Goal: Task Accomplishment & Management: Complete application form

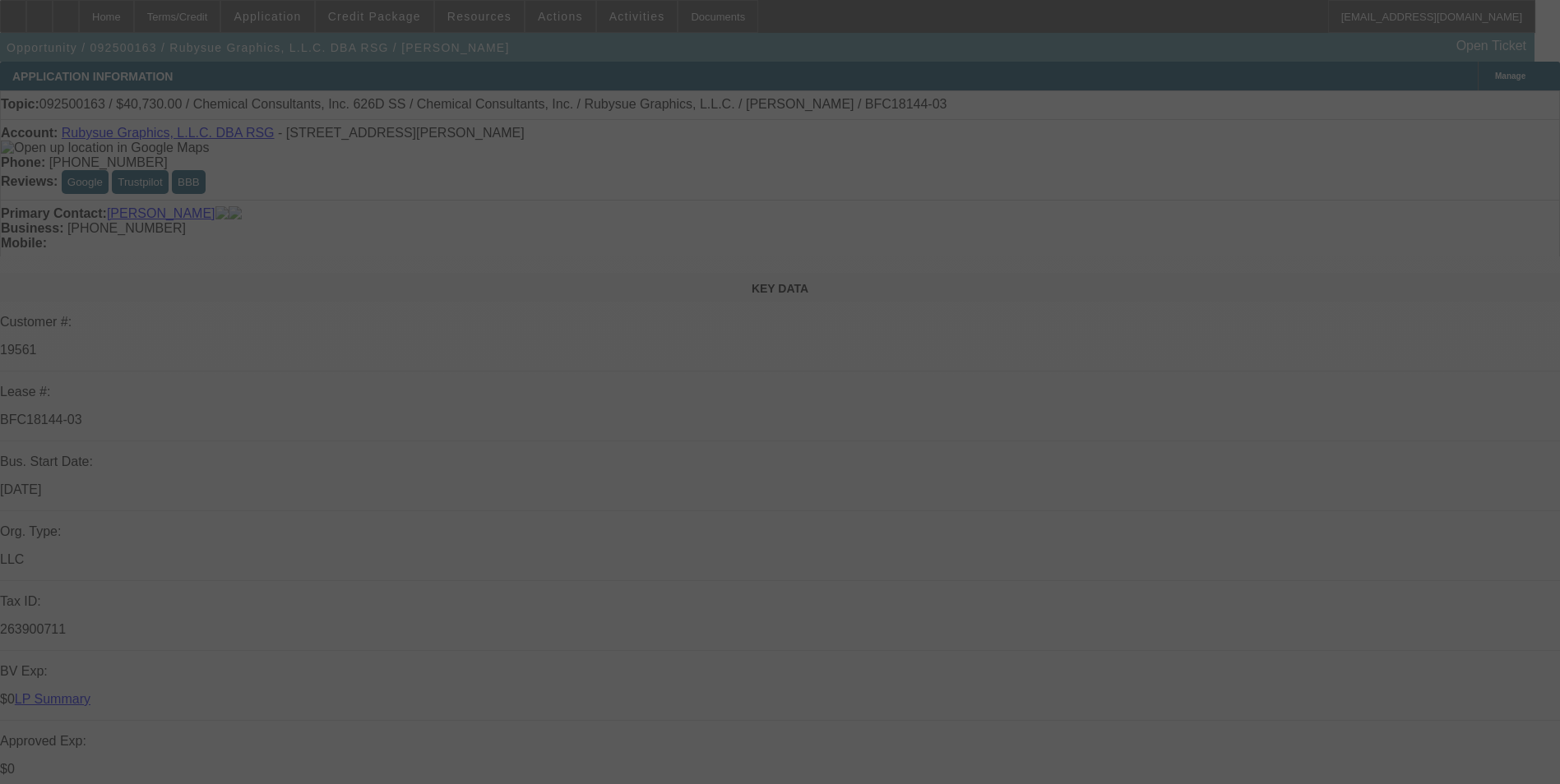
select select "0"
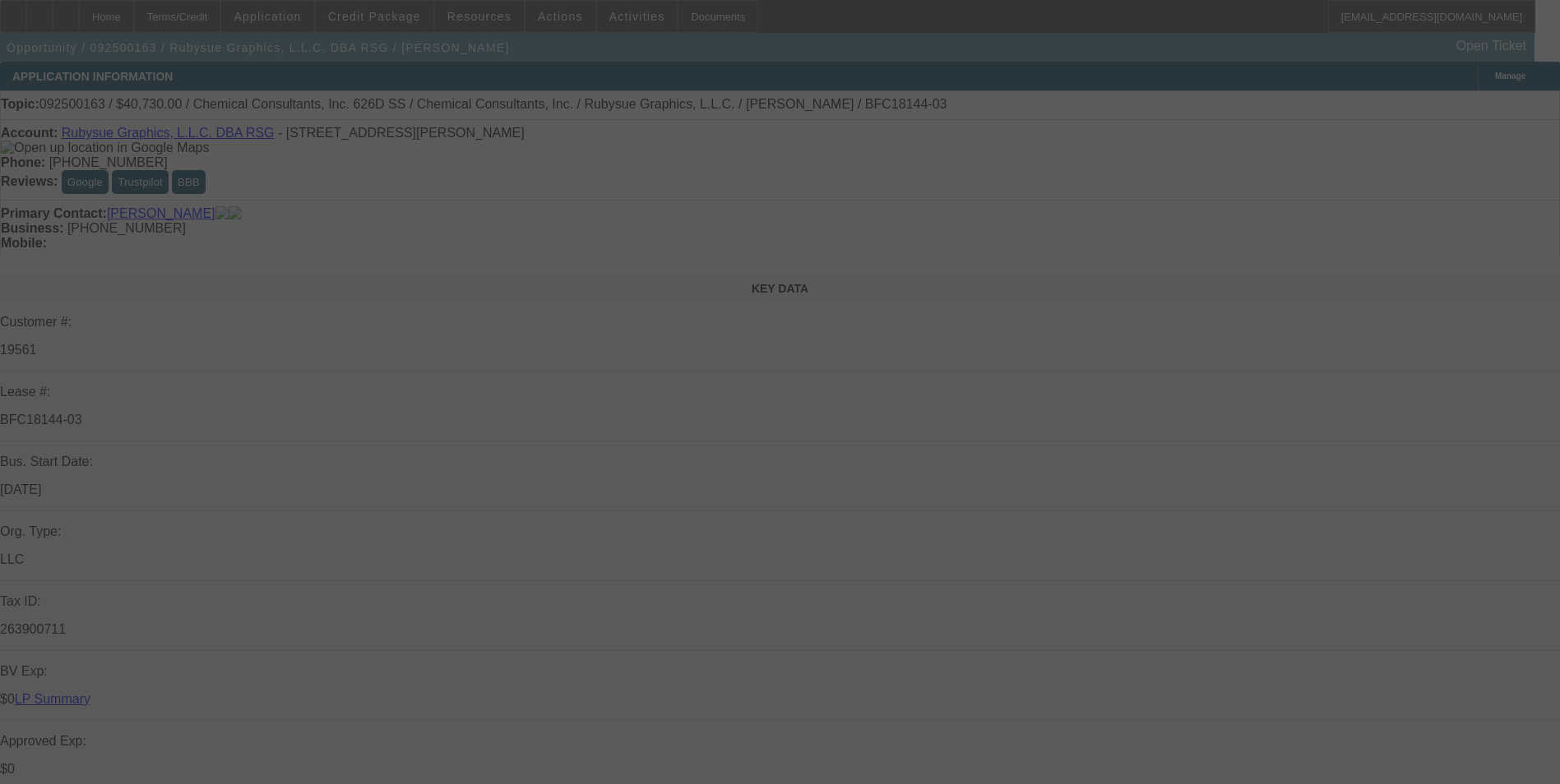
select select "0"
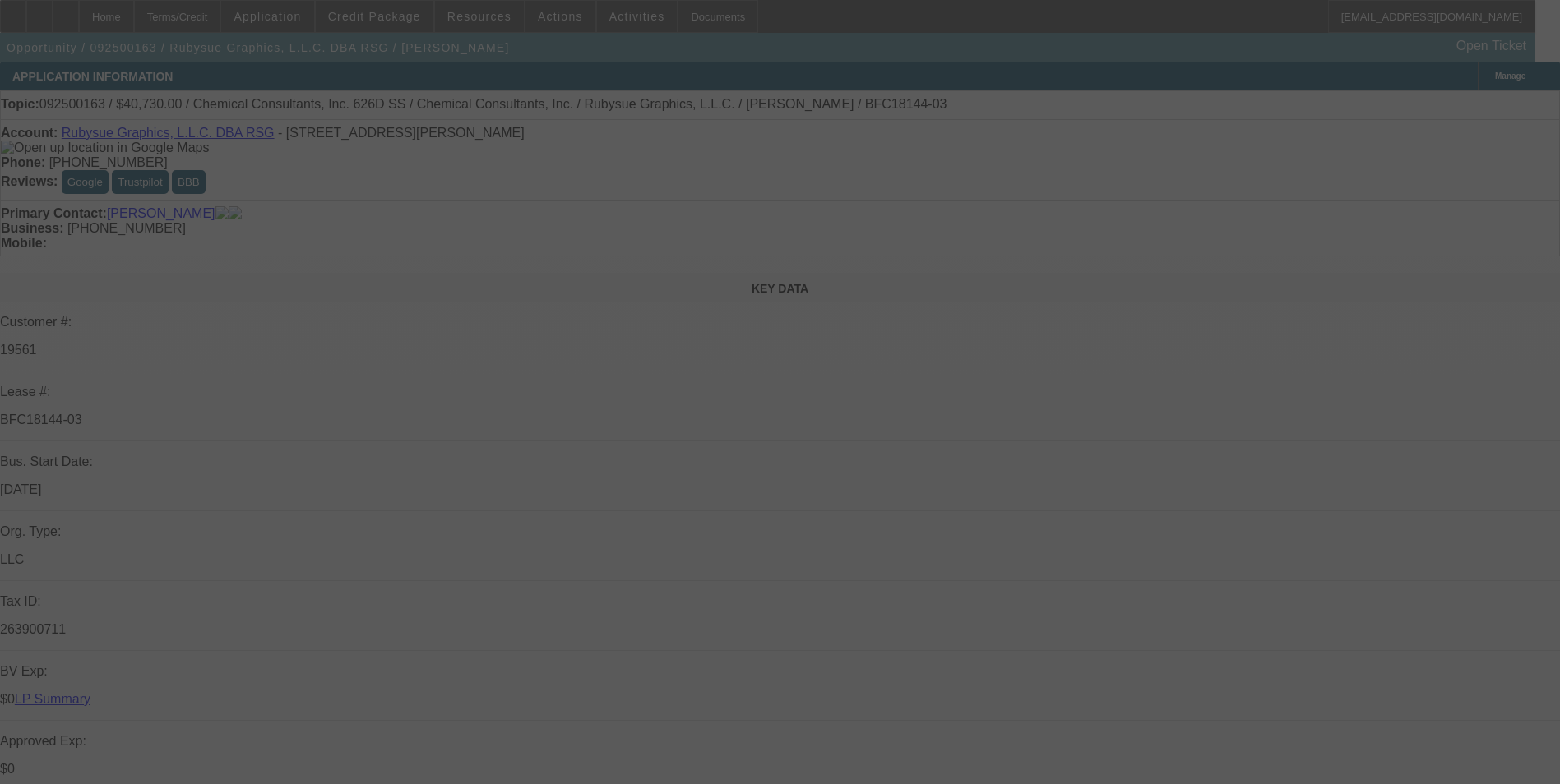
select select "0"
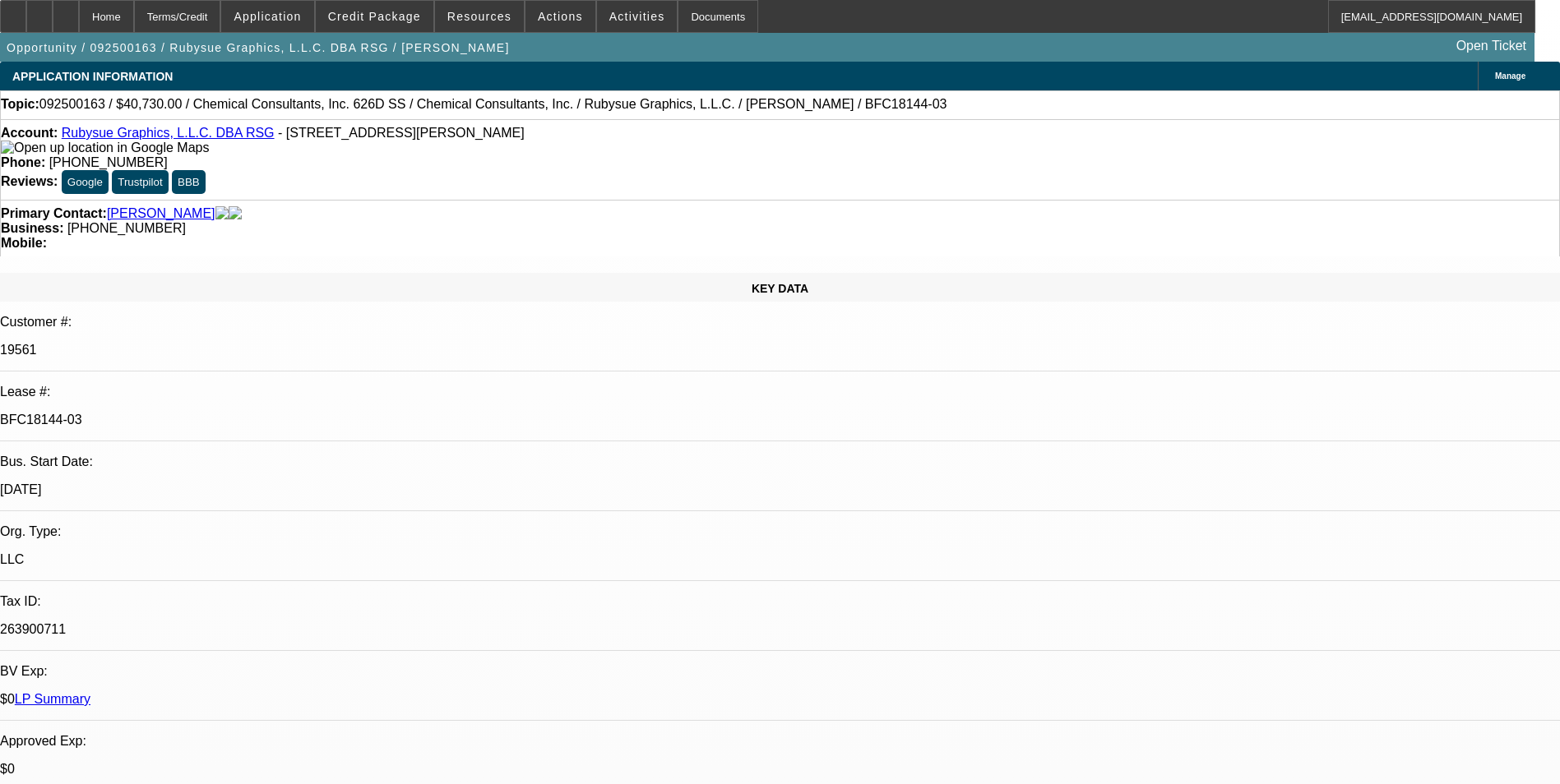
select select "1"
select select "2"
select select "1"
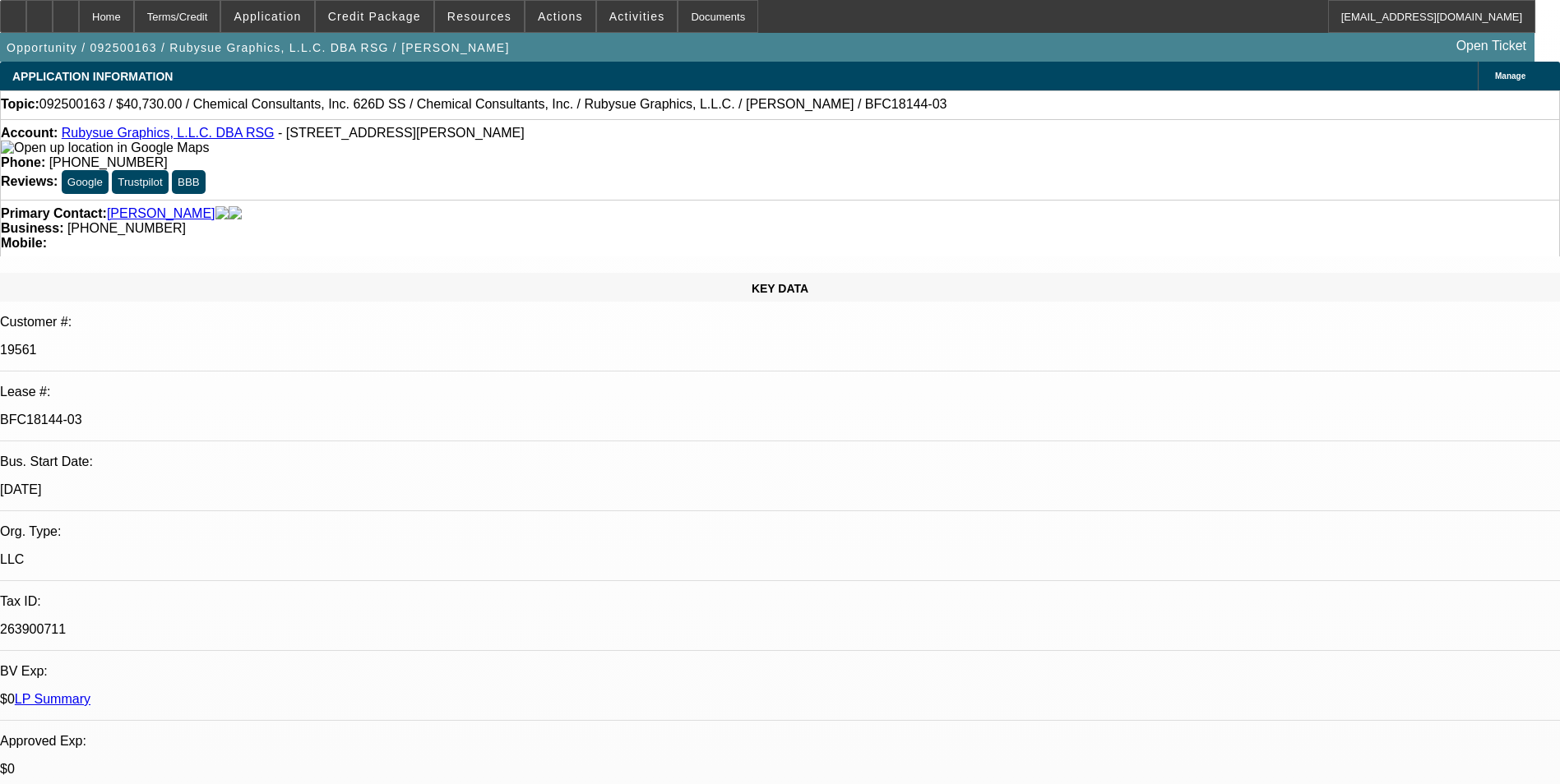
select select "2"
select select "1"
select select "2"
select select "1"
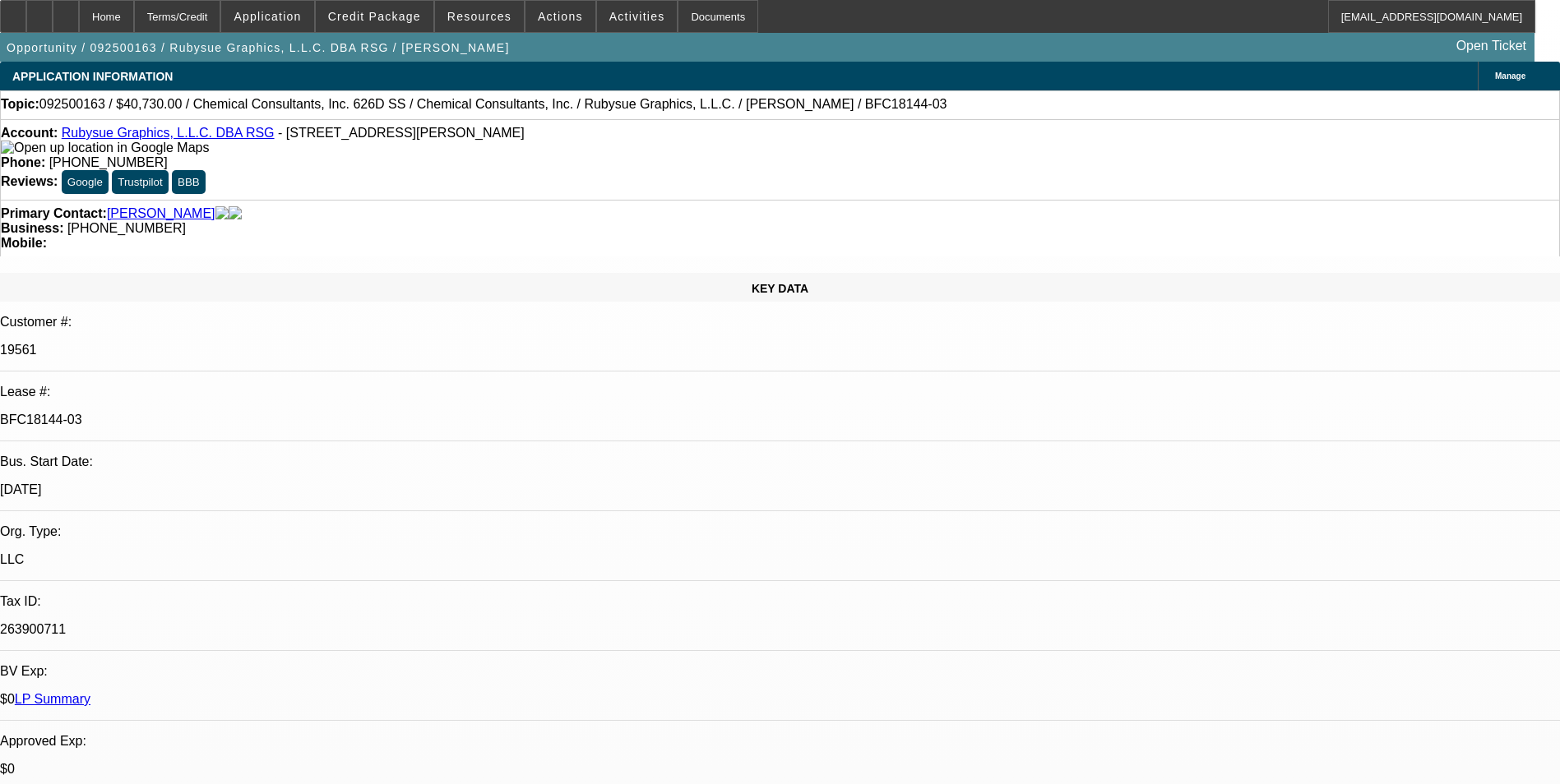
select select "1"
select select "2"
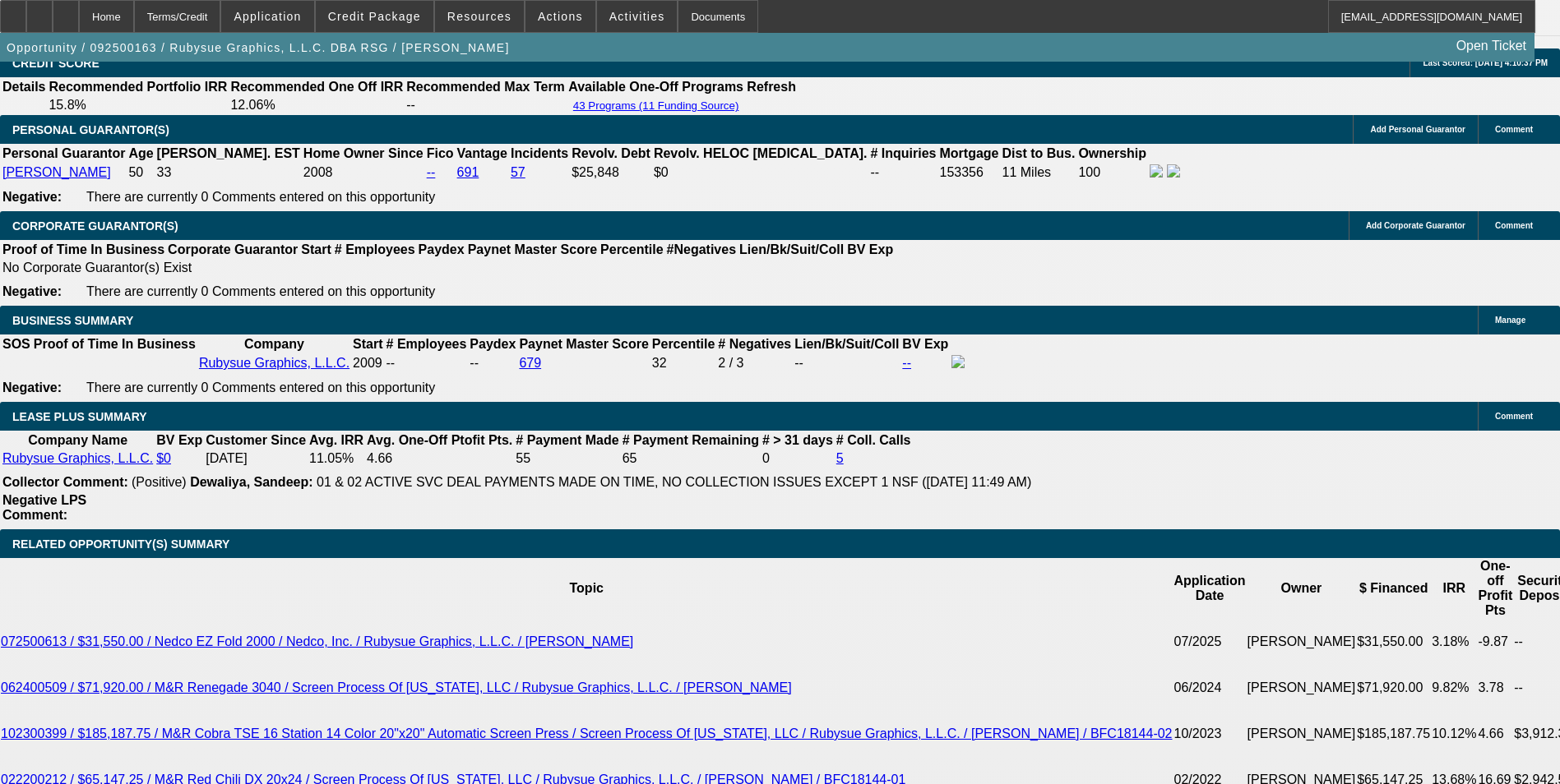
scroll to position [2549, 0]
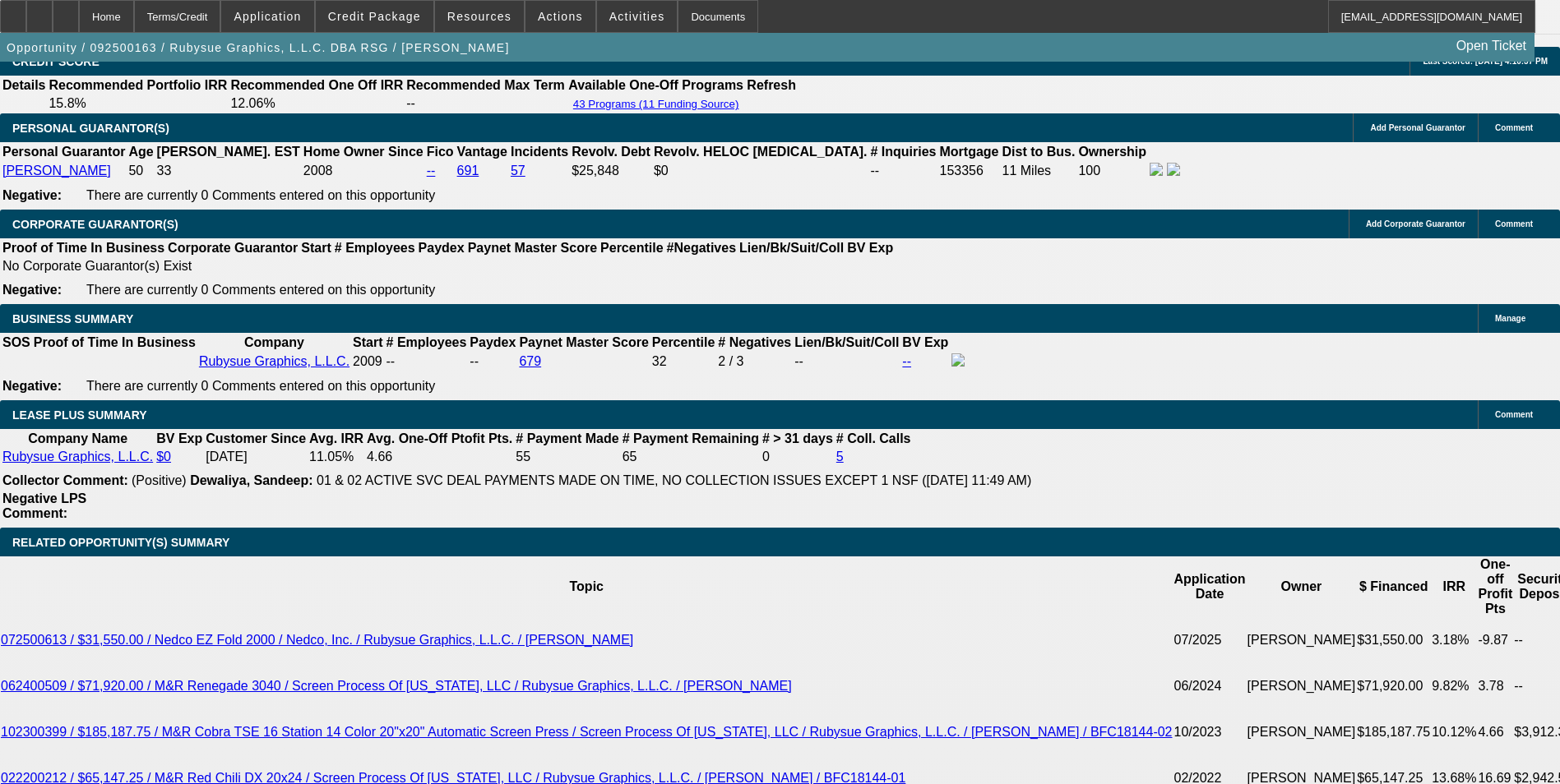
drag, startPoint x: 357, startPoint y: 454, endPoint x: 413, endPoint y: 448, distance: 56.3
type input "UNKNOWN"
type input "1"
type input "$1,189.34"
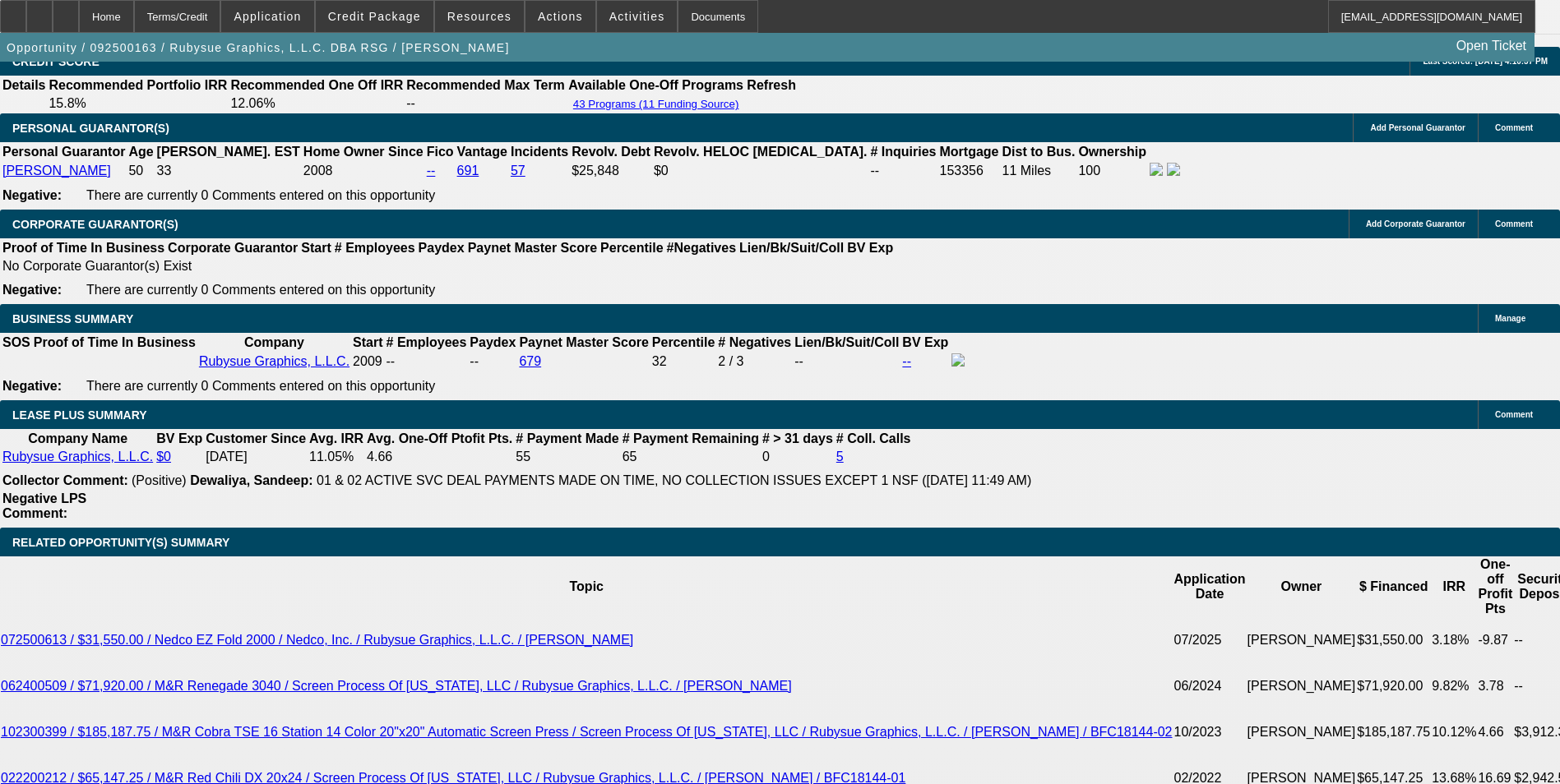
type input "11"
type input "$1,512.79"
type input "11.6"
type input "$1,533.69"
type input "11.6"
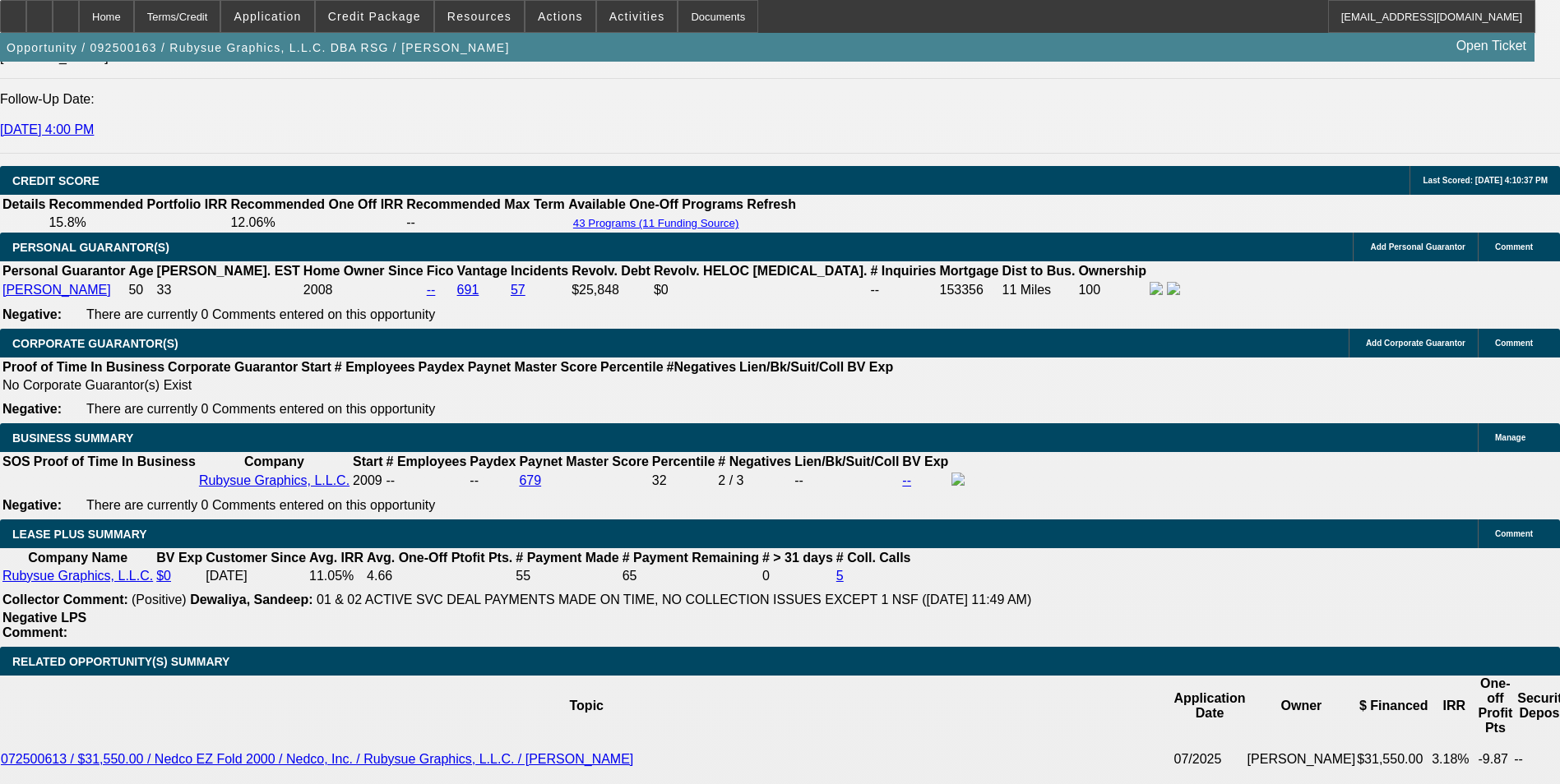
scroll to position [2303, 0]
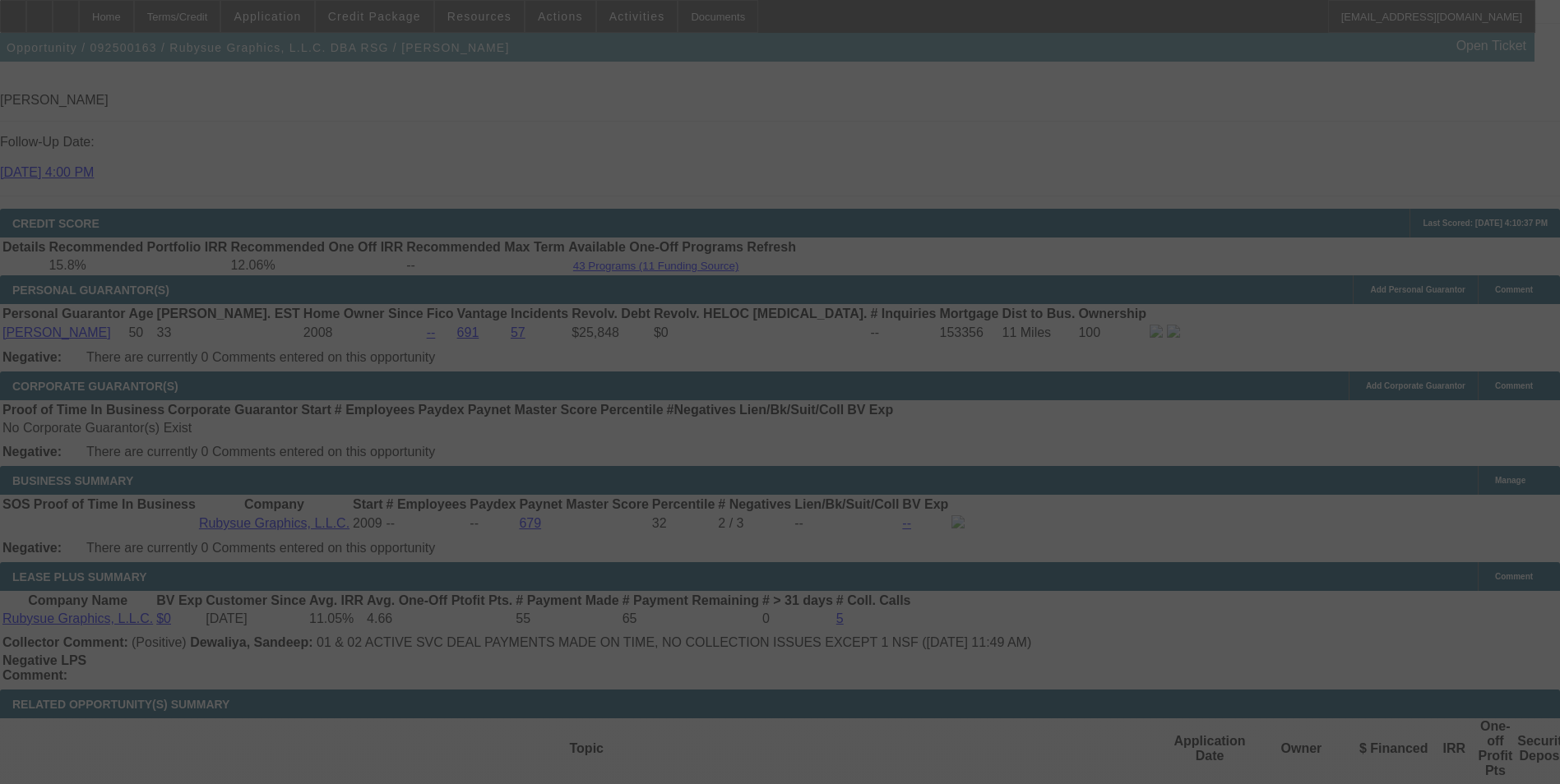
scroll to position [2468, 0]
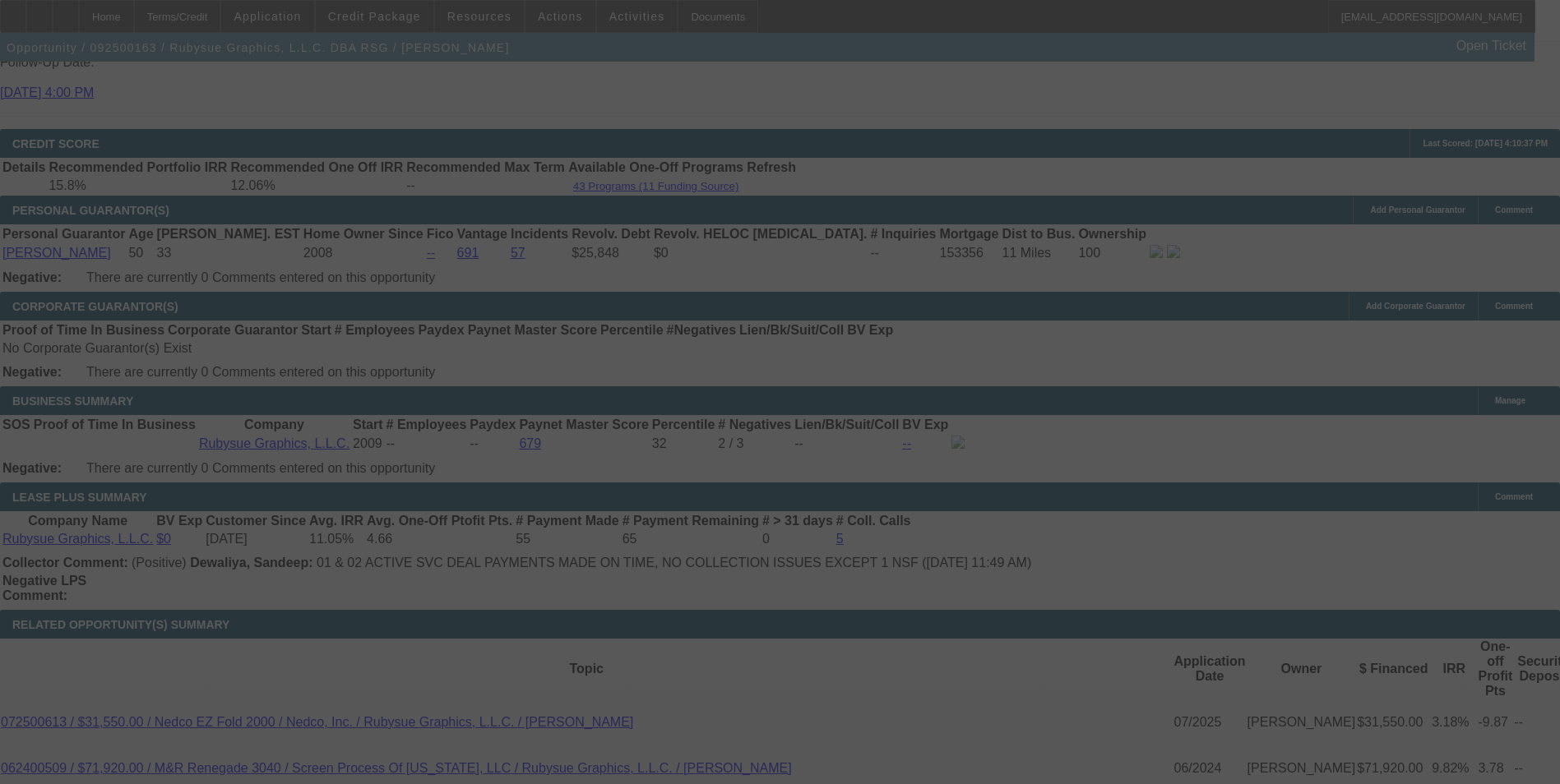
select select "0"
select select "2"
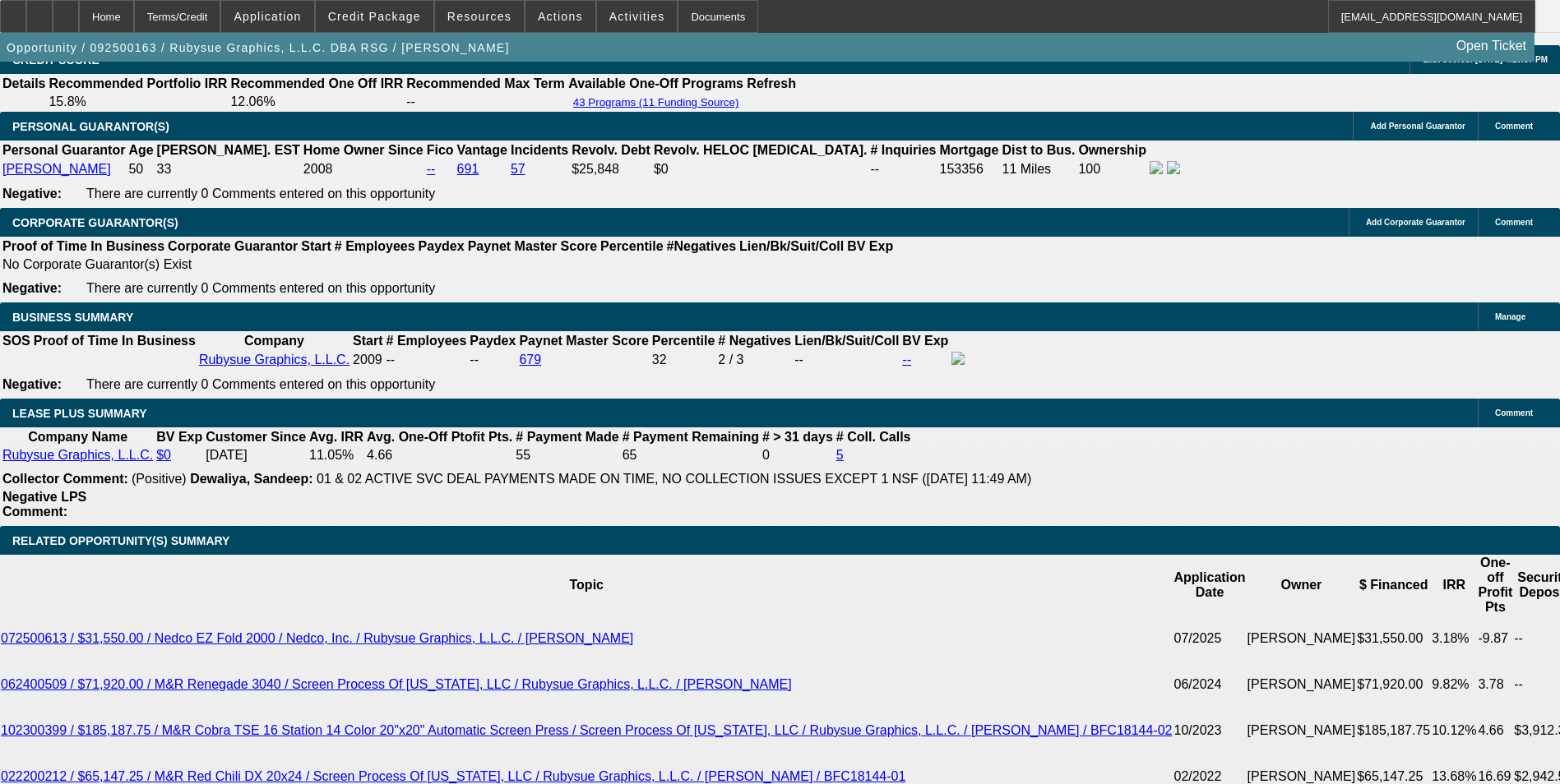
scroll to position [2632, 0]
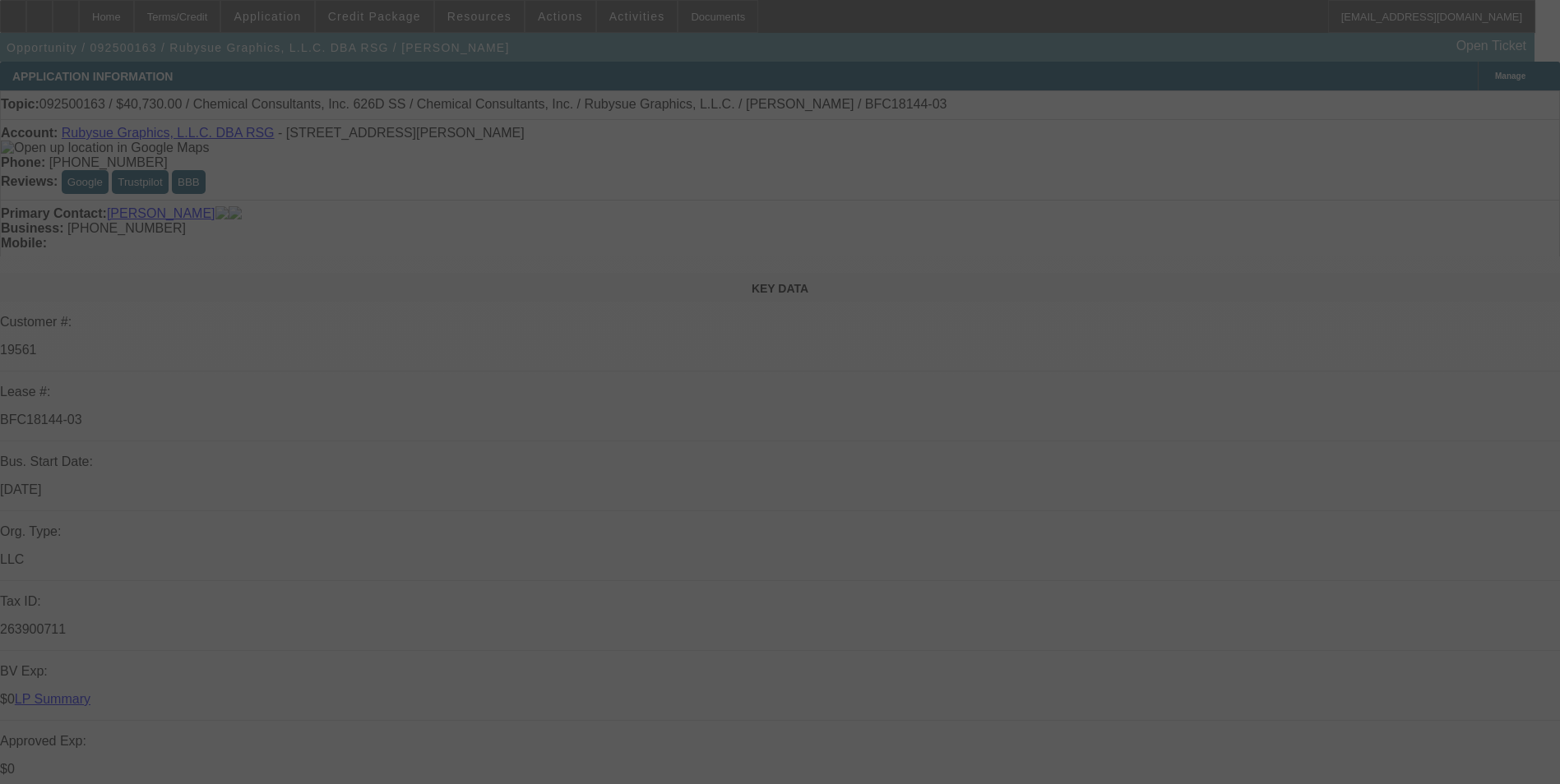
select select "0"
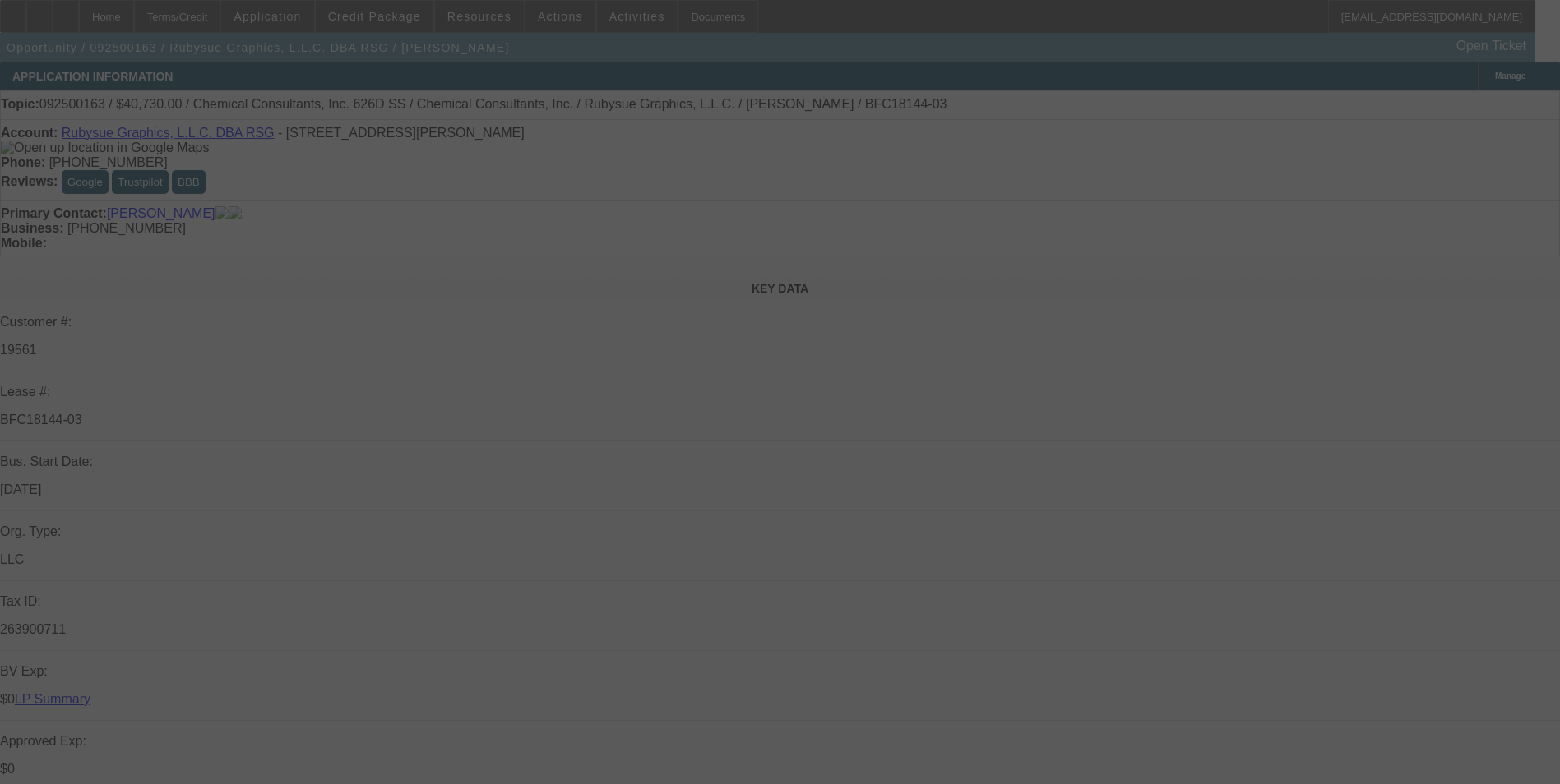
select select "0"
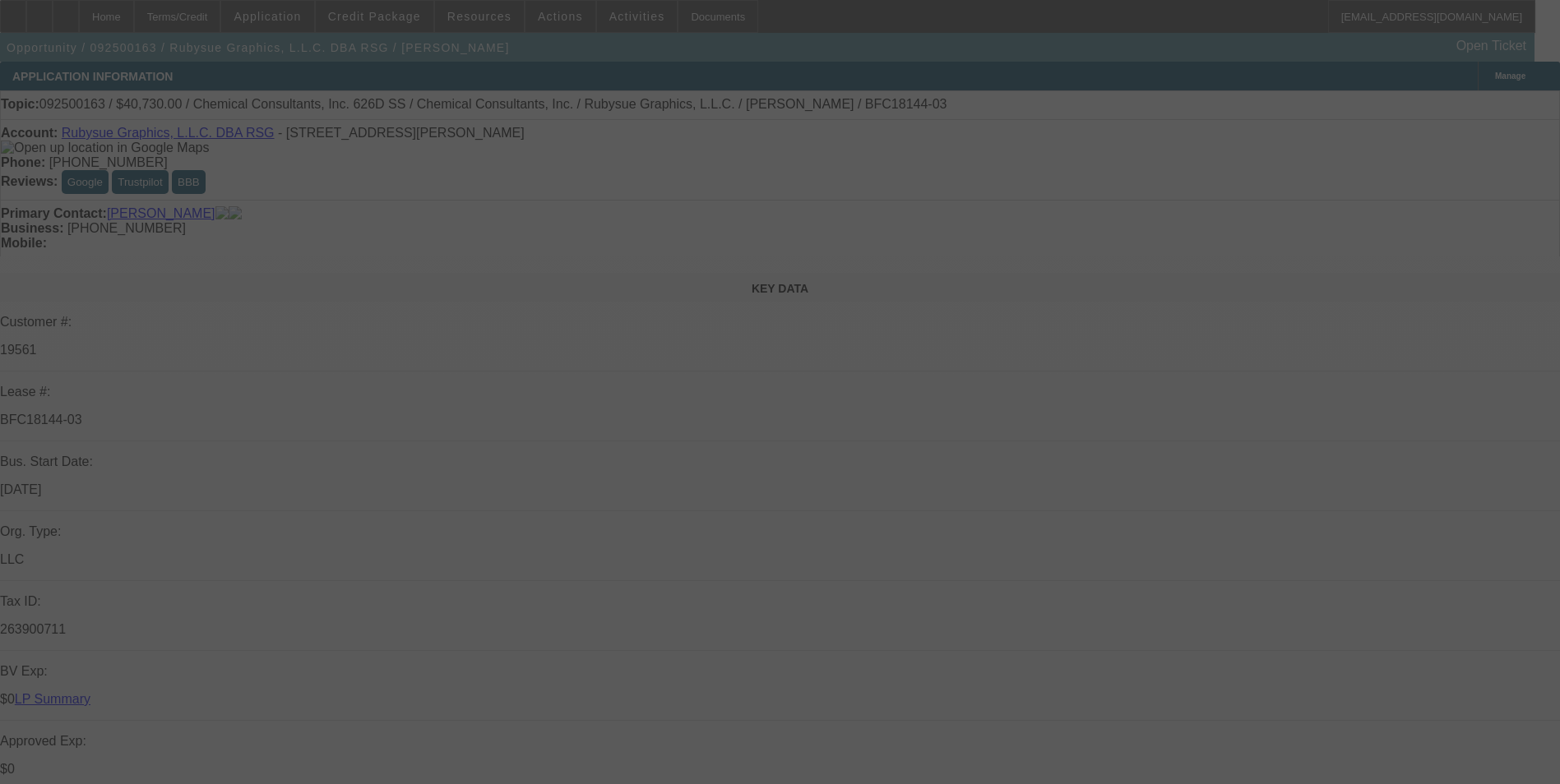
select select "0"
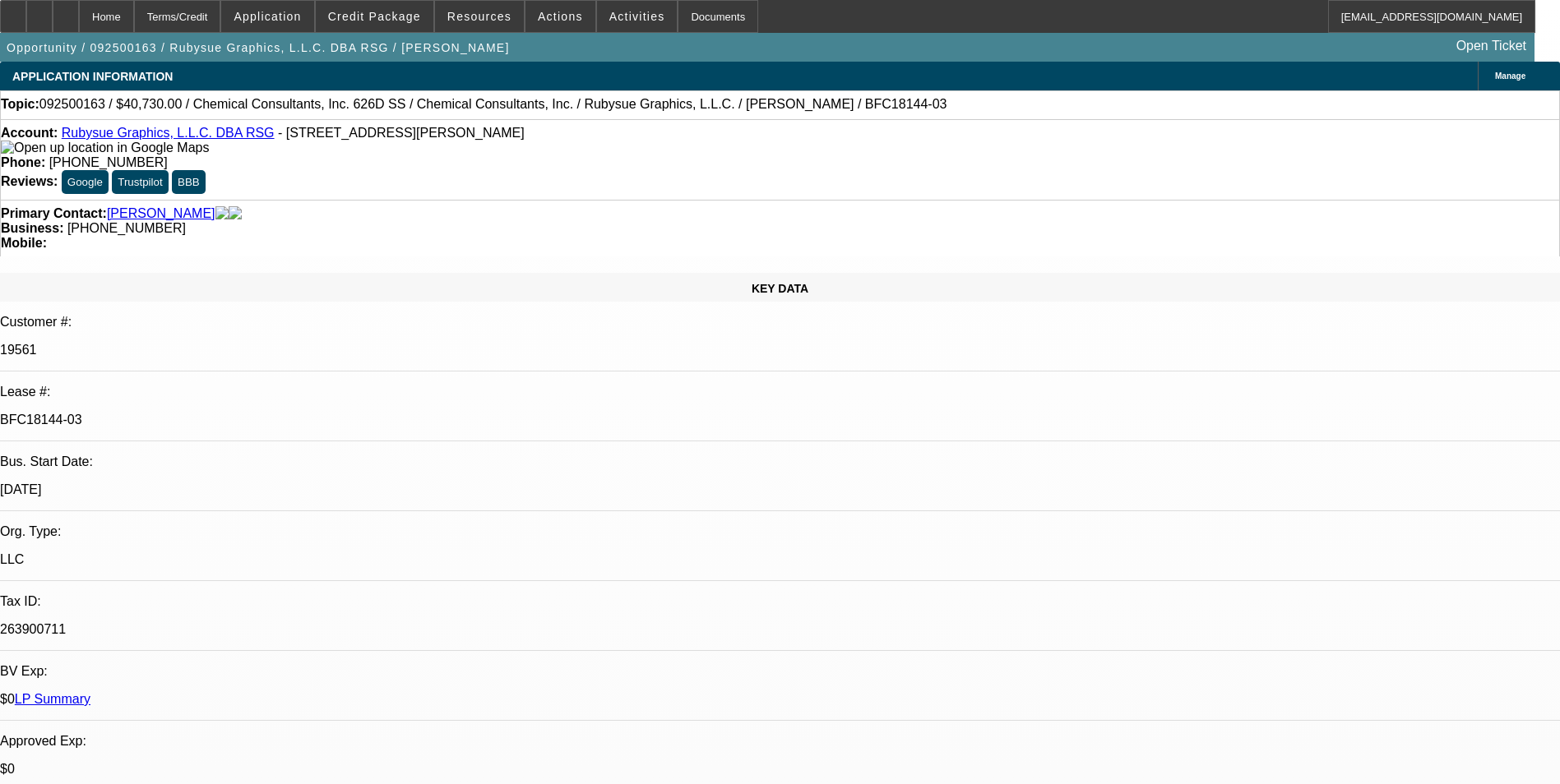
select select "1"
select select "2"
select select "1"
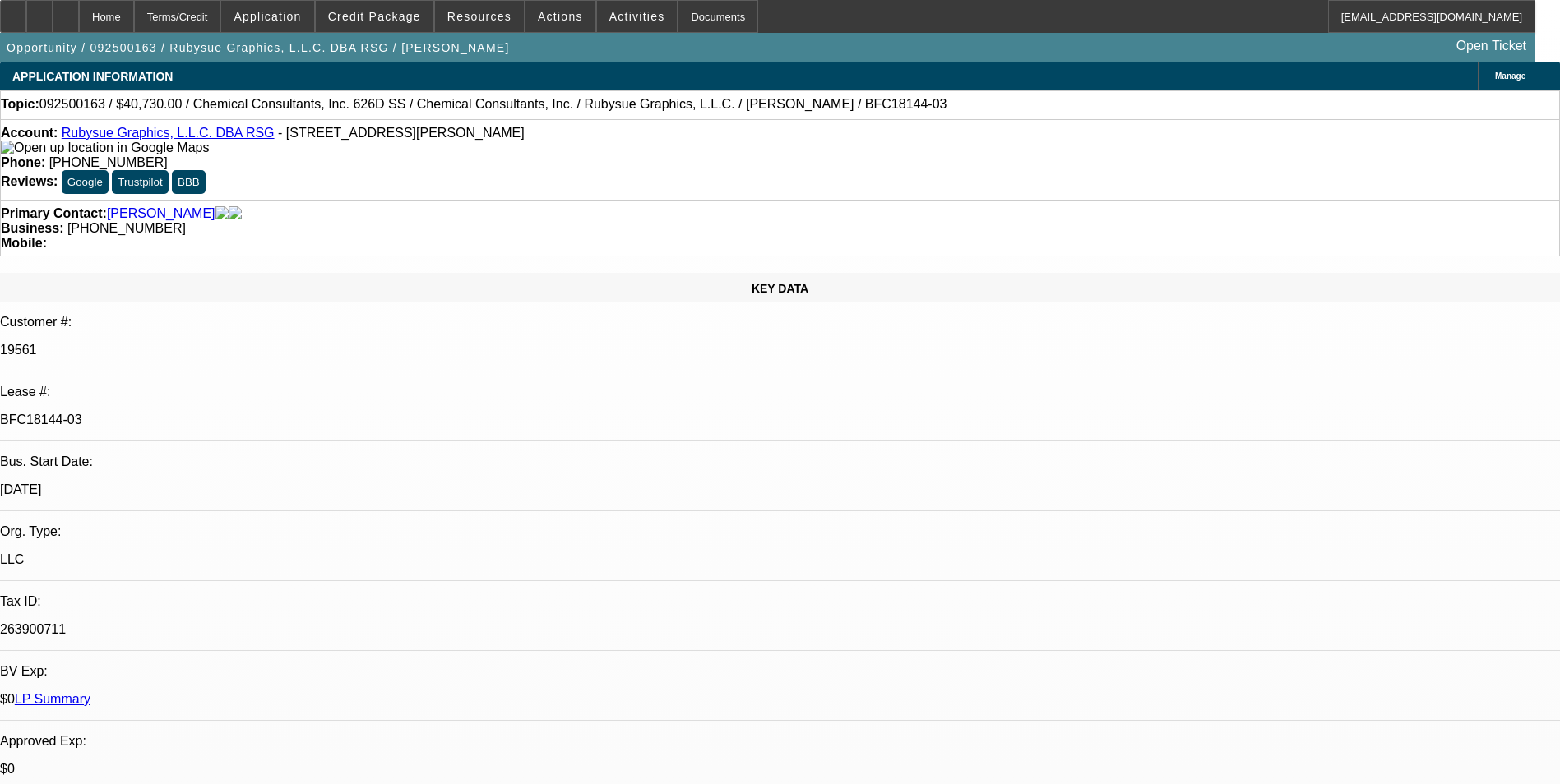
select select "2"
select select "1"
select select "2"
select select "1"
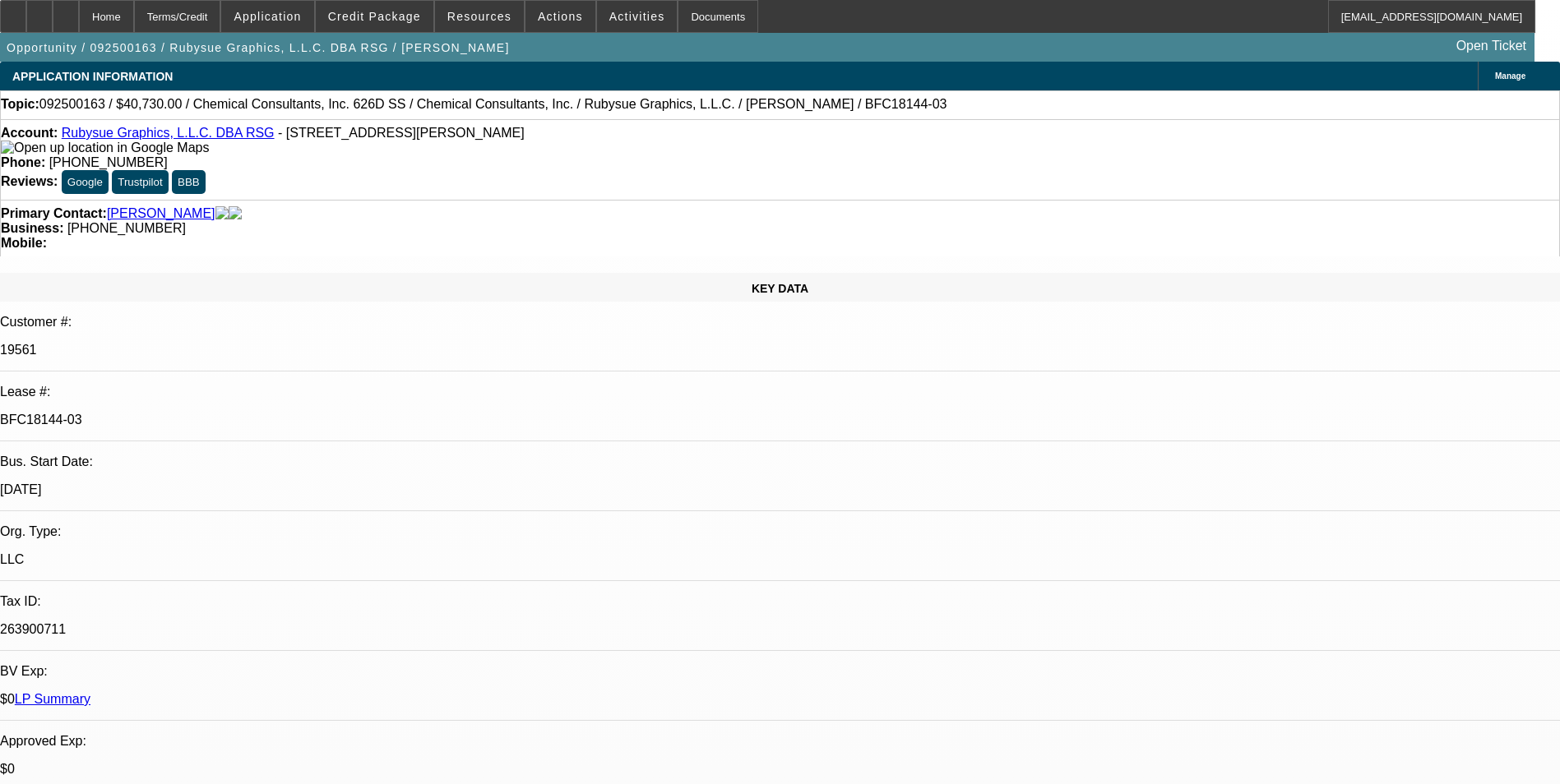
select select "1"
select select "2"
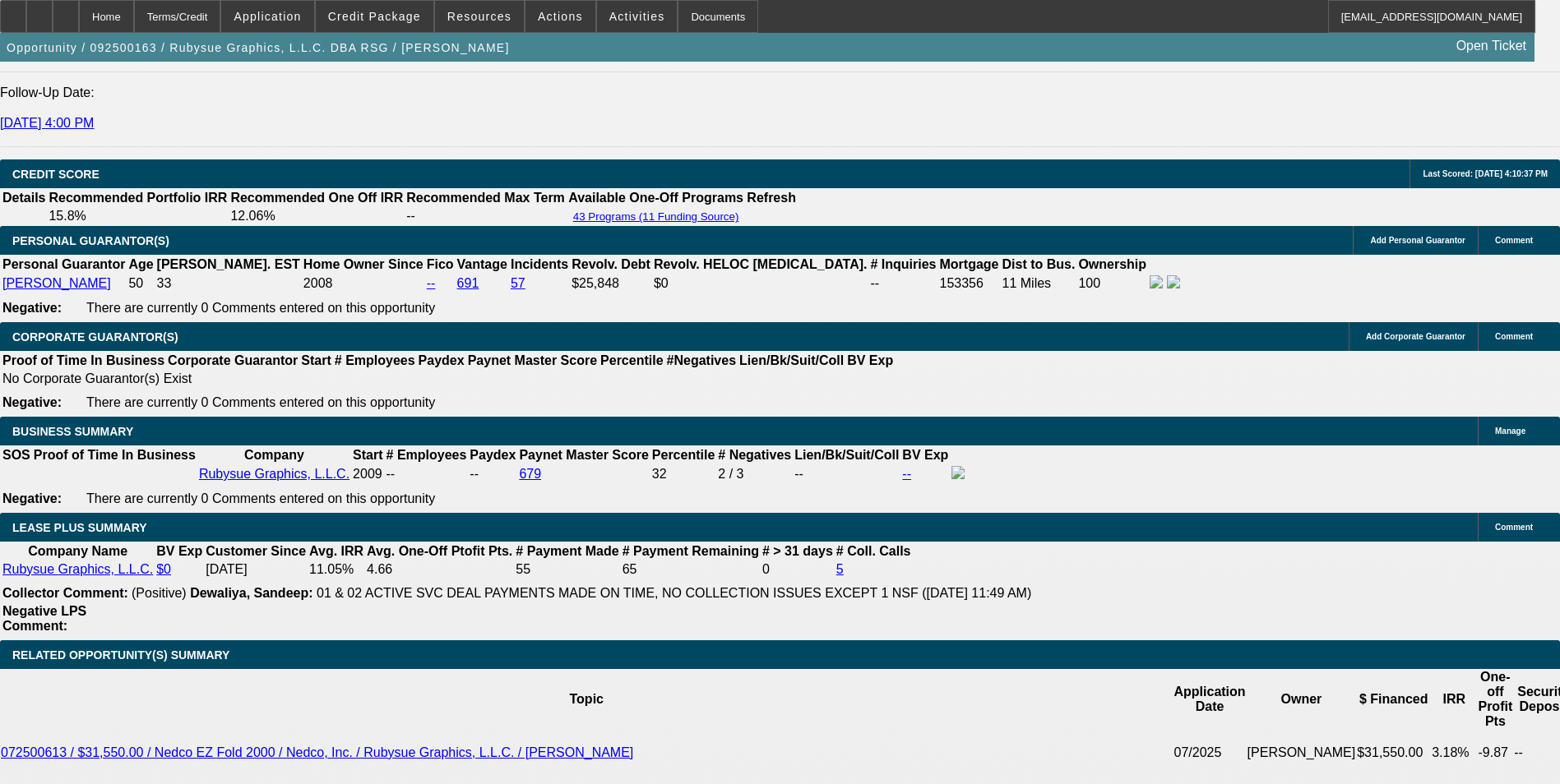
scroll to position [2466, 0]
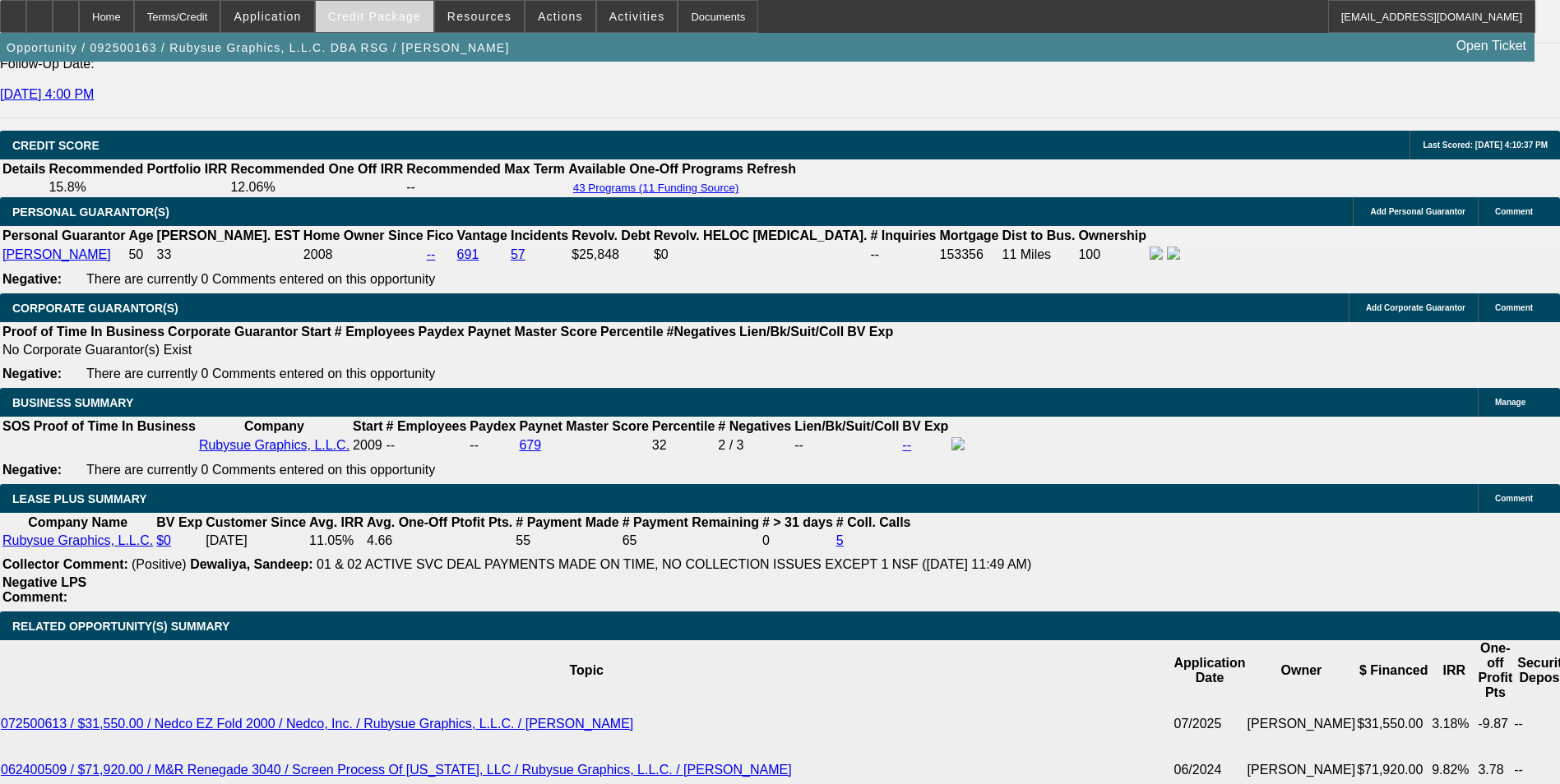
click at [410, 25] on span at bounding box center [375, 16] width 118 height 39
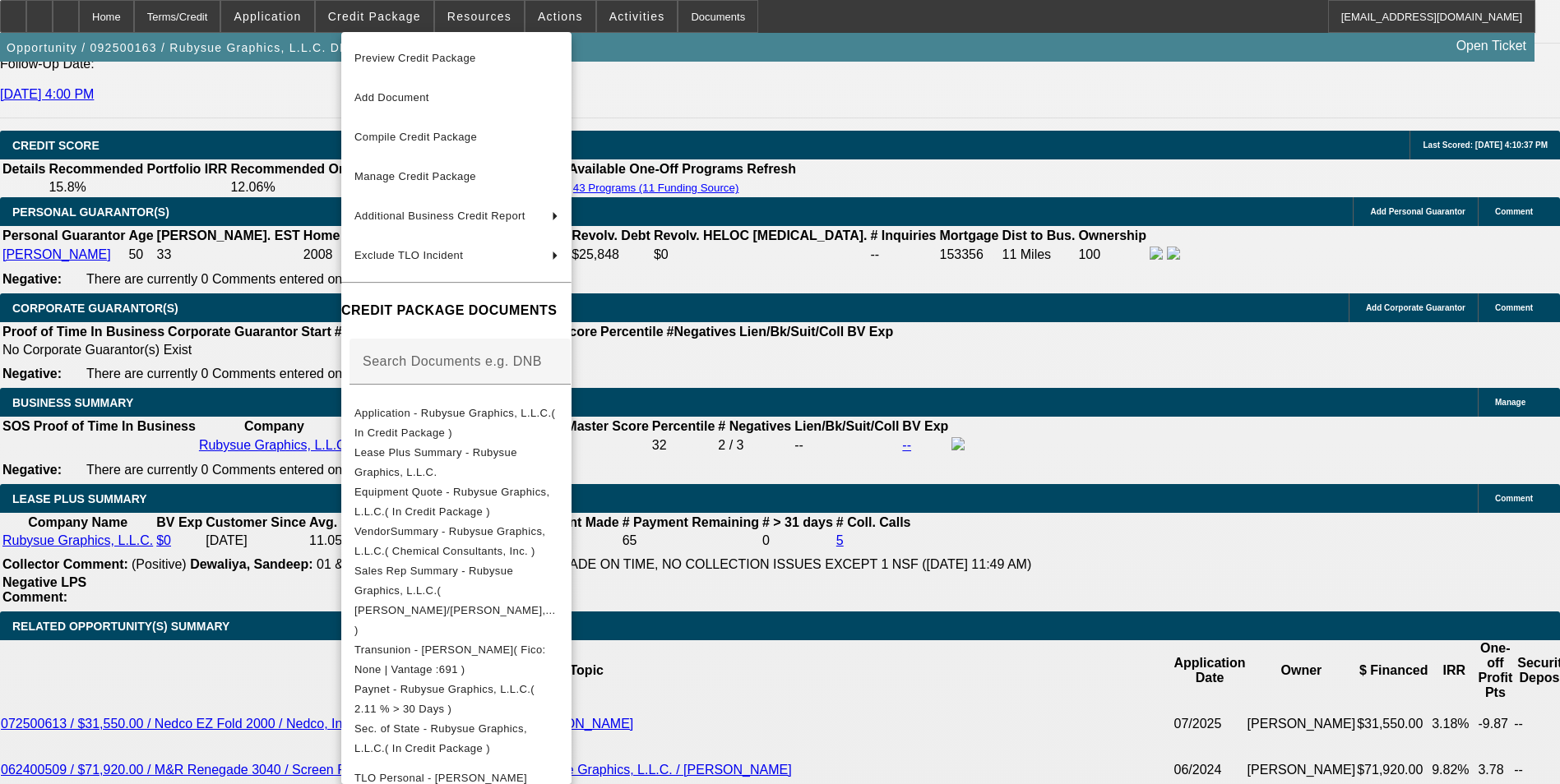
click at [490, 20] on div at bounding box center [780, 392] width 1560 height 784
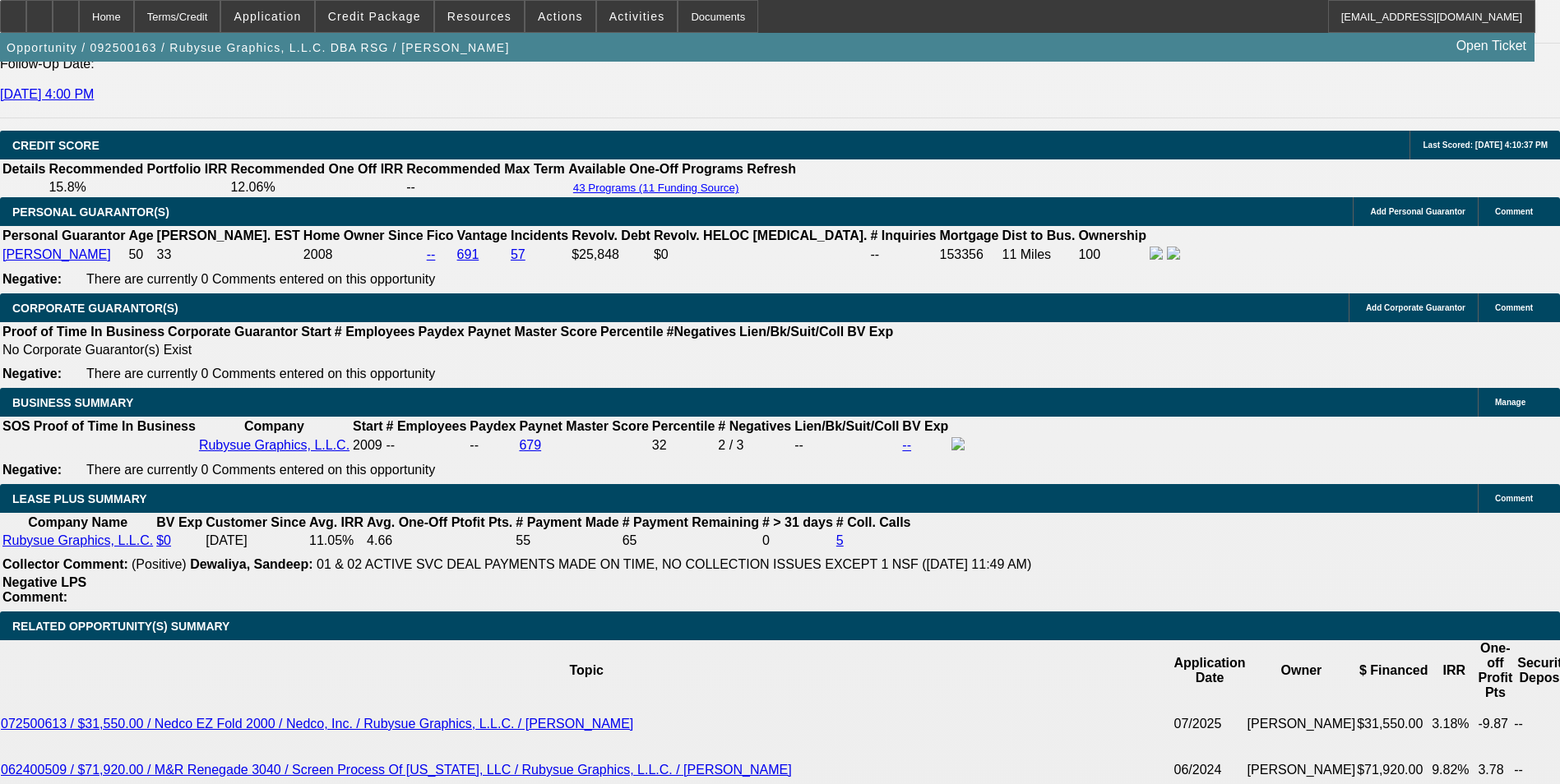
click at [490, 20] on span "Resources" at bounding box center [479, 16] width 64 height 13
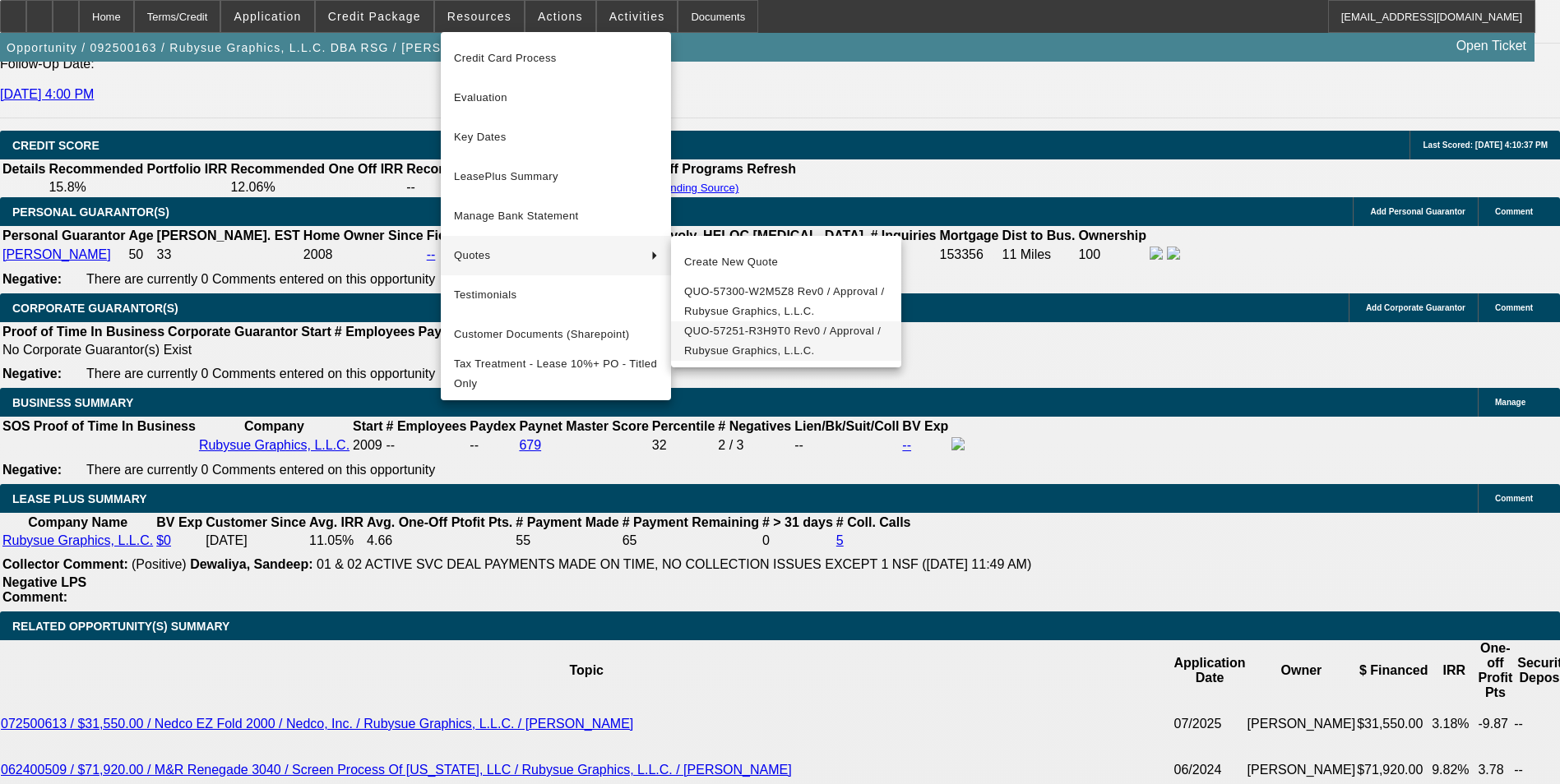
click at [791, 352] on span "QUO-57251-R3H9T0 Rev0 / Approval / Rubysue Graphics, L.L.C." at bounding box center [785, 341] width 204 height 39
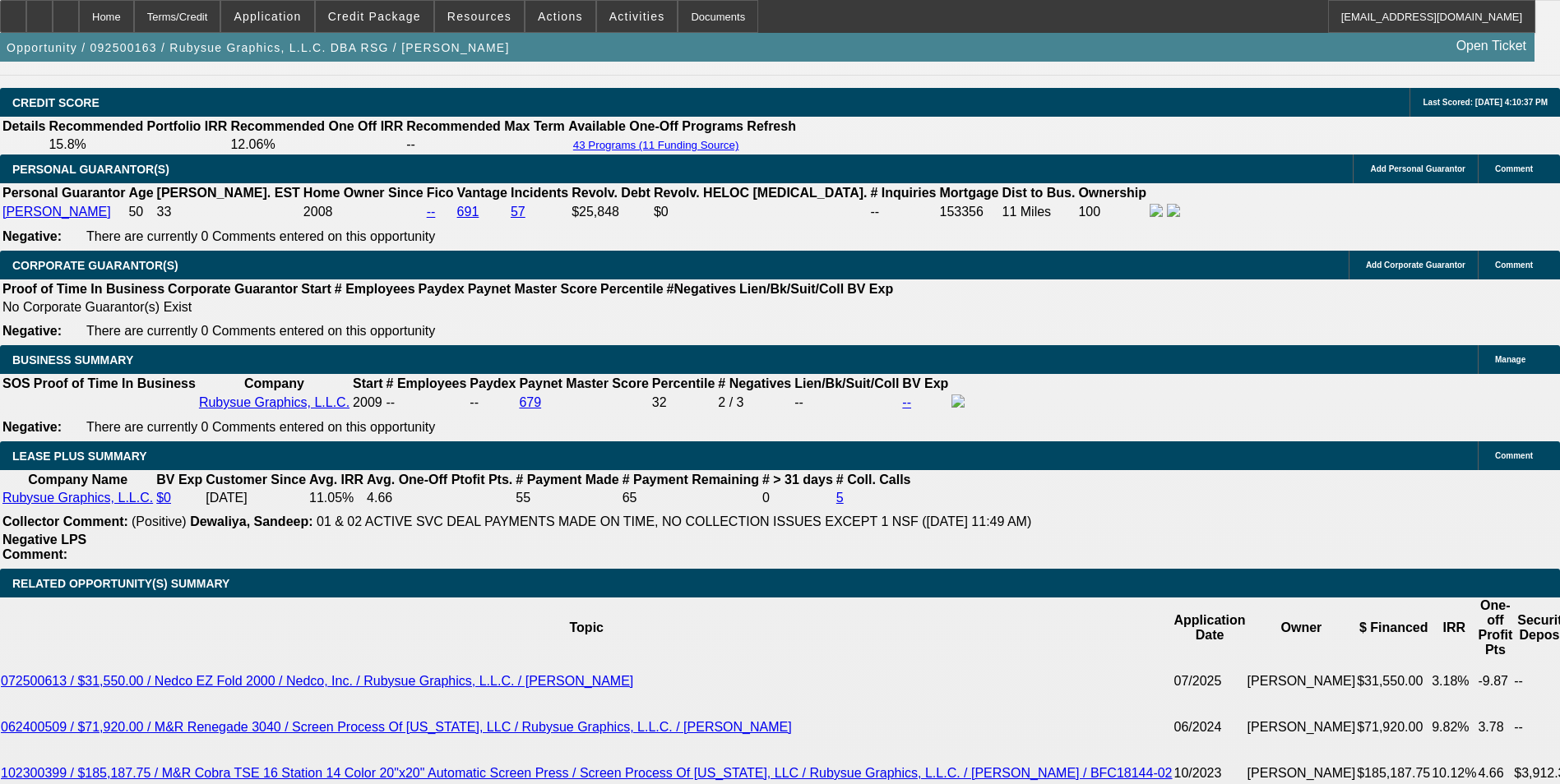
scroll to position [2548, 0]
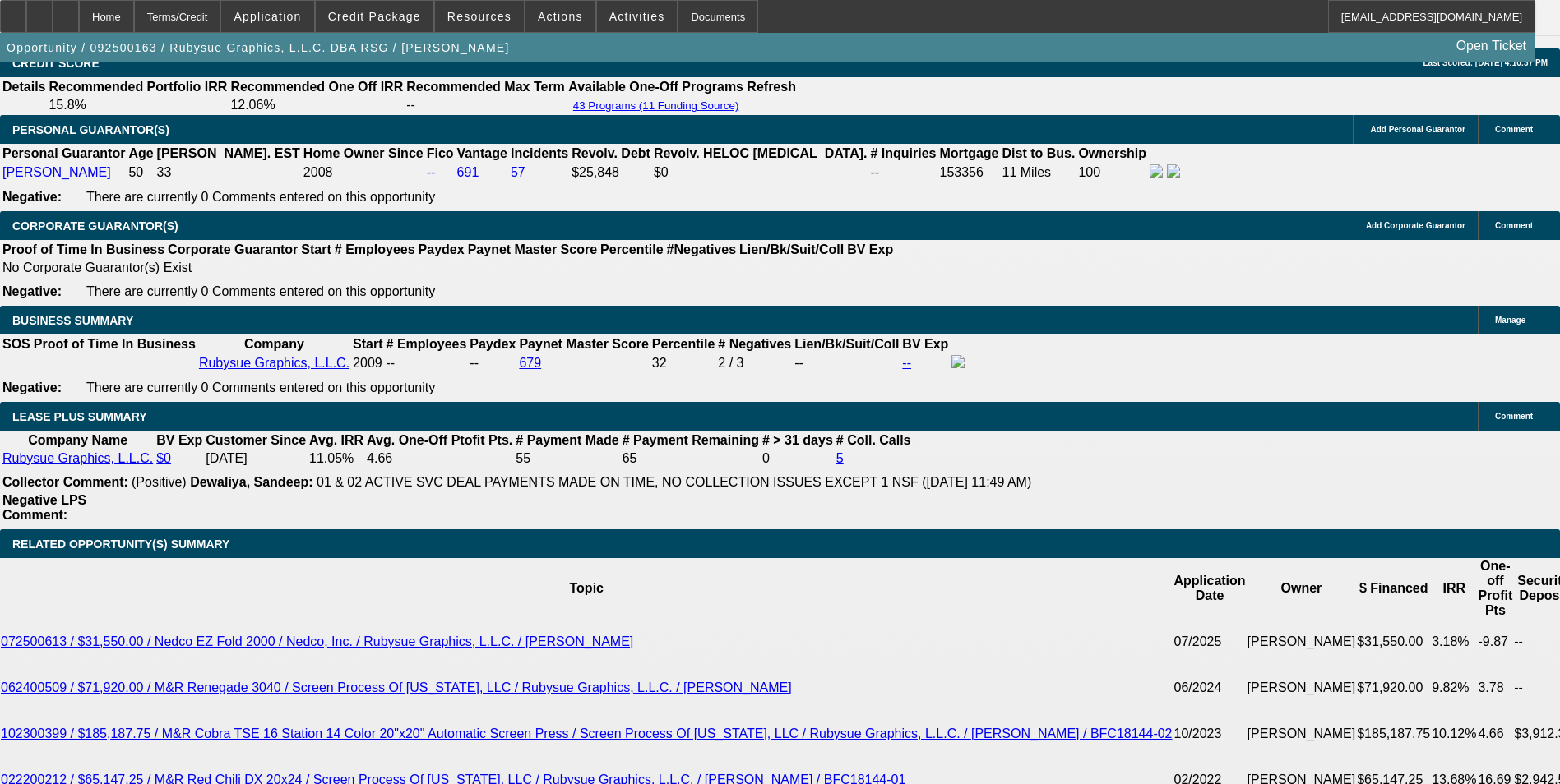
drag, startPoint x: 239, startPoint y: 451, endPoint x: 492, endPoint y: 422, distance: 254.7
type input "1"
type input "UNKNOWN"
type input "1536"
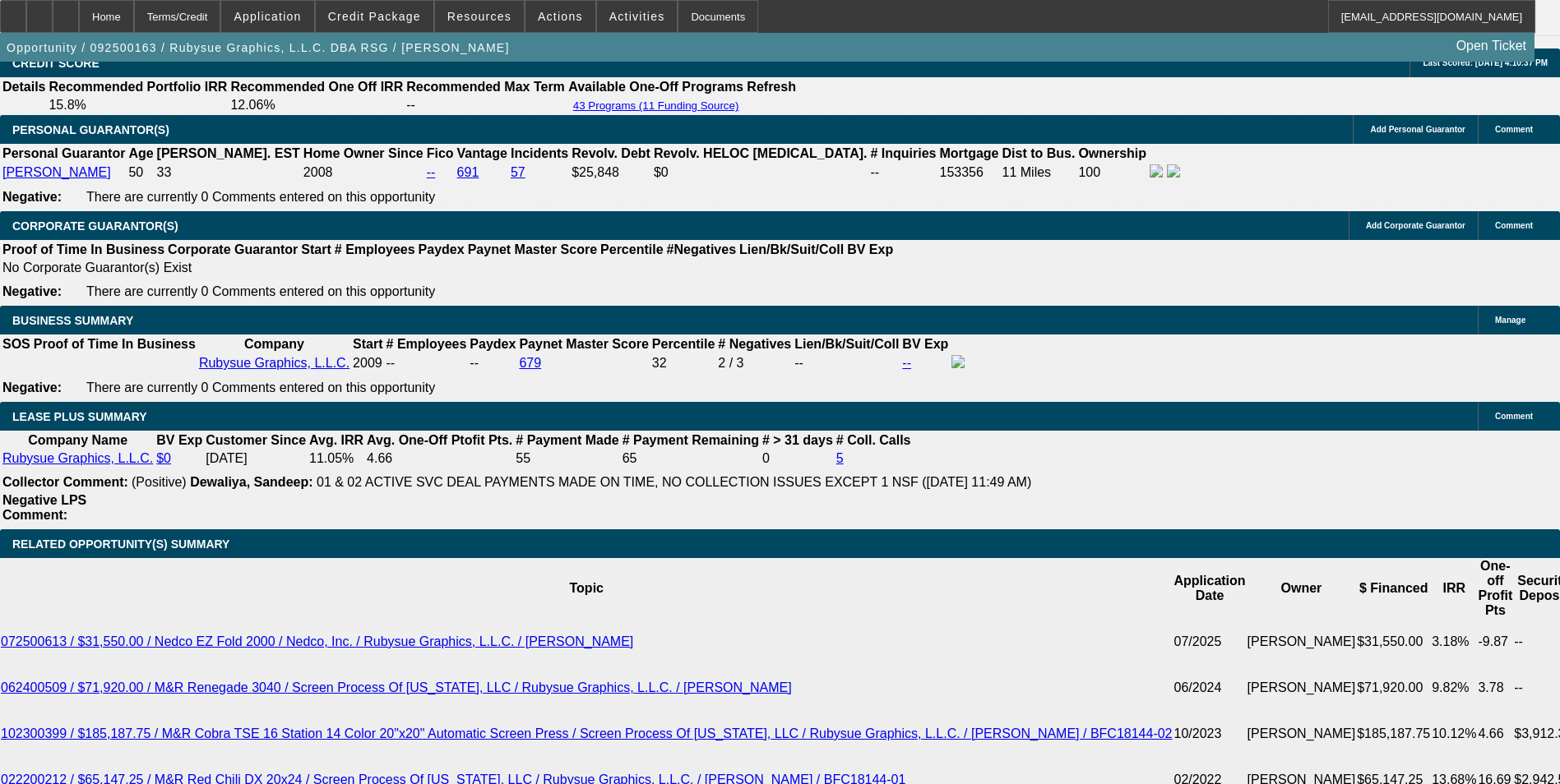
type input "11.7"
type input "$1,536.37"
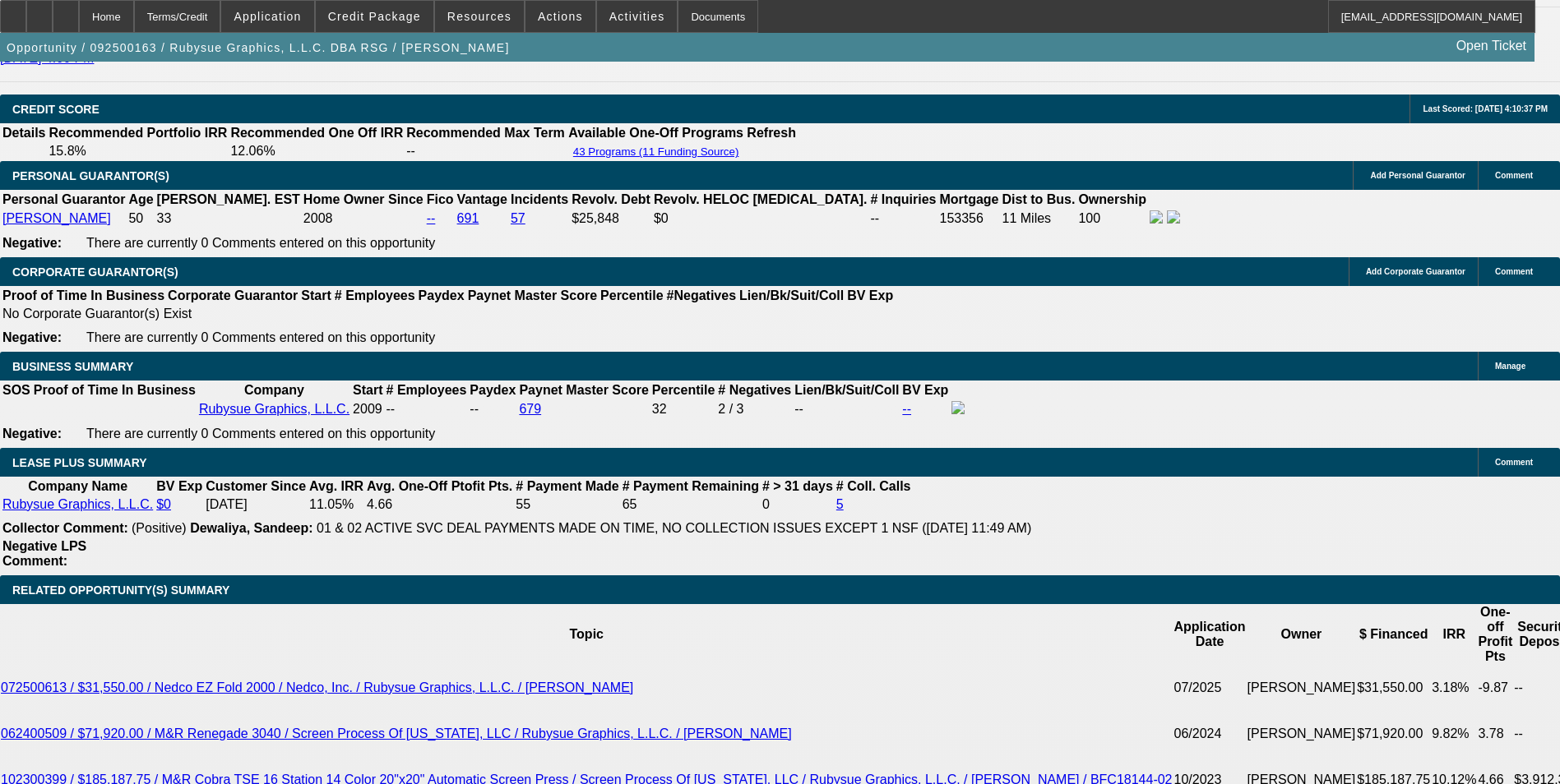
scroll to position [2466, 0]
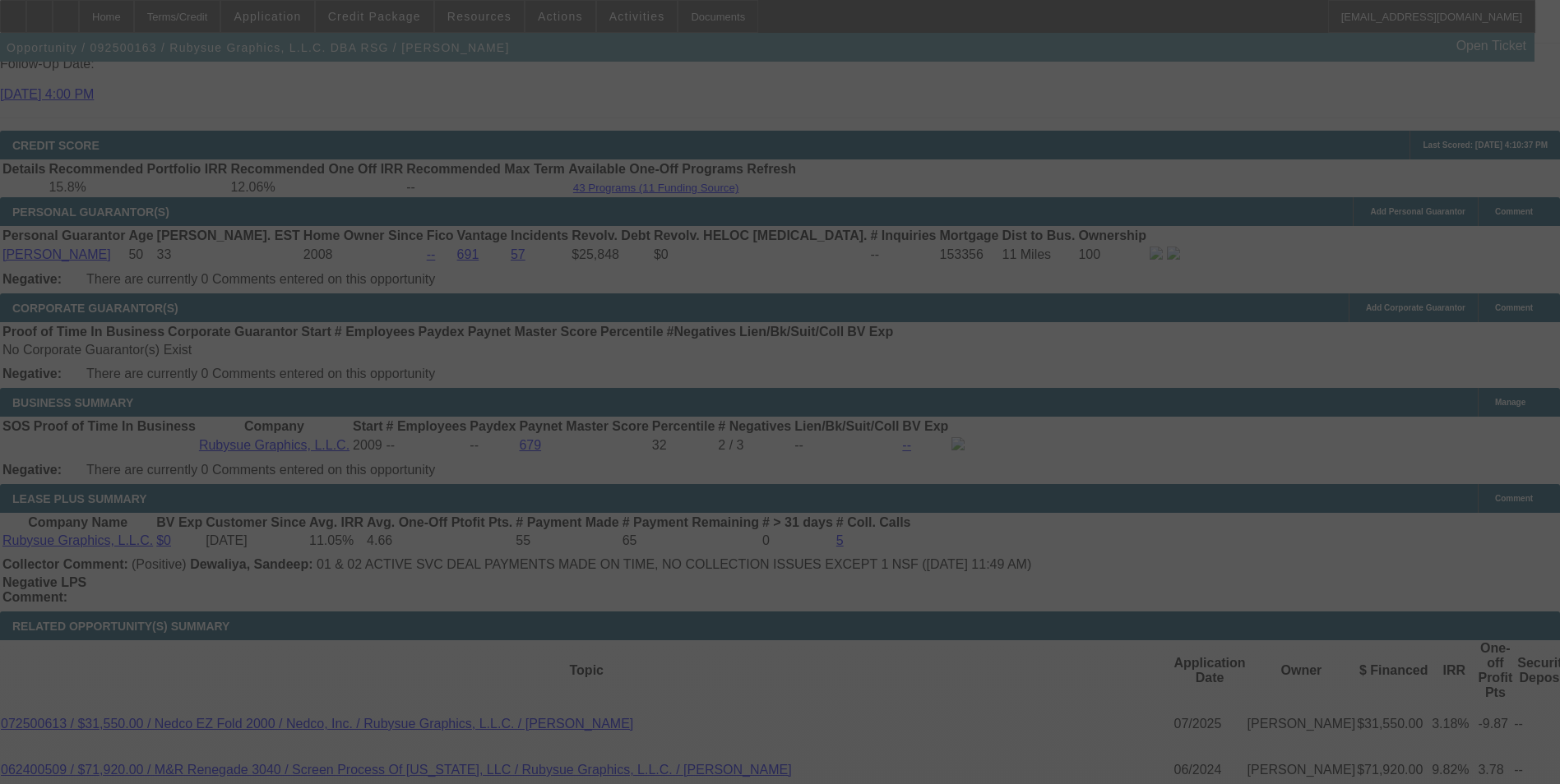
select select "0"
select select "2"
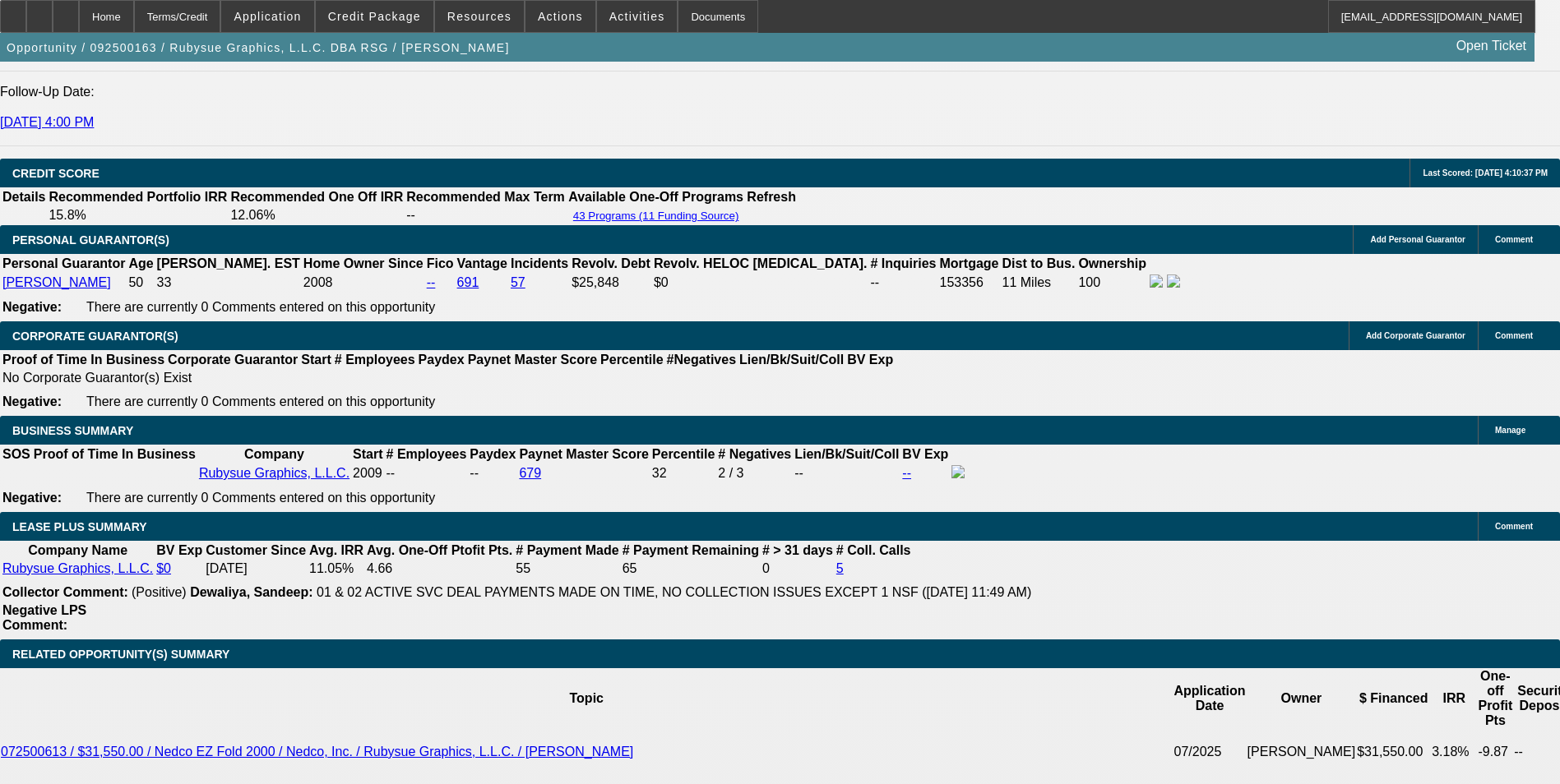
scroll to position [2548, 0]
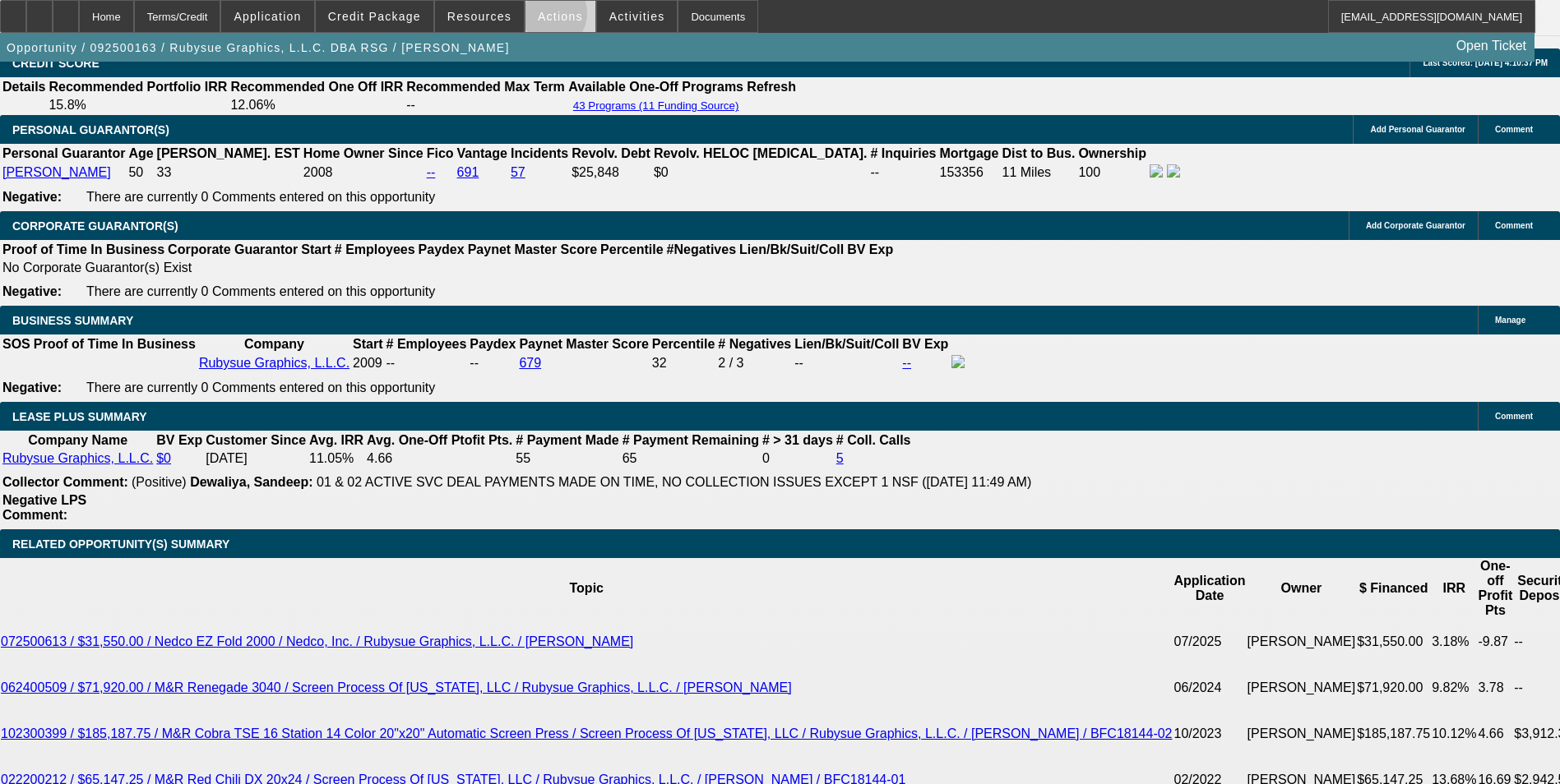
click at [540, 17] on span "Actions" at bounding box center [559, 16] width 45 height 13
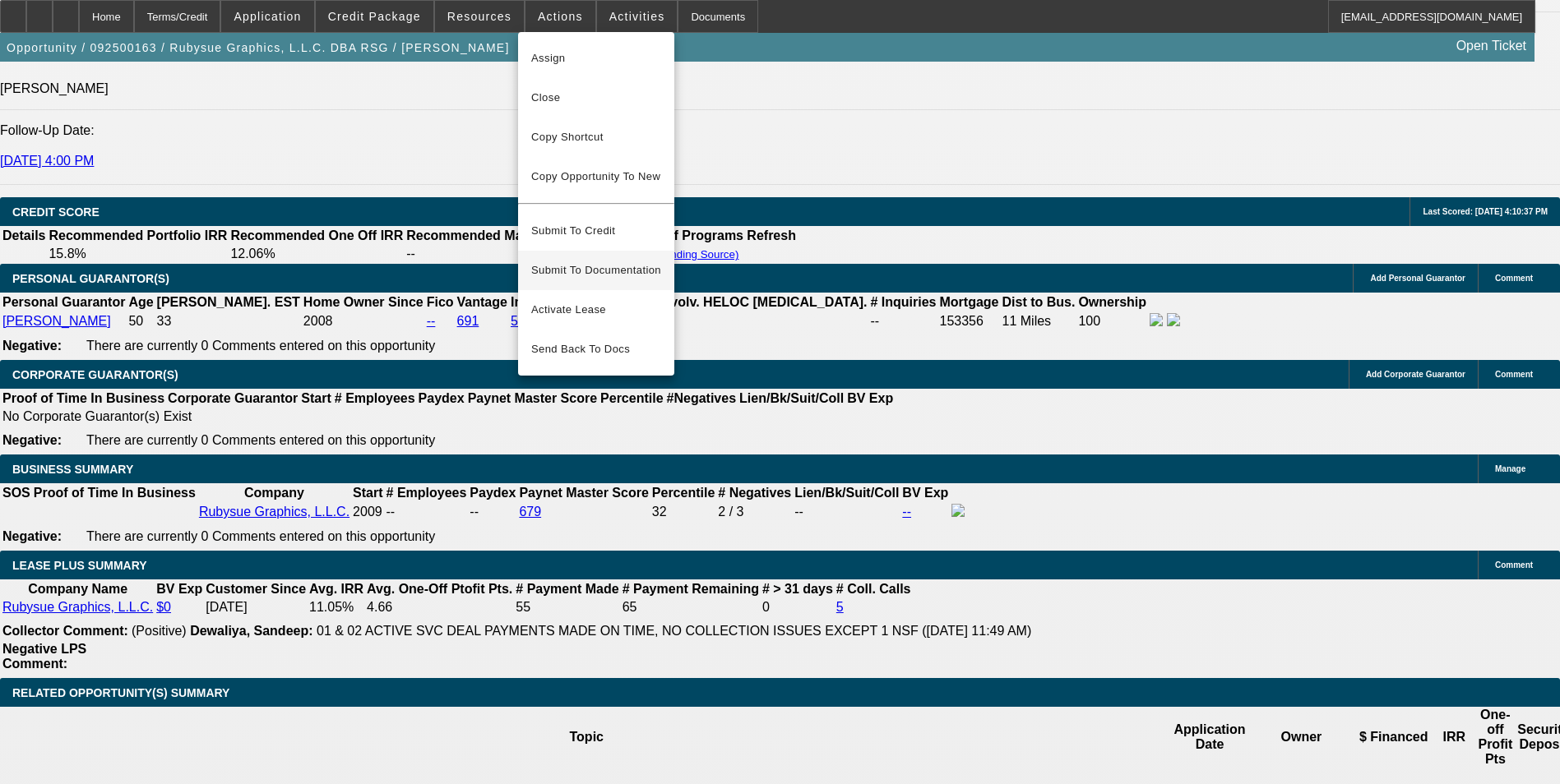
scroll to position [2383, 0]
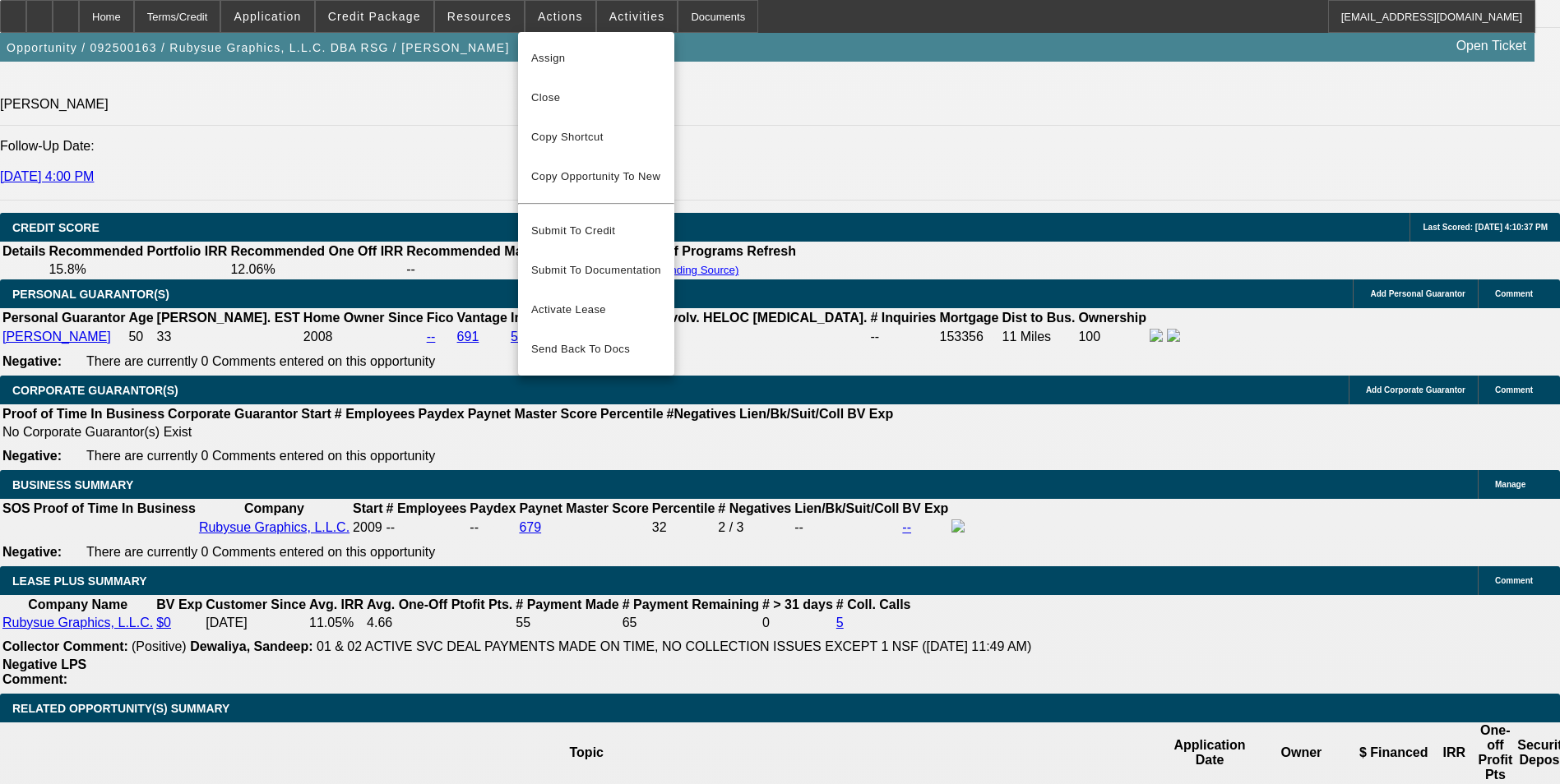
click at [184, 357] on div at bounding box center [780, 392] width 1560 height 784
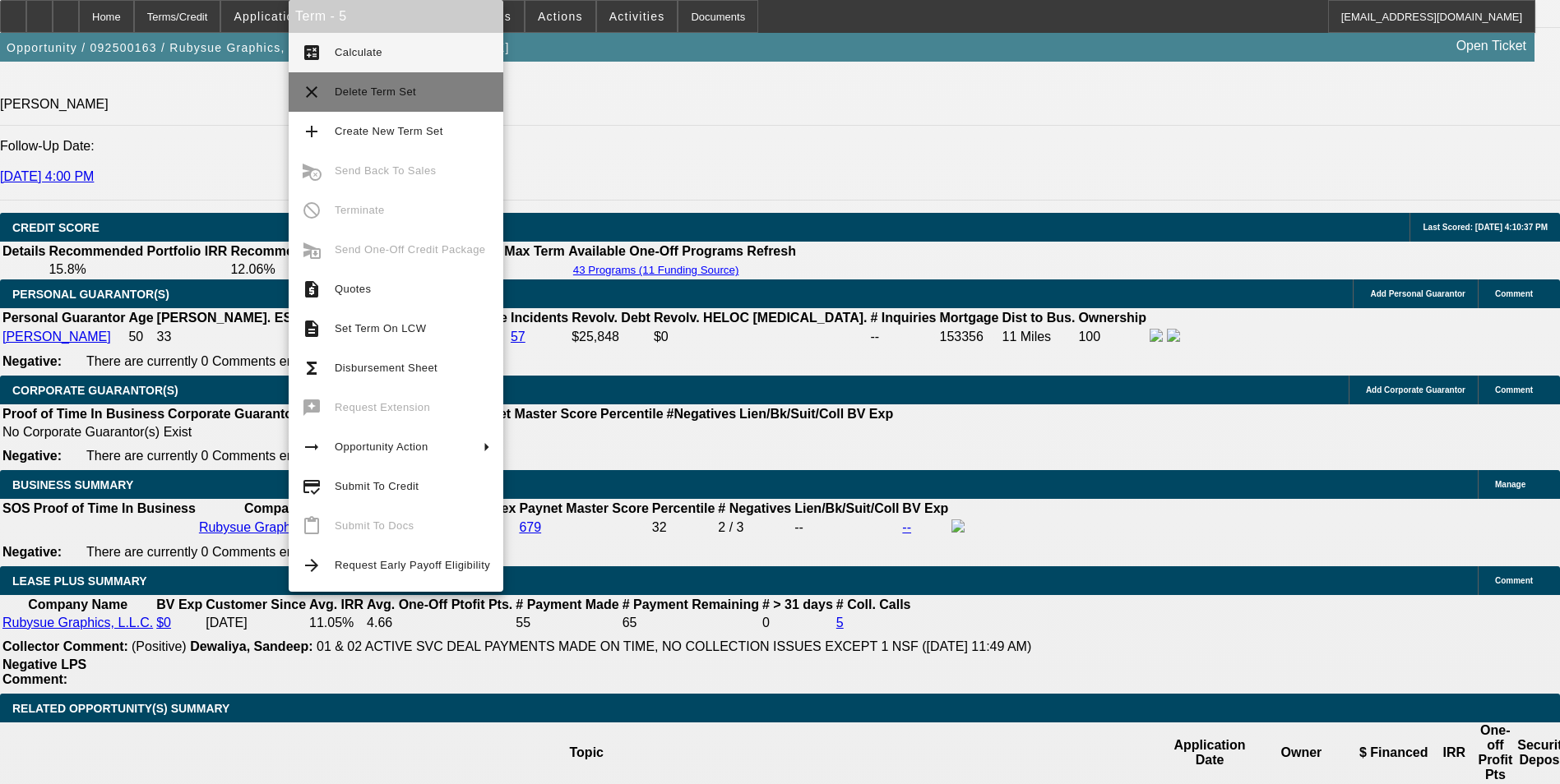
click at [390, 106] on button "clear Delete Term Set" at bounding box center [396, 92] width 215 height 39
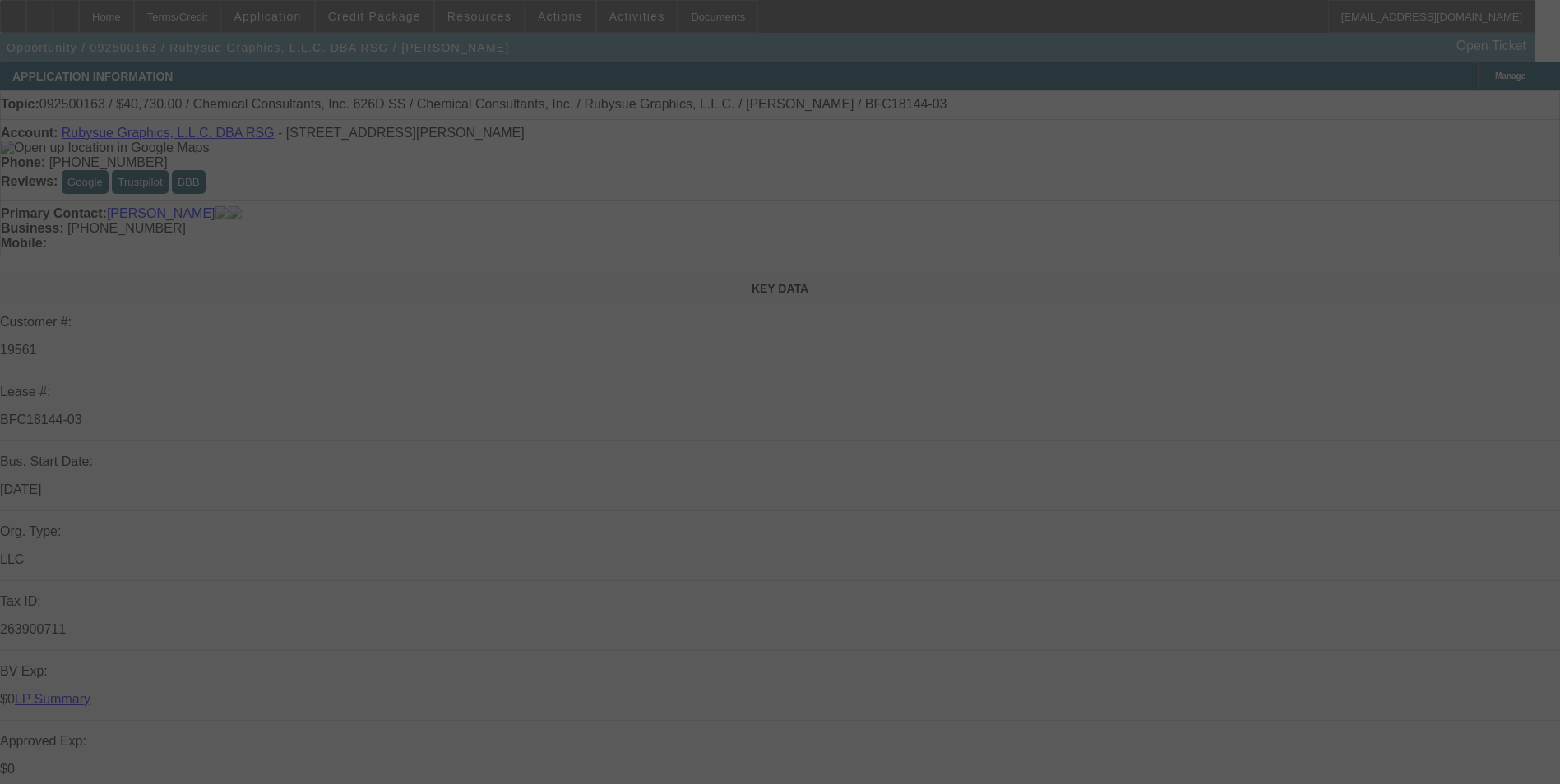
select select "0"
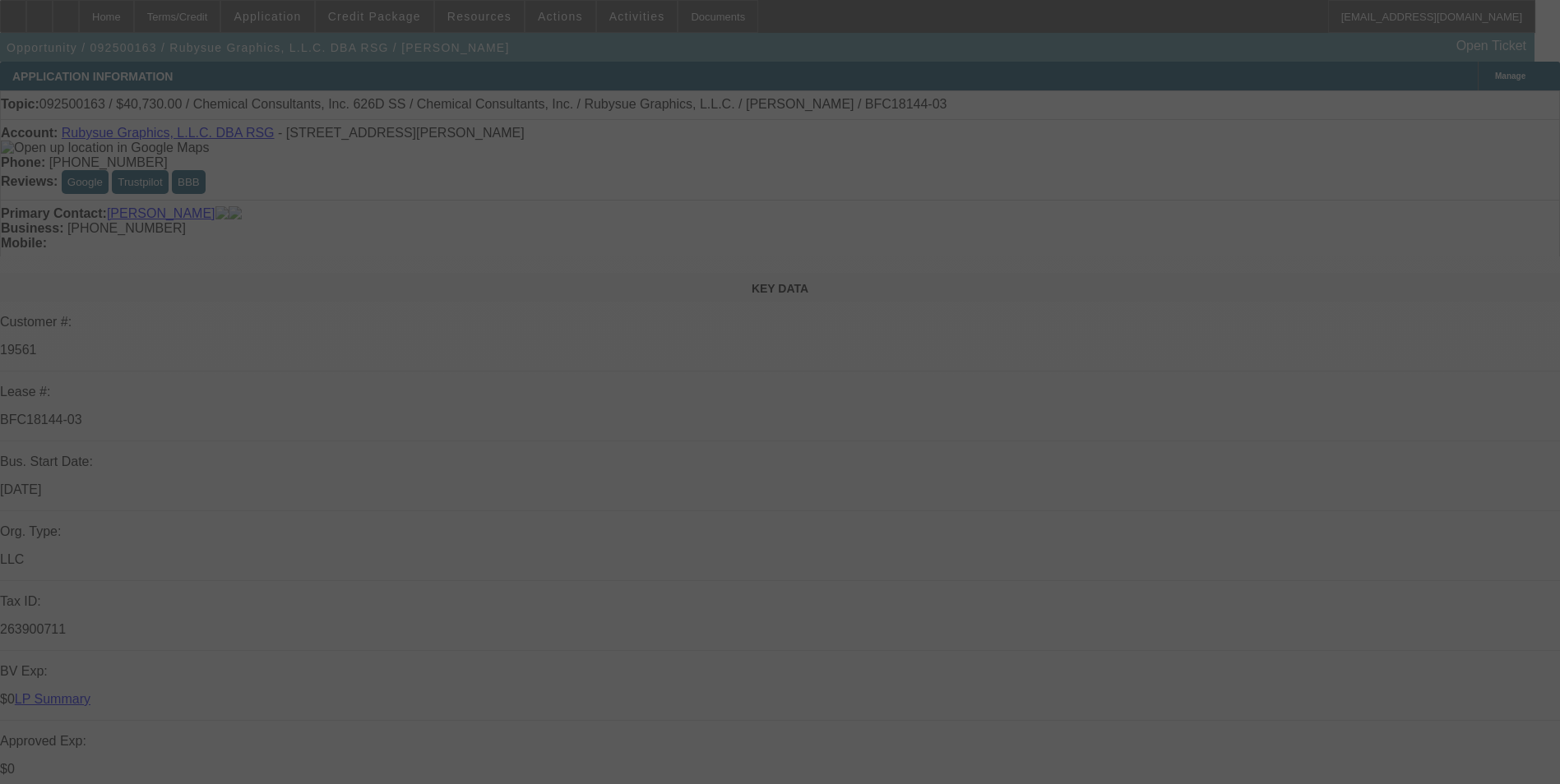
select select "0"
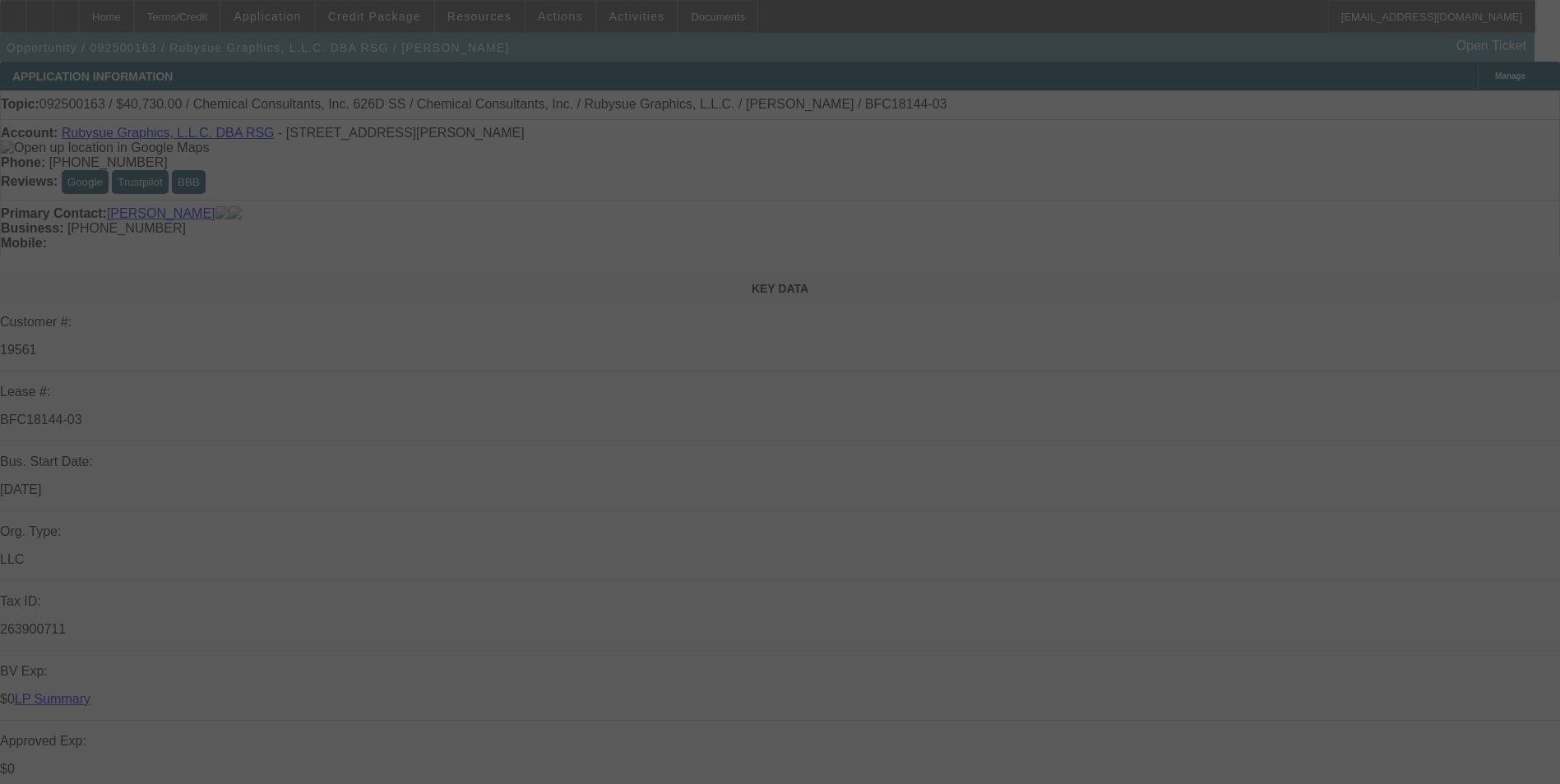
select select "0"
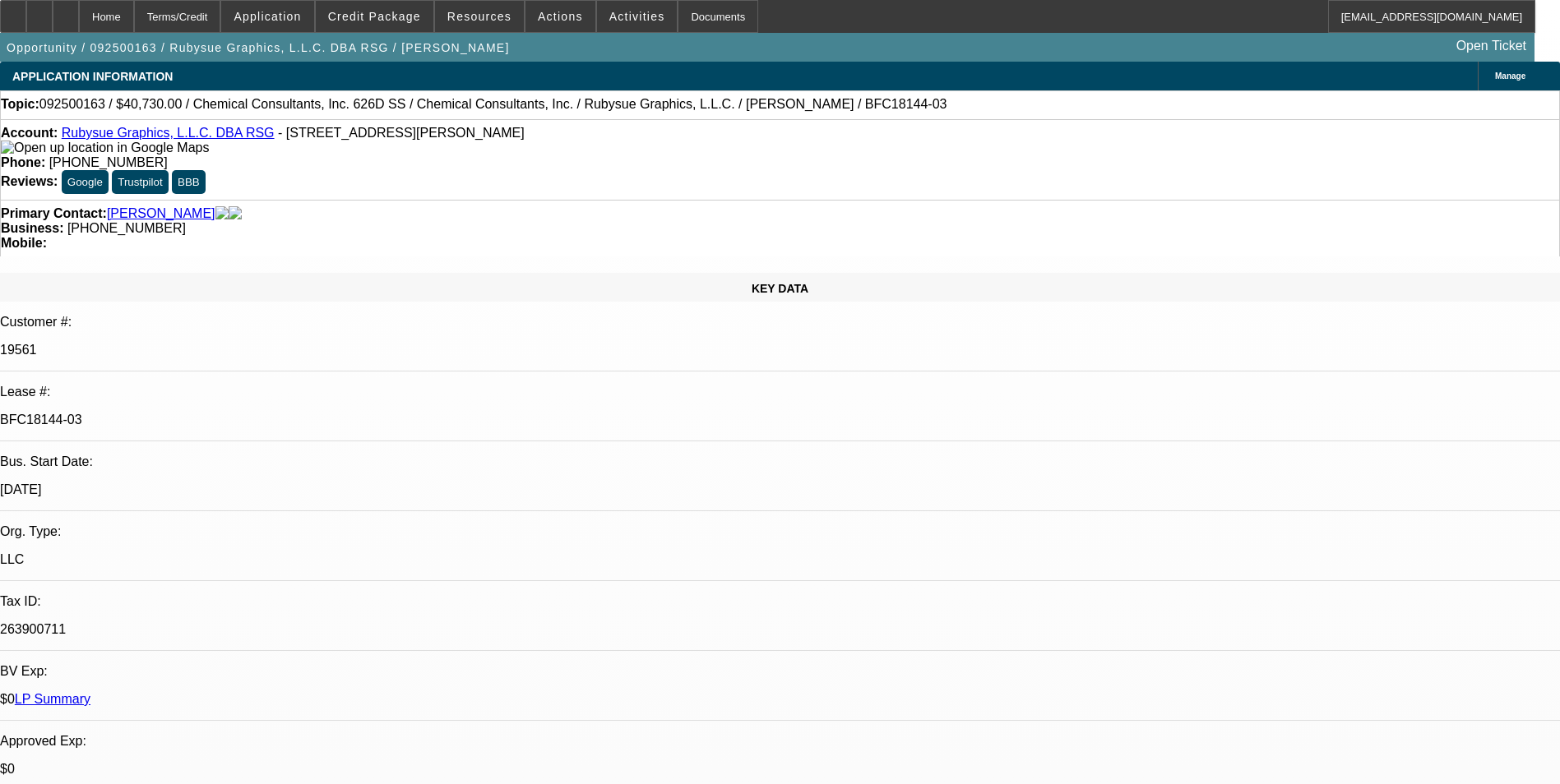
select select "1"
select select "2"
select select "1"
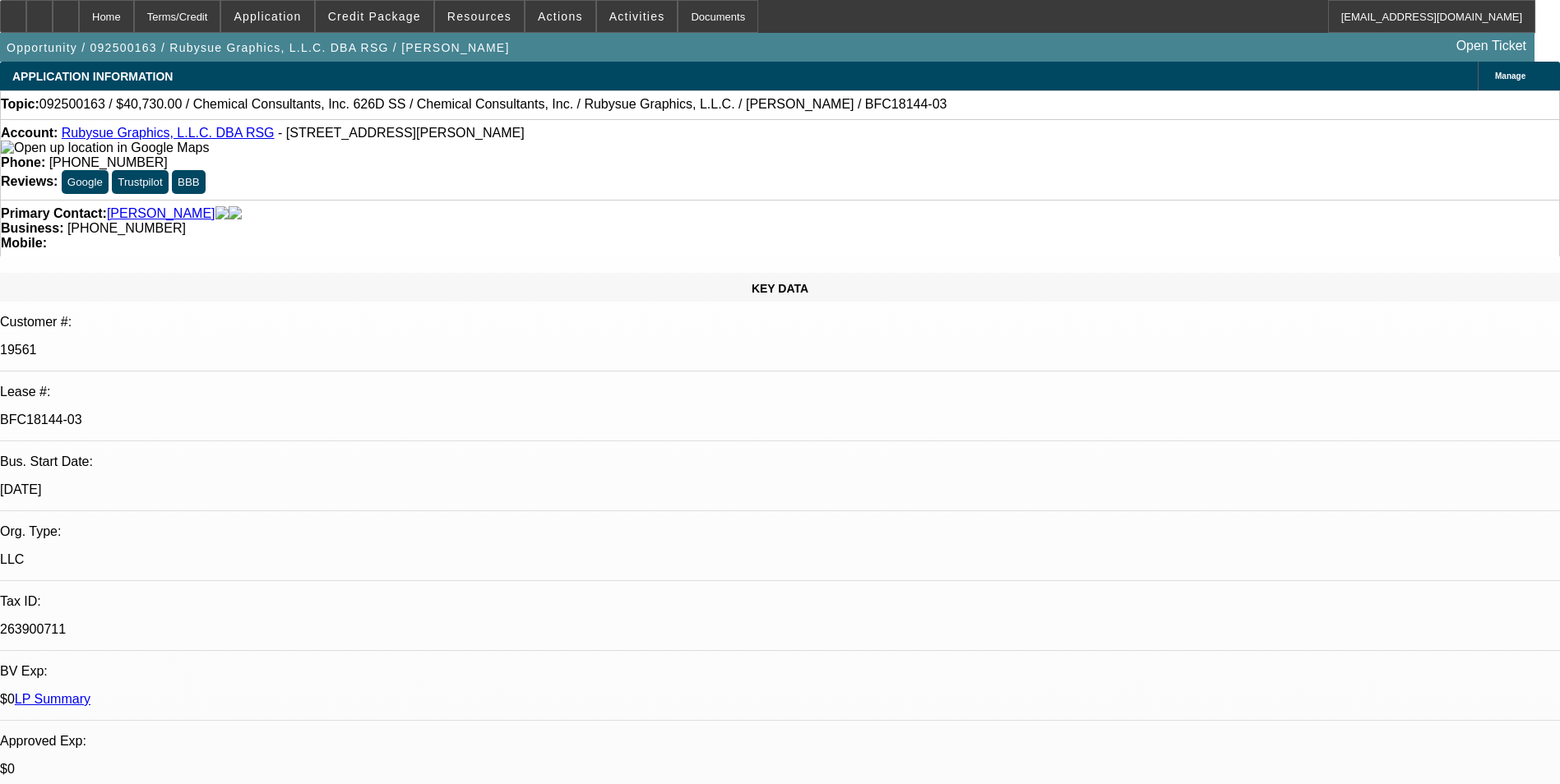
select select "2"
select select "1"
select select "2"
select select "1"
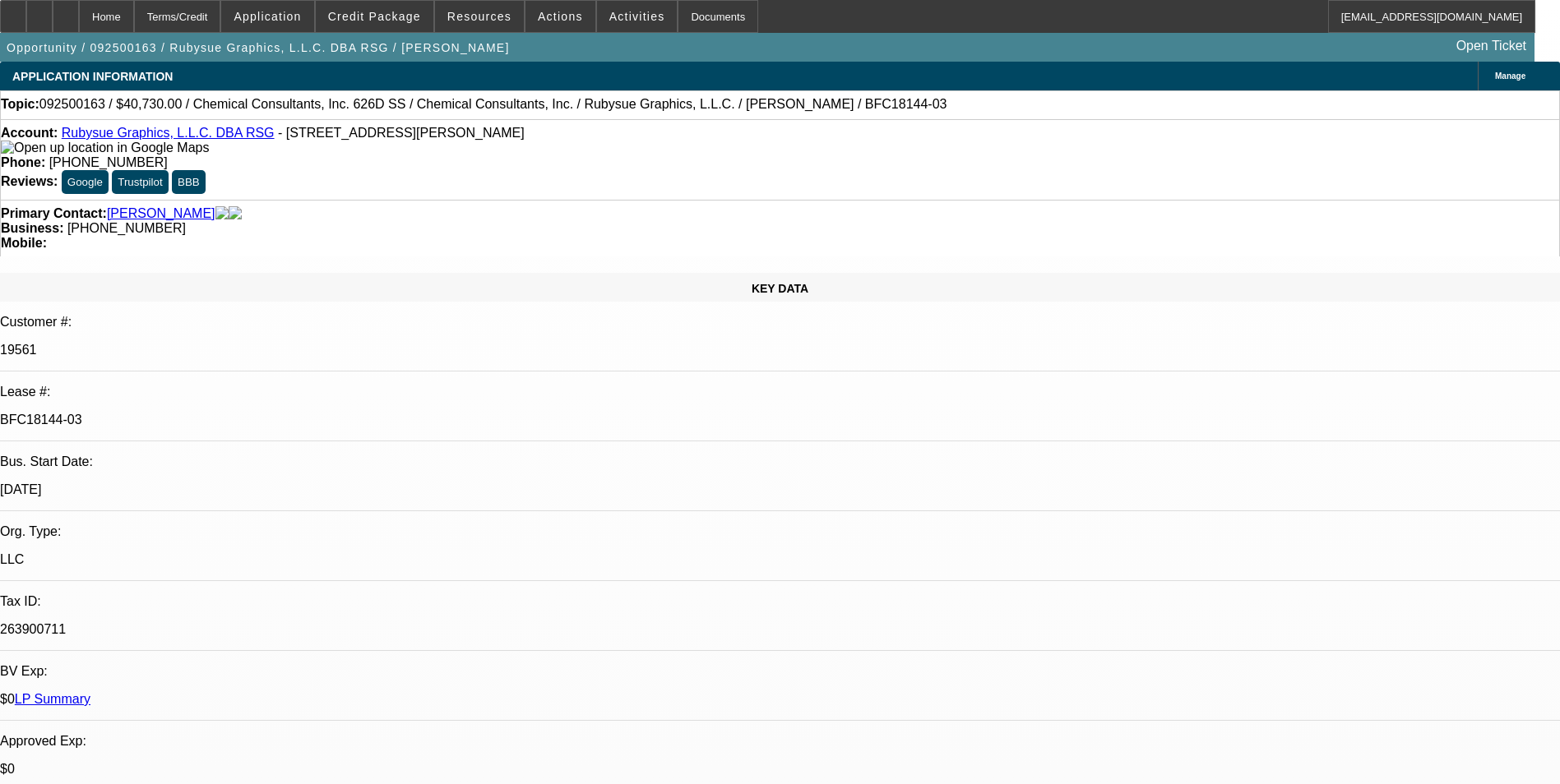
select select "1"
select select "2"
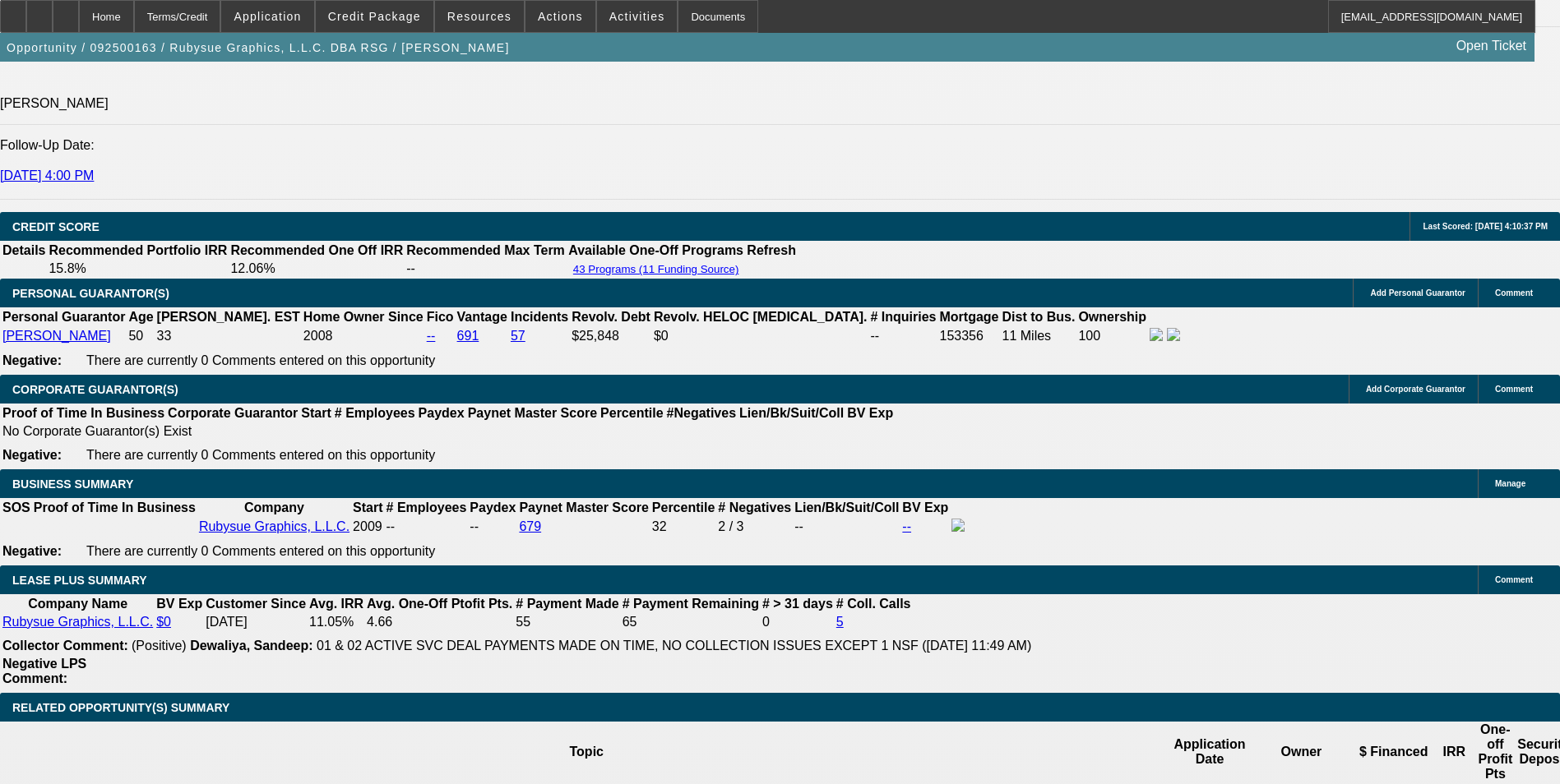
scroll to position [2555, 0]
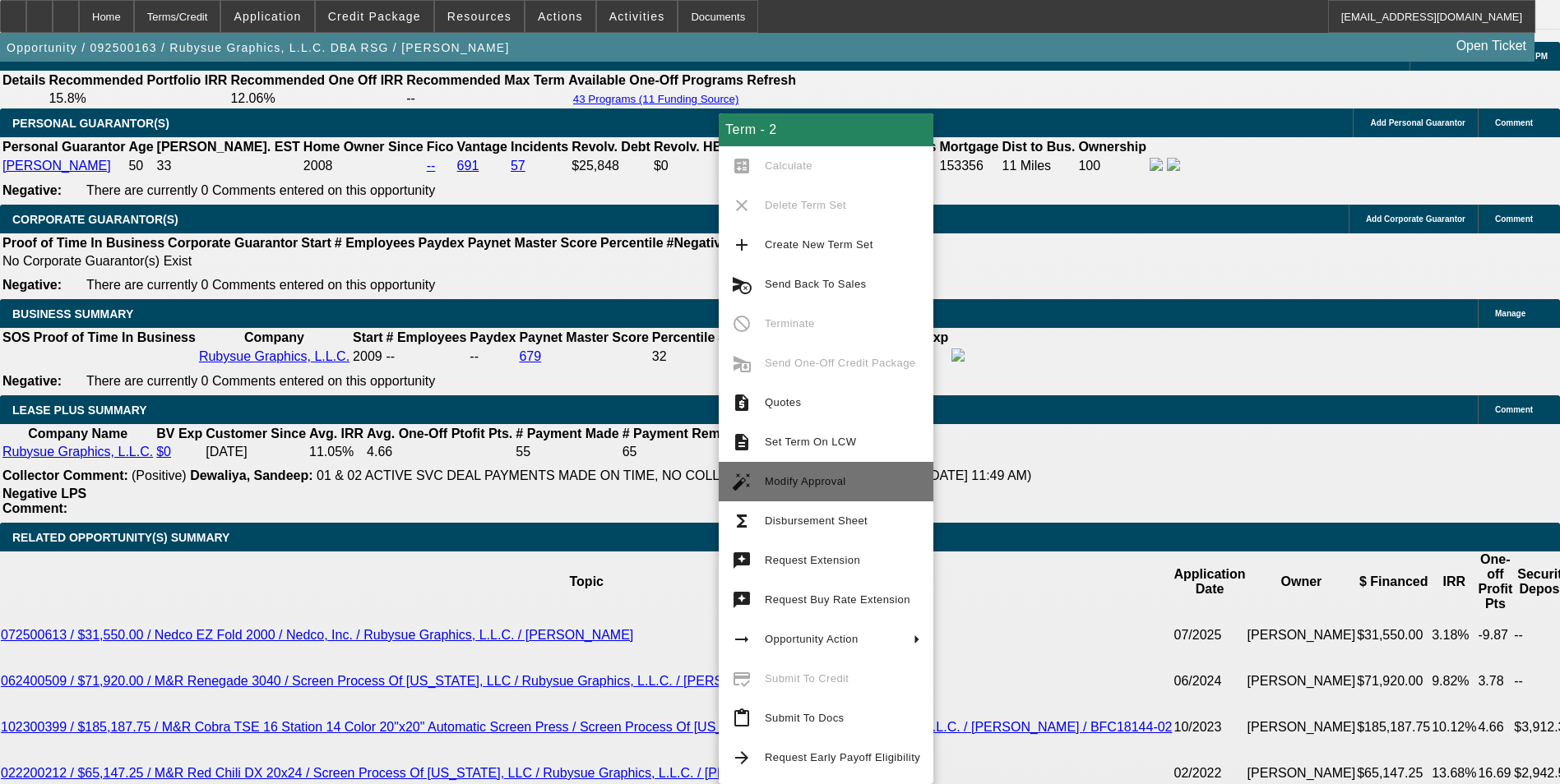
click at [871, 480] on span "Modify Approval" at bounding box center [842, 481] width 155 height 20
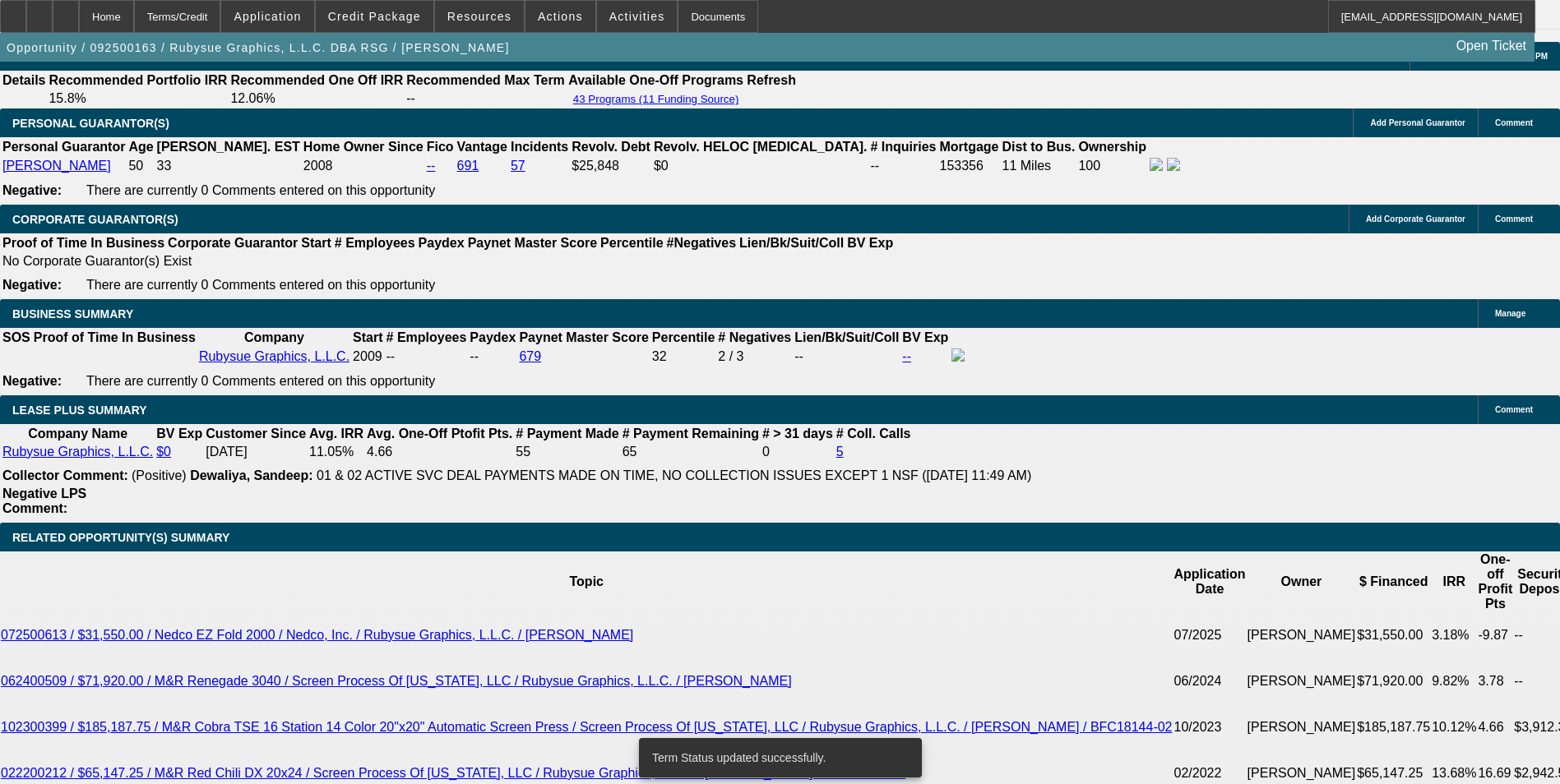
select select "0"
select select "2"
select select "0"
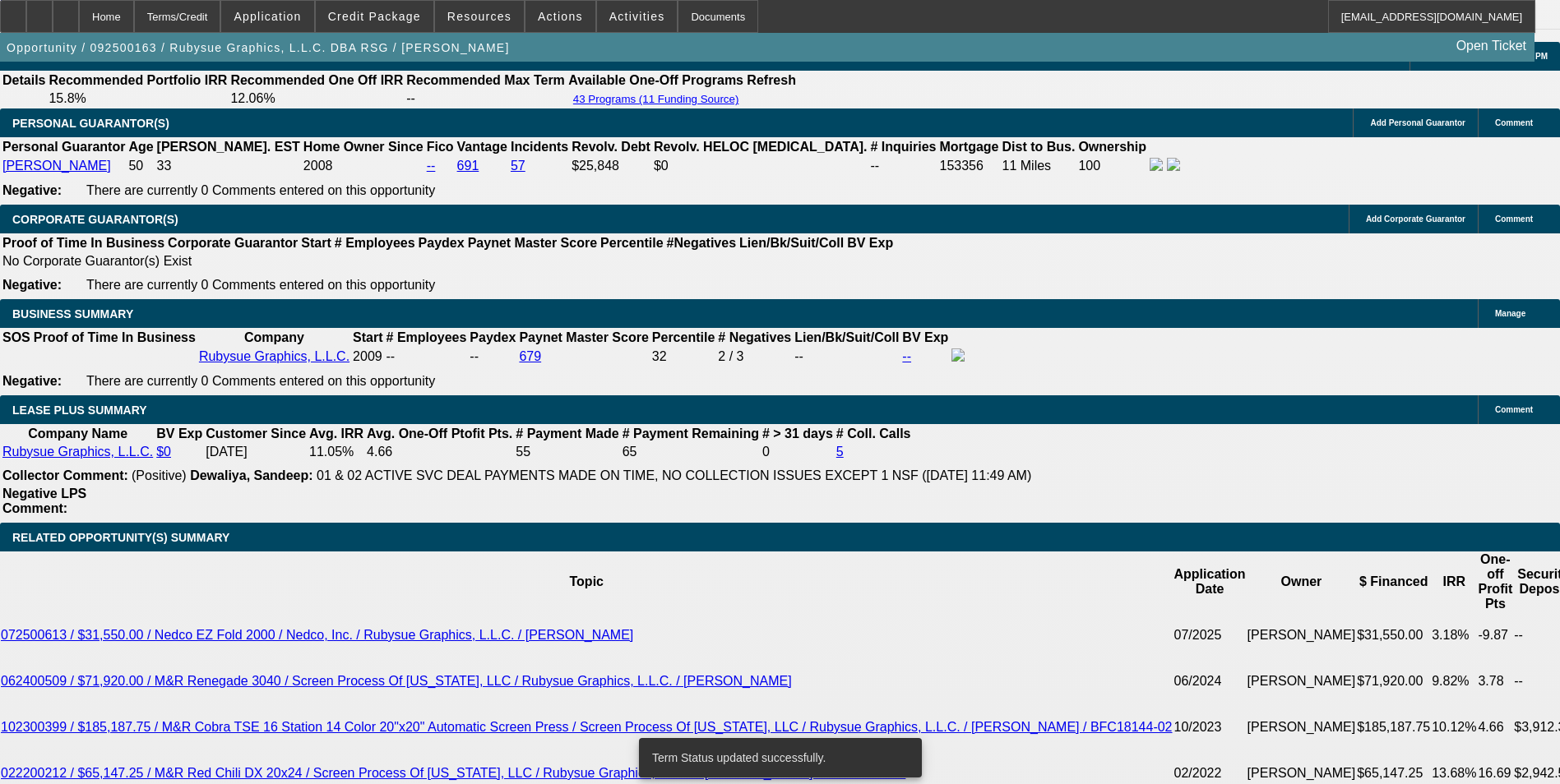
select select "0"
select select "2"
select select "0"
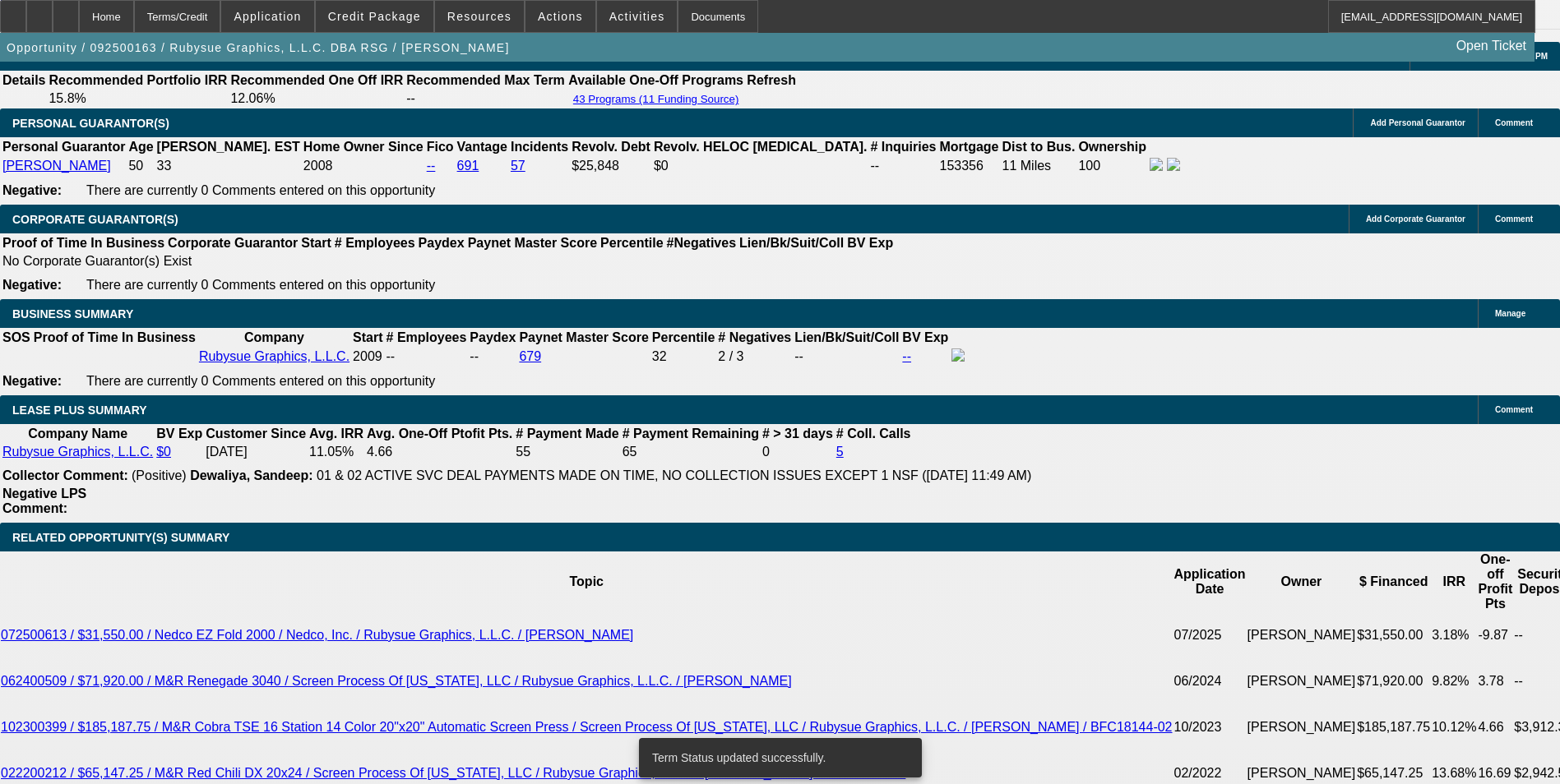
select select "0"
select select "2"
select select "0"
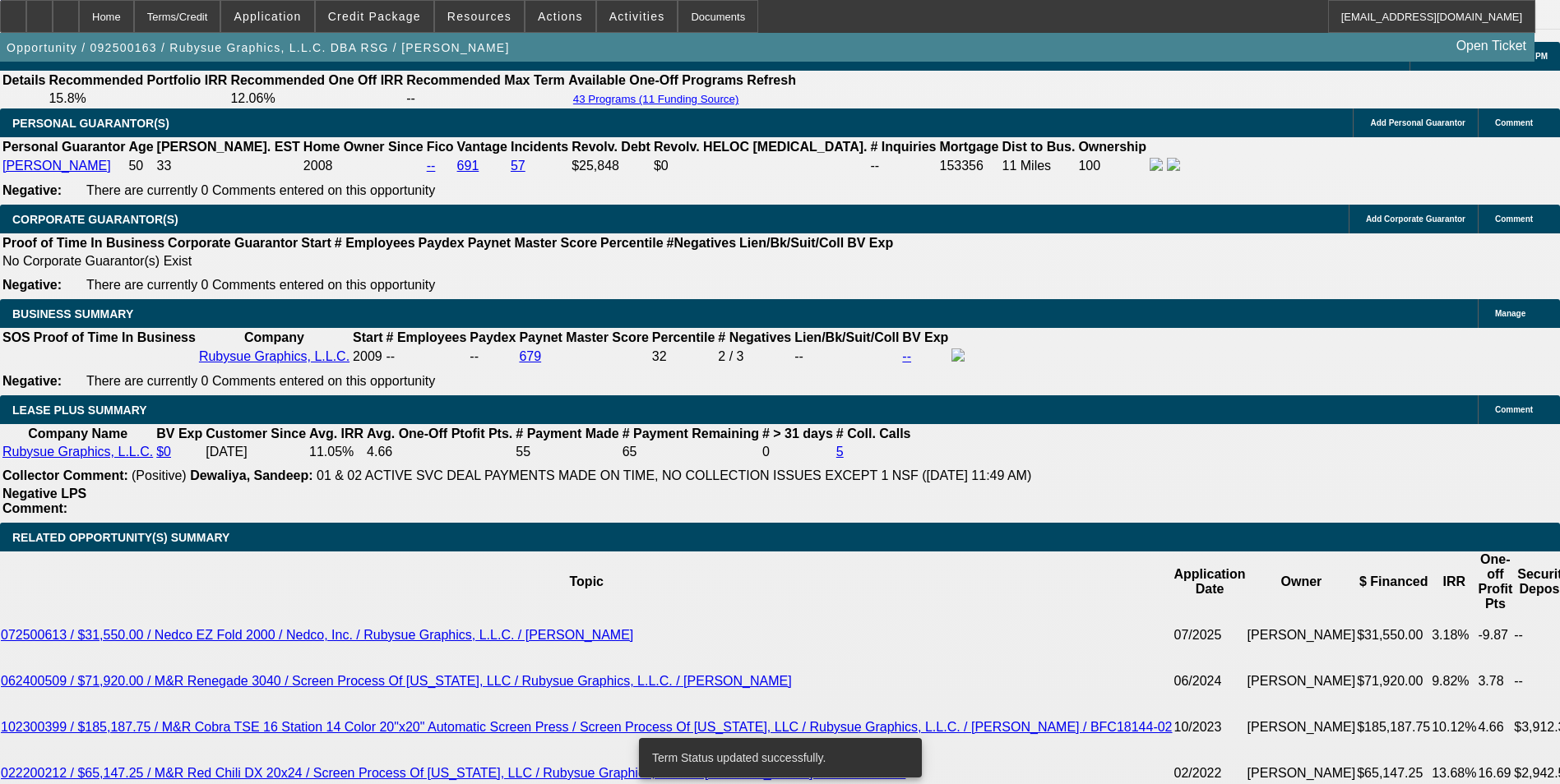
select select "2"
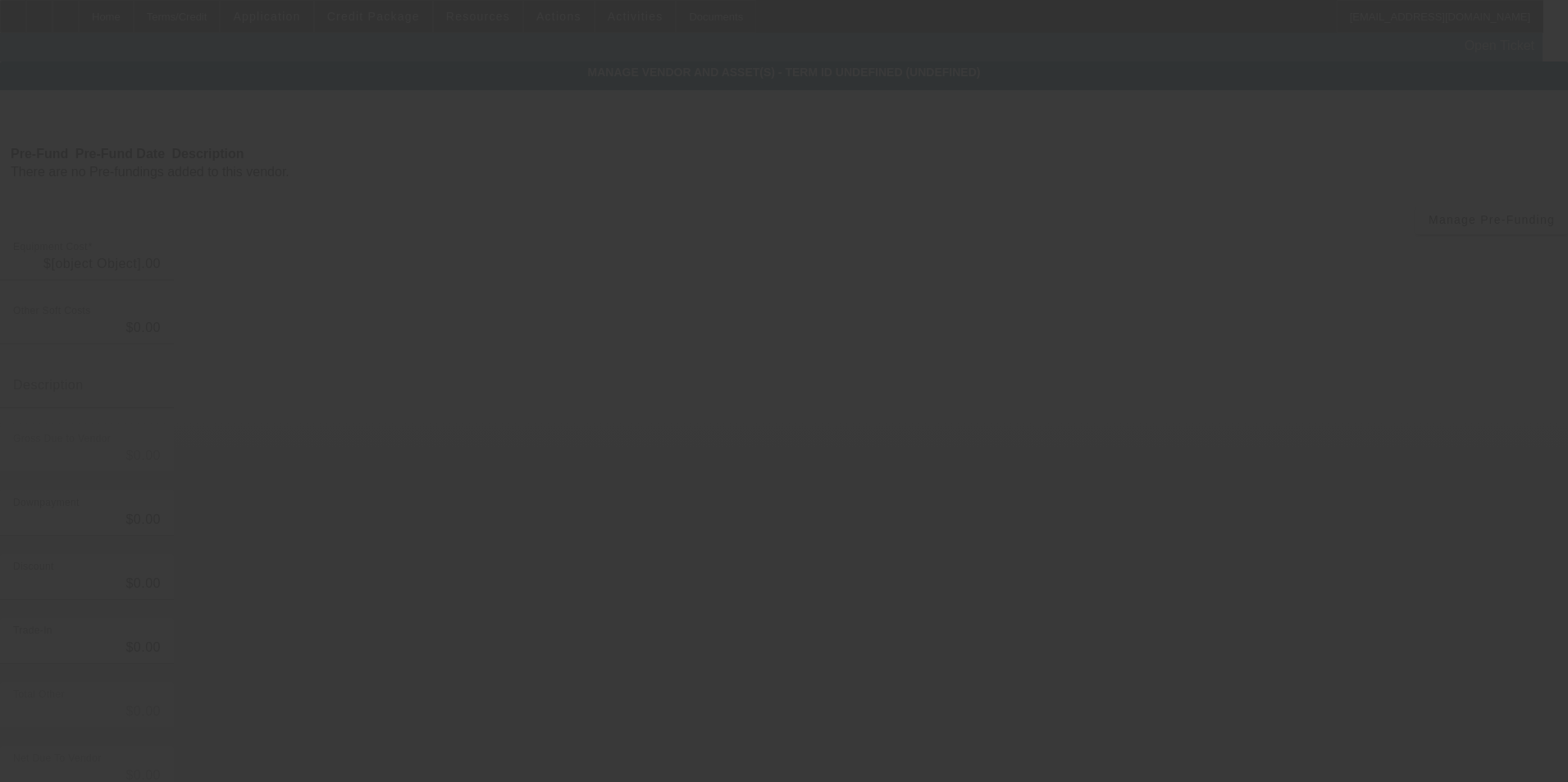
type input "$64,078.00"
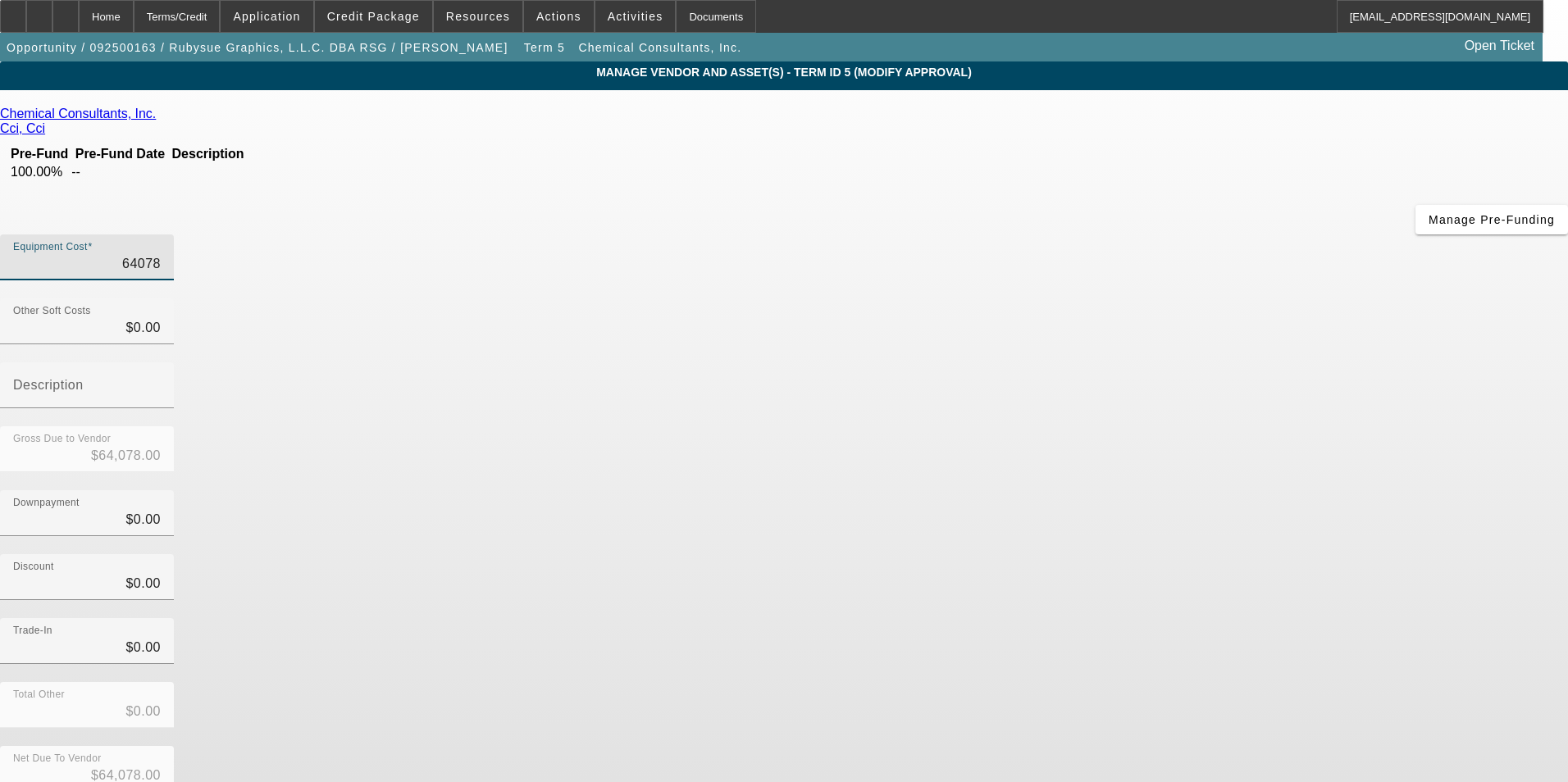
drag, startPoint x: 904, startPoint y: 139, endPoint x: 1210, endPoint y: 94, distance: 309.3
click at [1208, 96] on div "Chemical Consultants, Inc. Cci, Cci Pre-Fund Pre-Fund Date Description 100.00% …" at bounding box center [784, 515] width 1568 height 852
type input "6"
type input "$6.00"
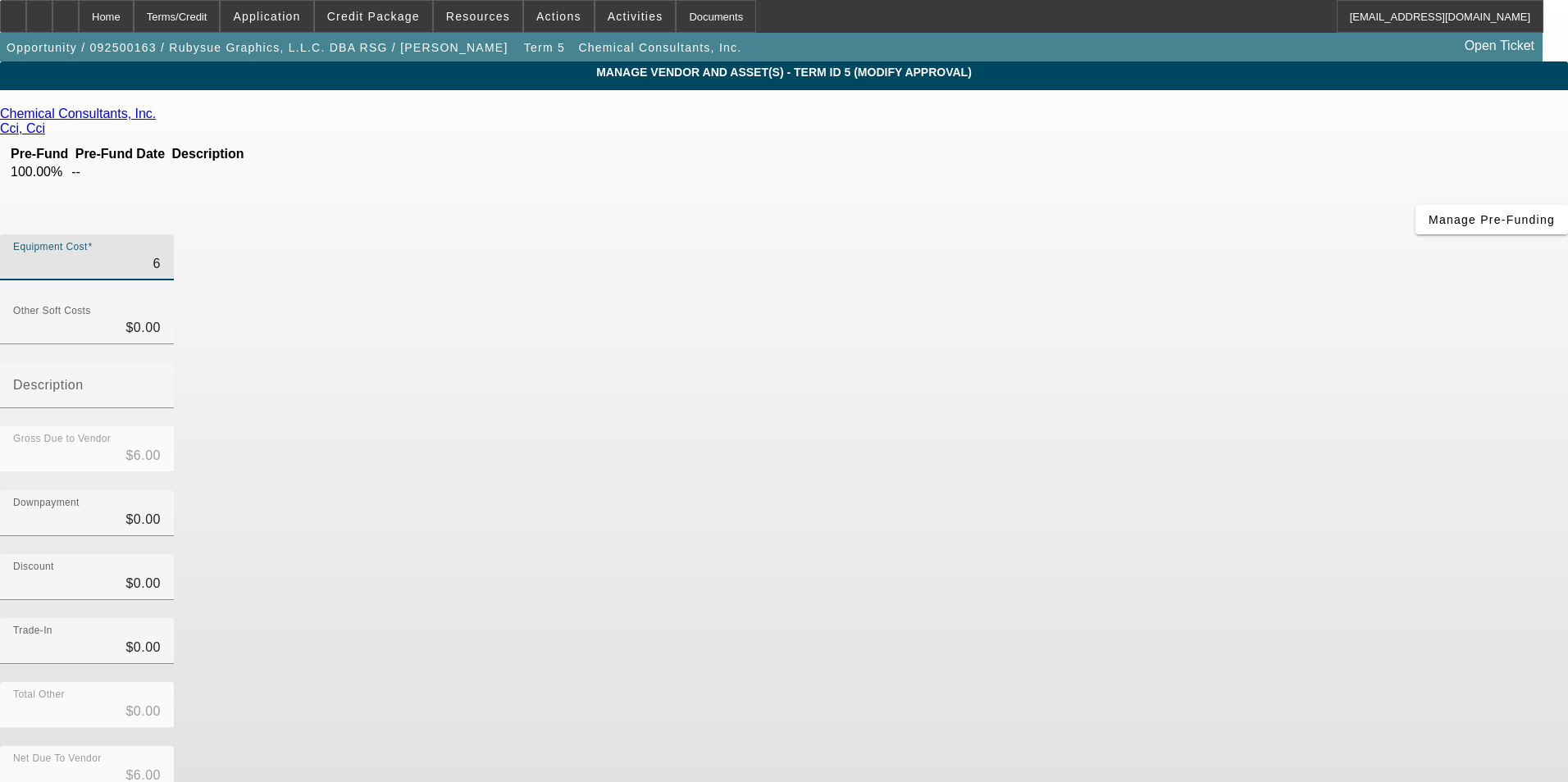
type input "69"
type input "$69.00"
type input "695"
type input "$695.00"
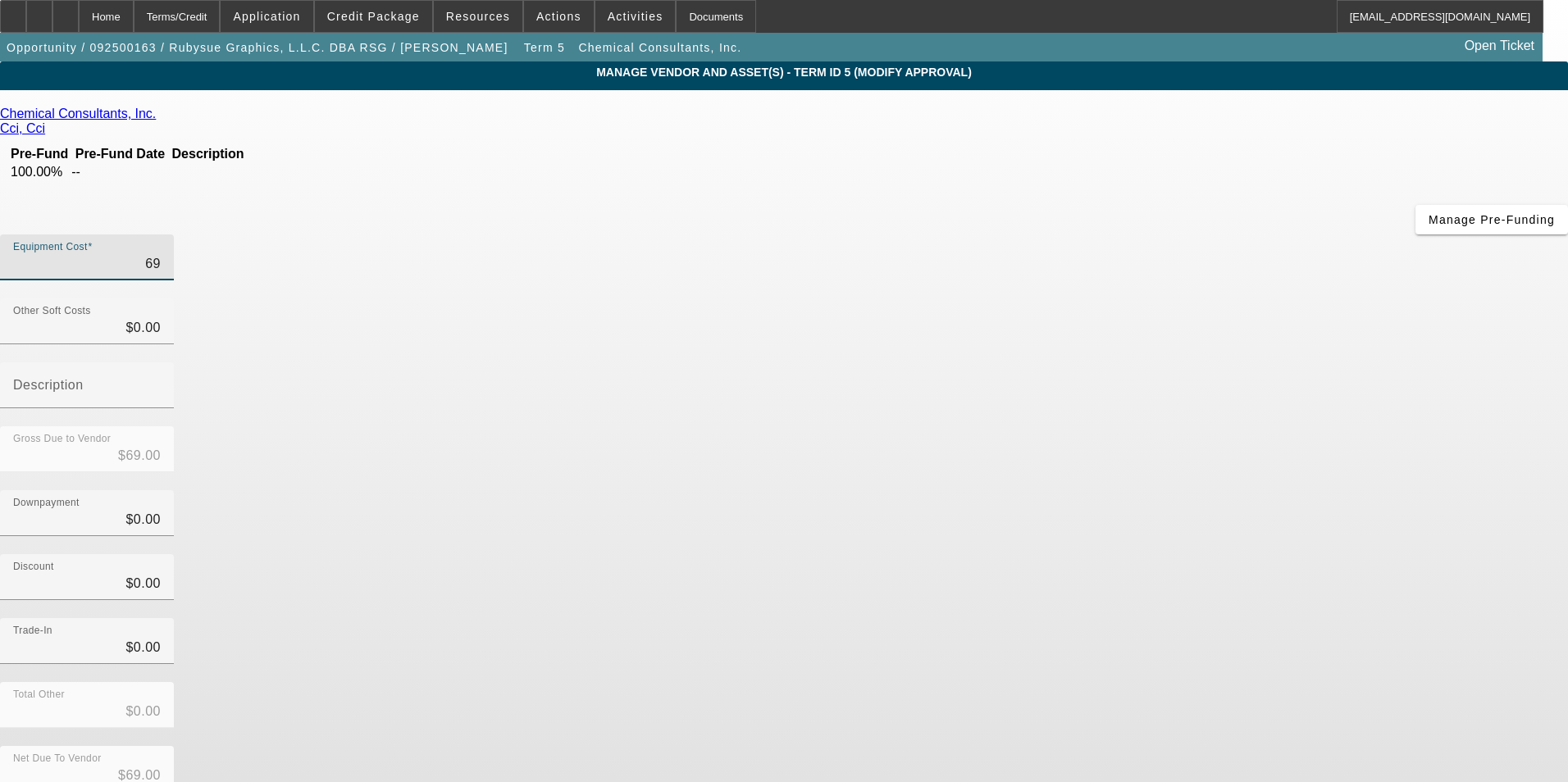
type input "$695.00"
type input "6957"
type input "$6,957.00"
type input "69577"
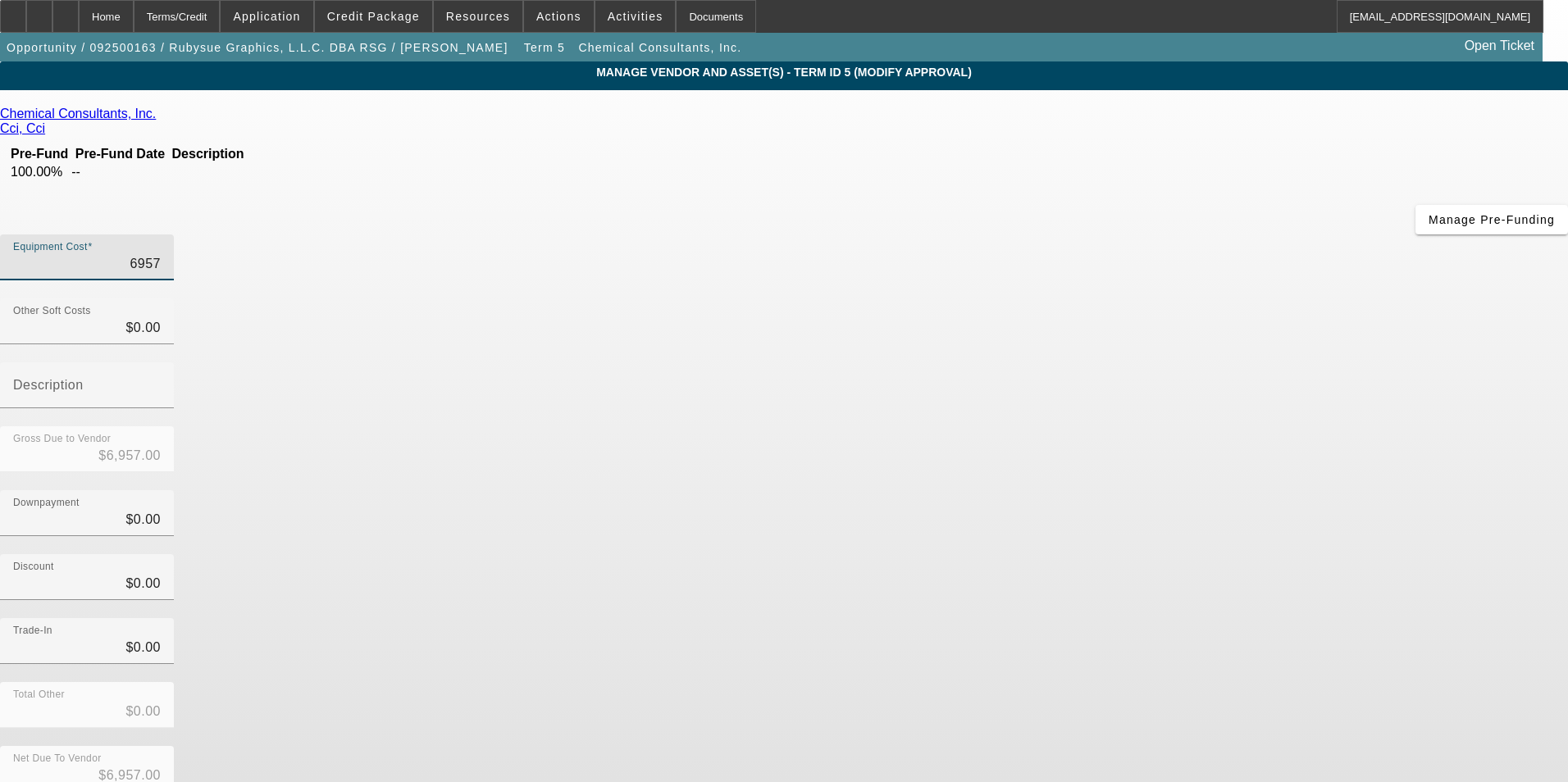
type input "$69,577.00"
type input "69577.4"
type input "$69,577.40"
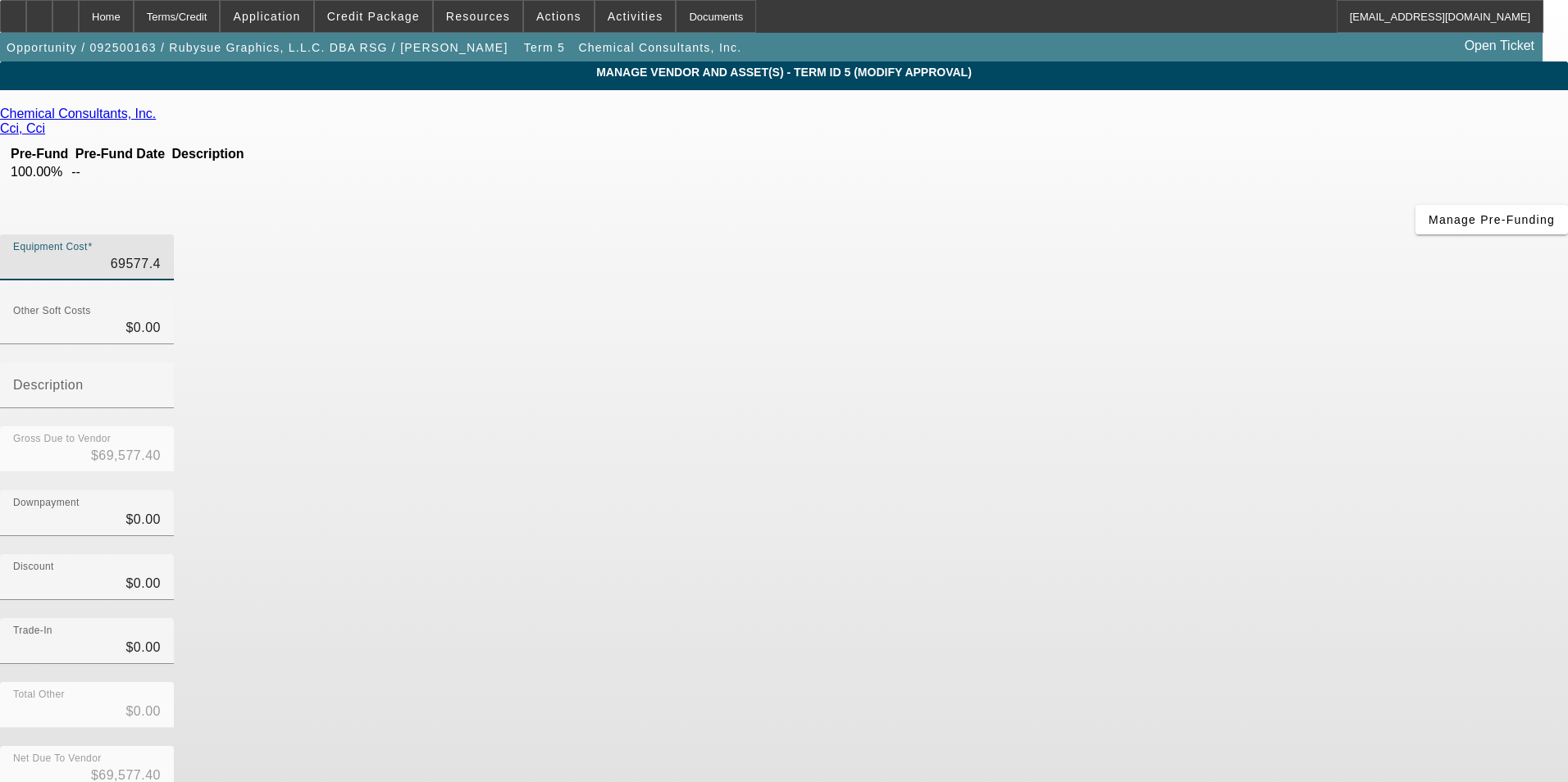
type input "$69,577.40"
click at [1194, 426] on div "Gross Due to Vendor $69,577.40" at bounding box center [784, 458] width 1568 height 64
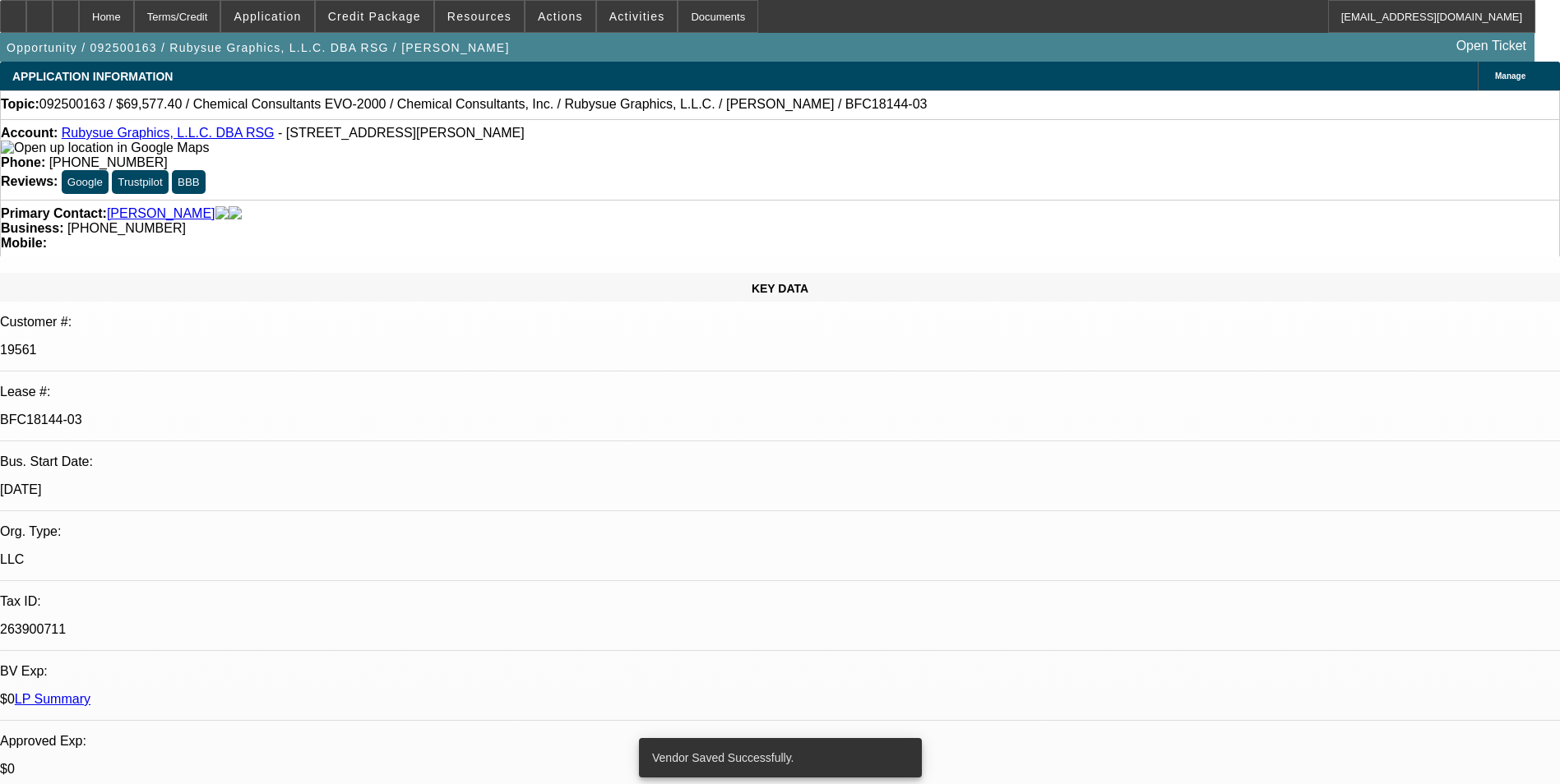
select select "0"
select select "2"
select select "0"
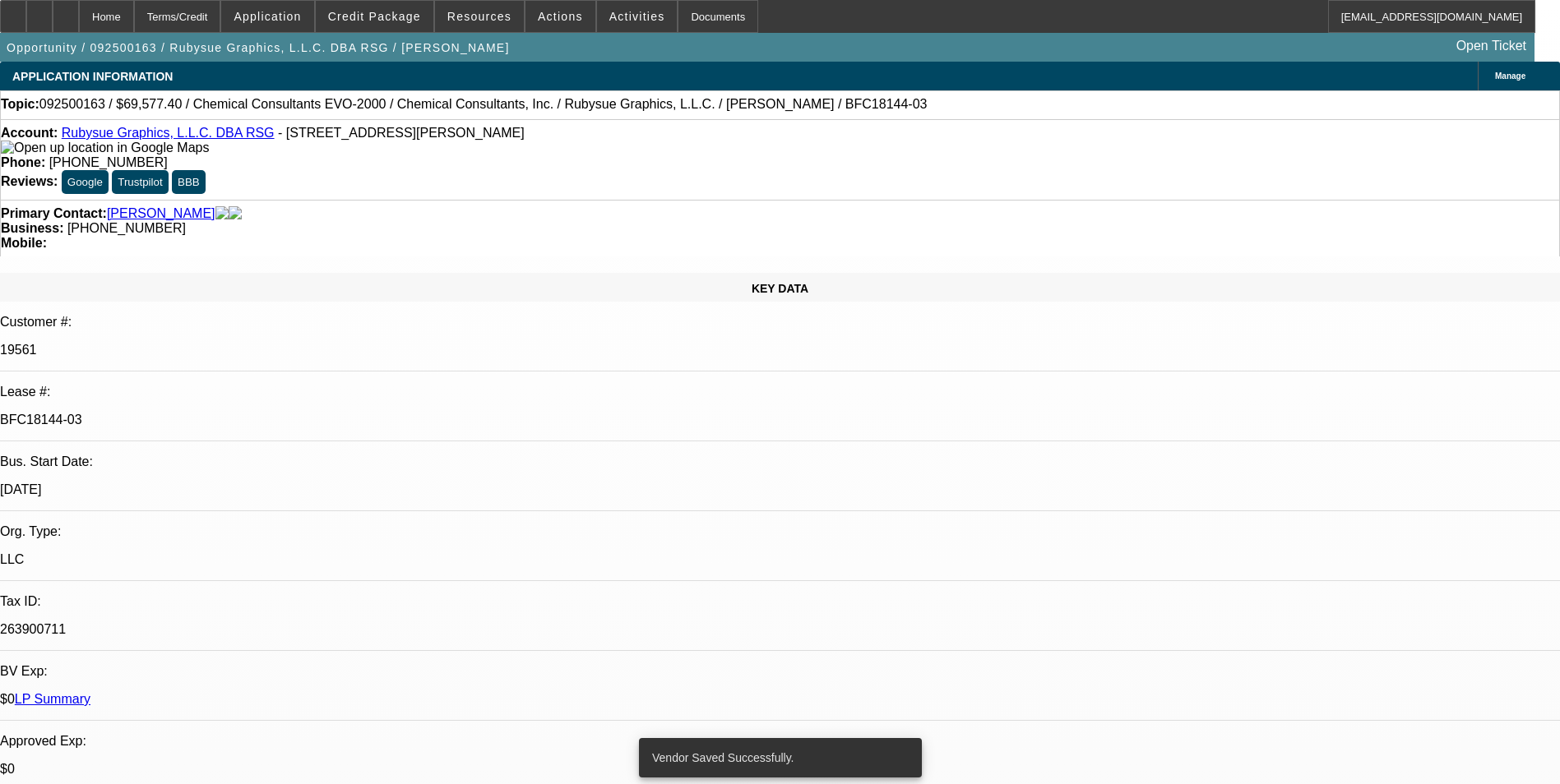
select select "0"
select select "2"
select select "0"
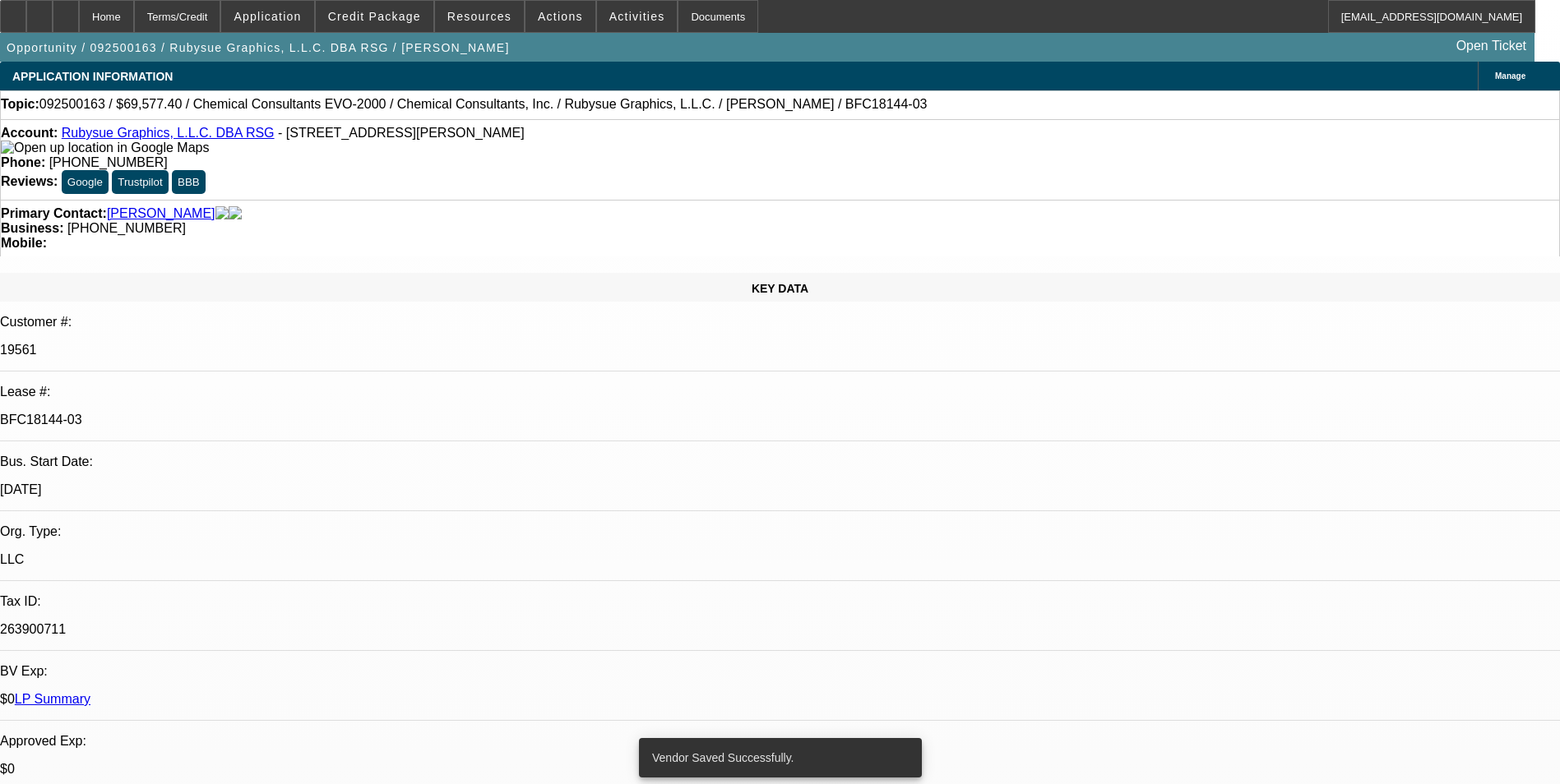
select select "0"
select select "2"
select select "0"
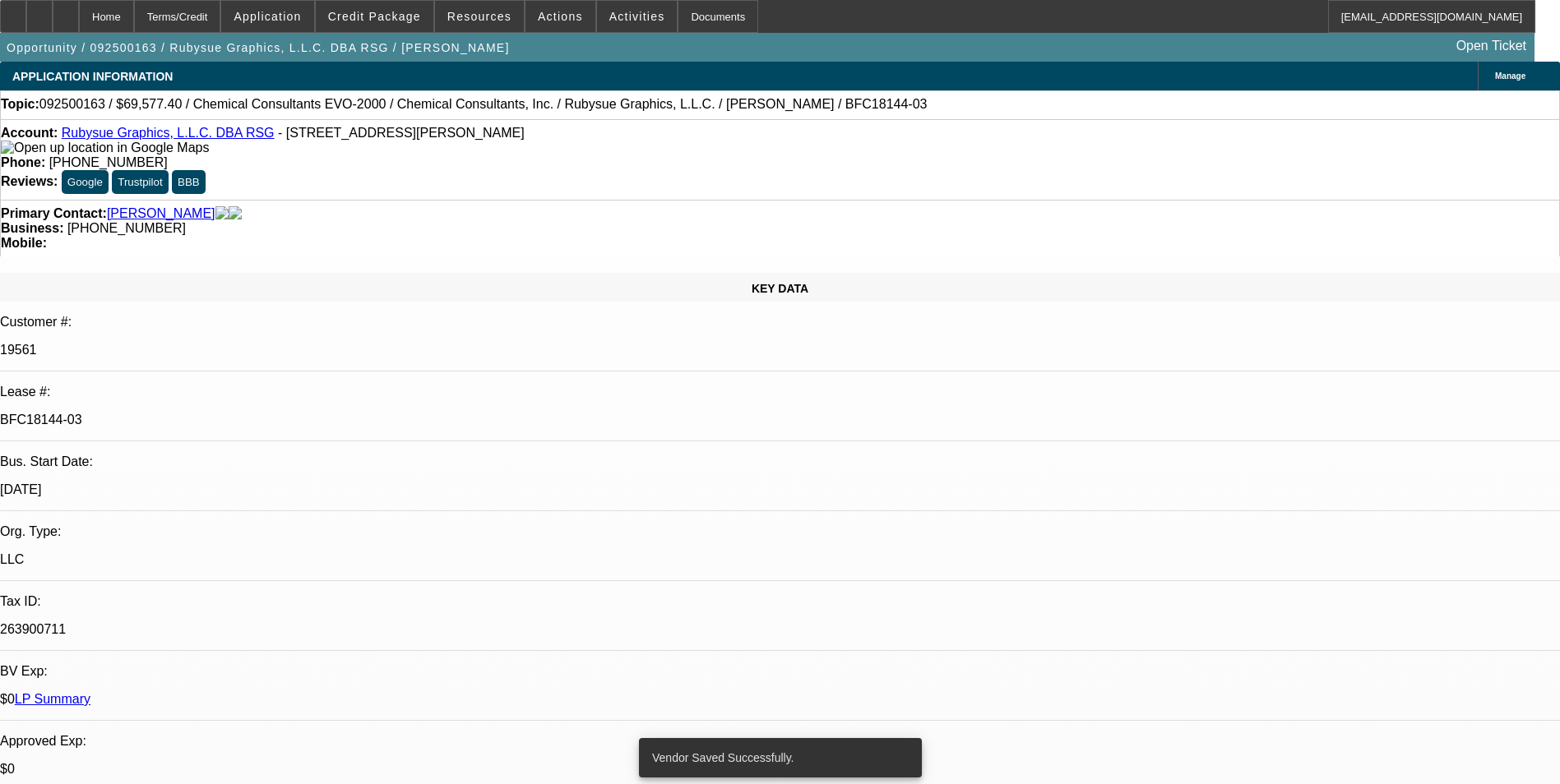
select select "2"
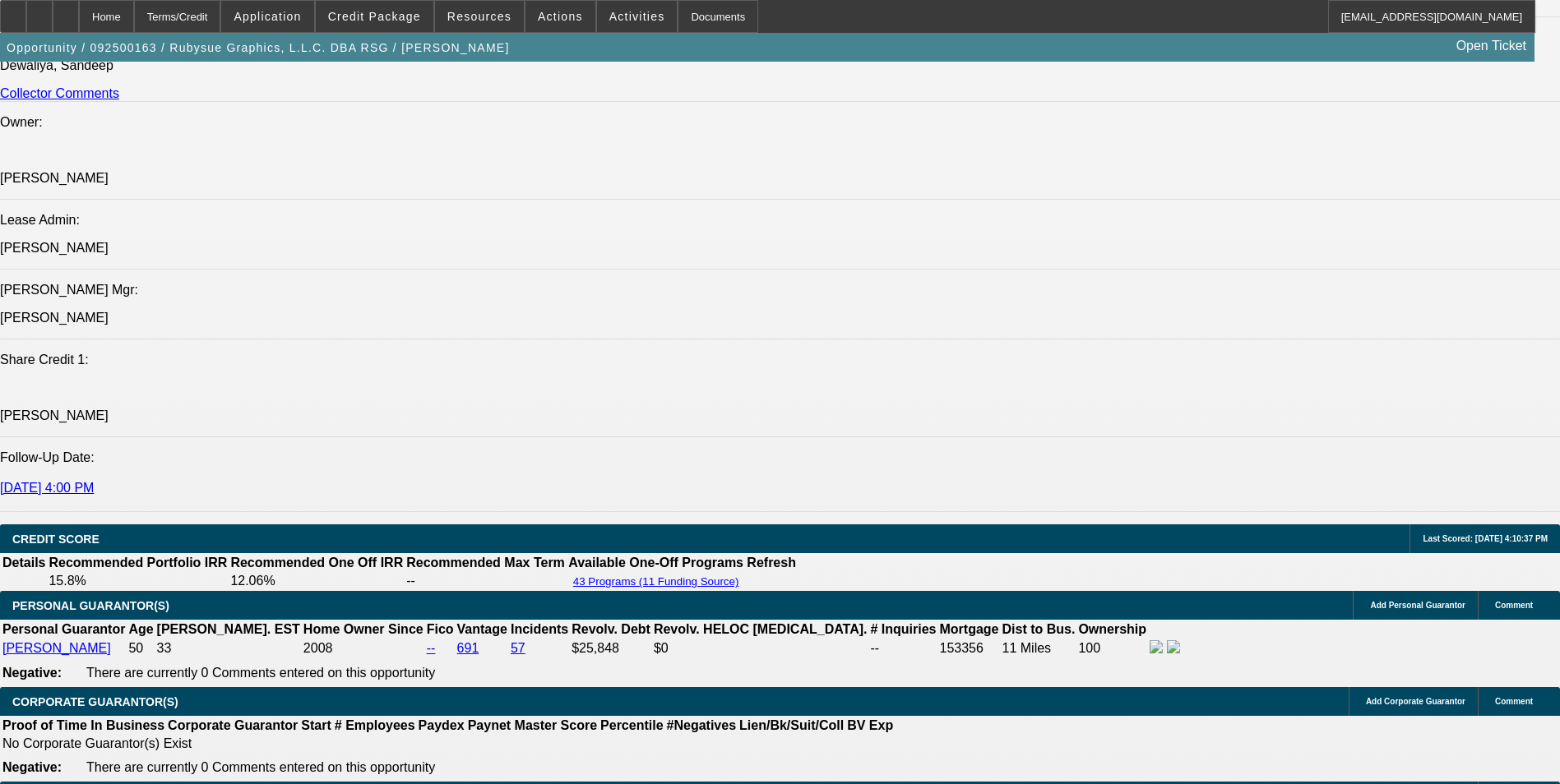
scroll to position [2466, 0]
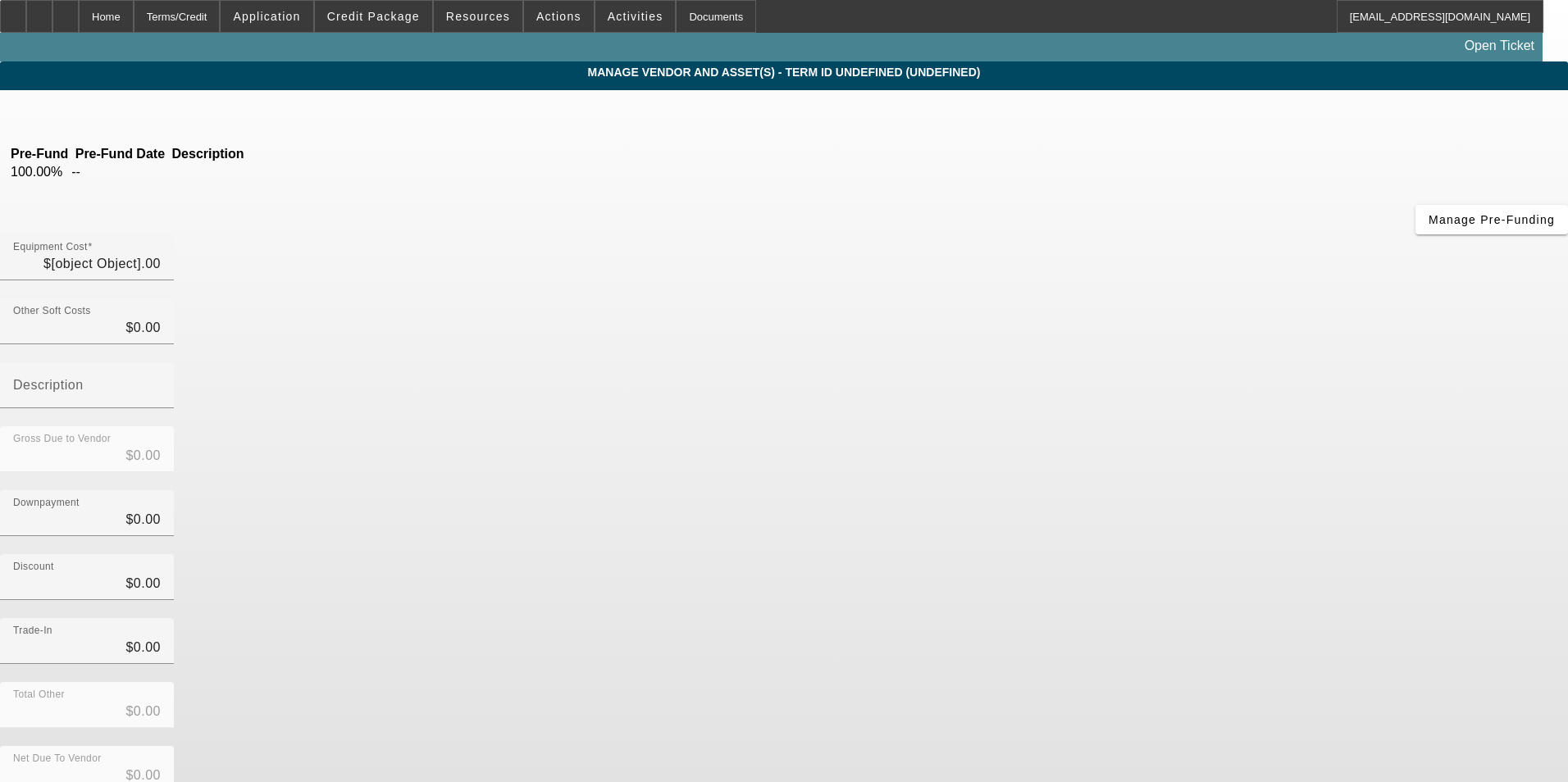
type input "$69,577.40"
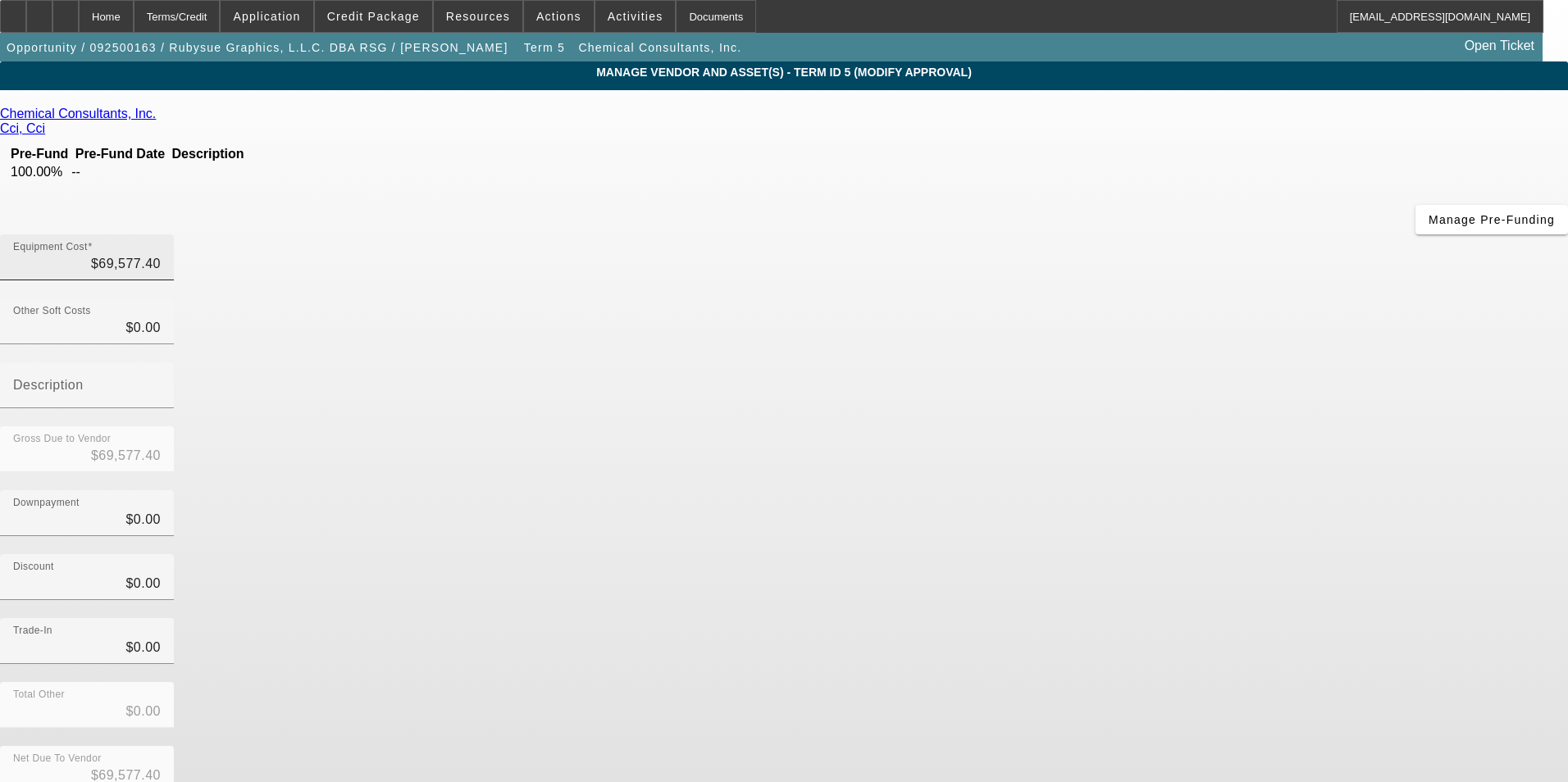
click at [174, 234] on div "Equipment Cost $69,577.40" at bounding box center [87, 257] width 174 height 46
type input "69577."
type input "$69,577.00"
type input "69577.6"
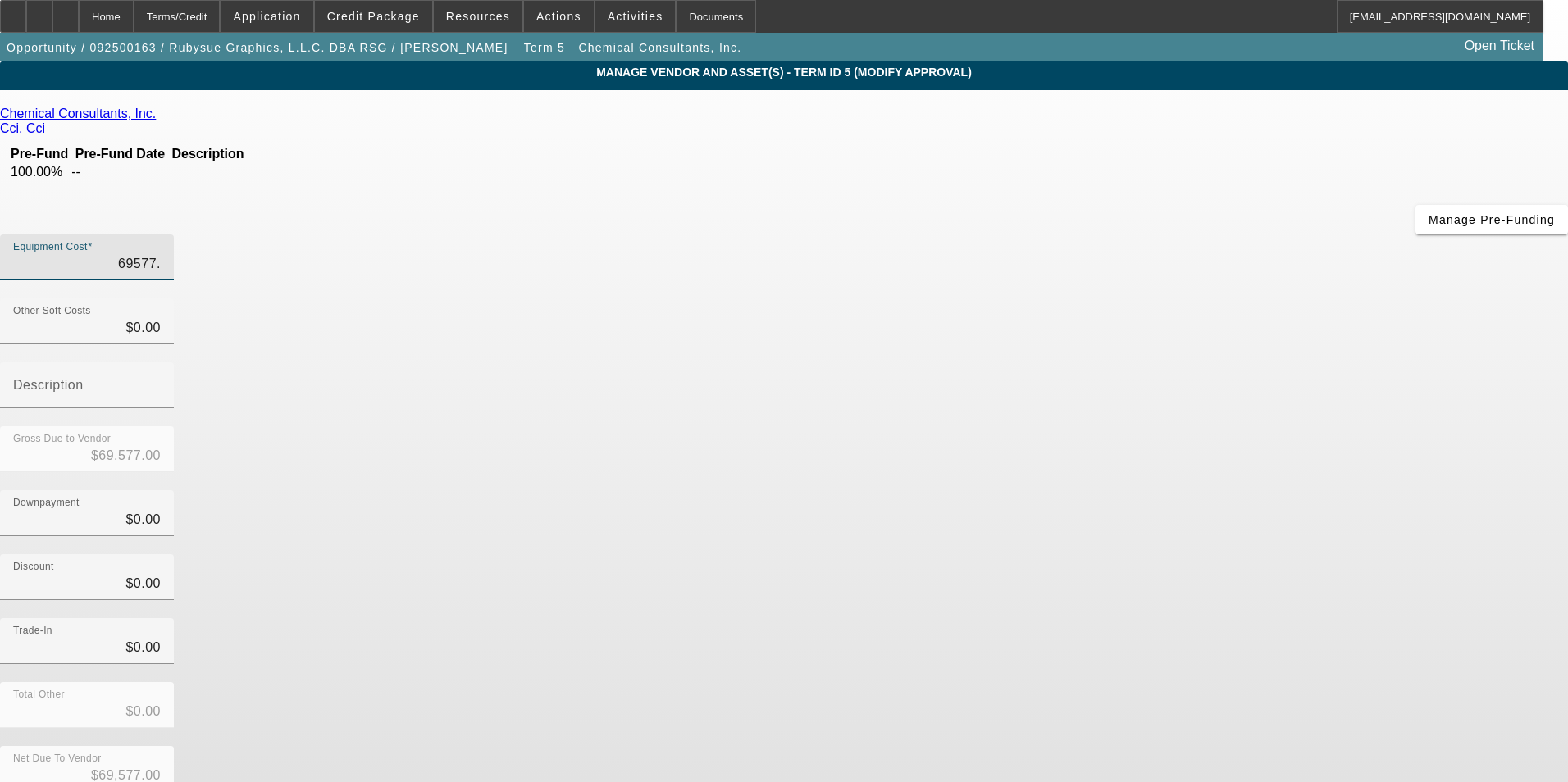
type input "$69,577.60"
click at [1142, 490] on div "Downpayment $0.00" at bounding box center [784, 521] width 1568 height 64
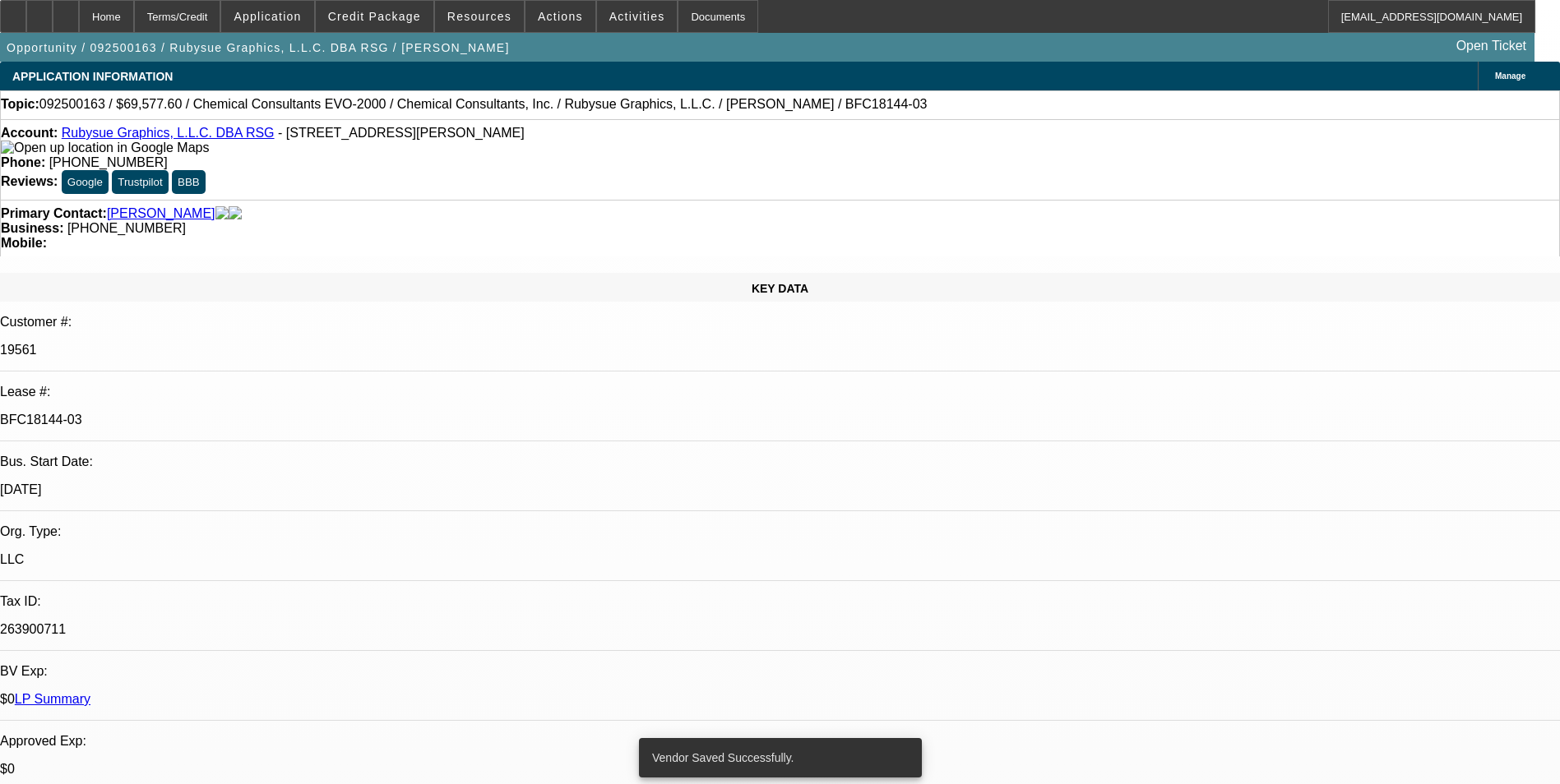
select select "0"
select select "2"
select select "0"
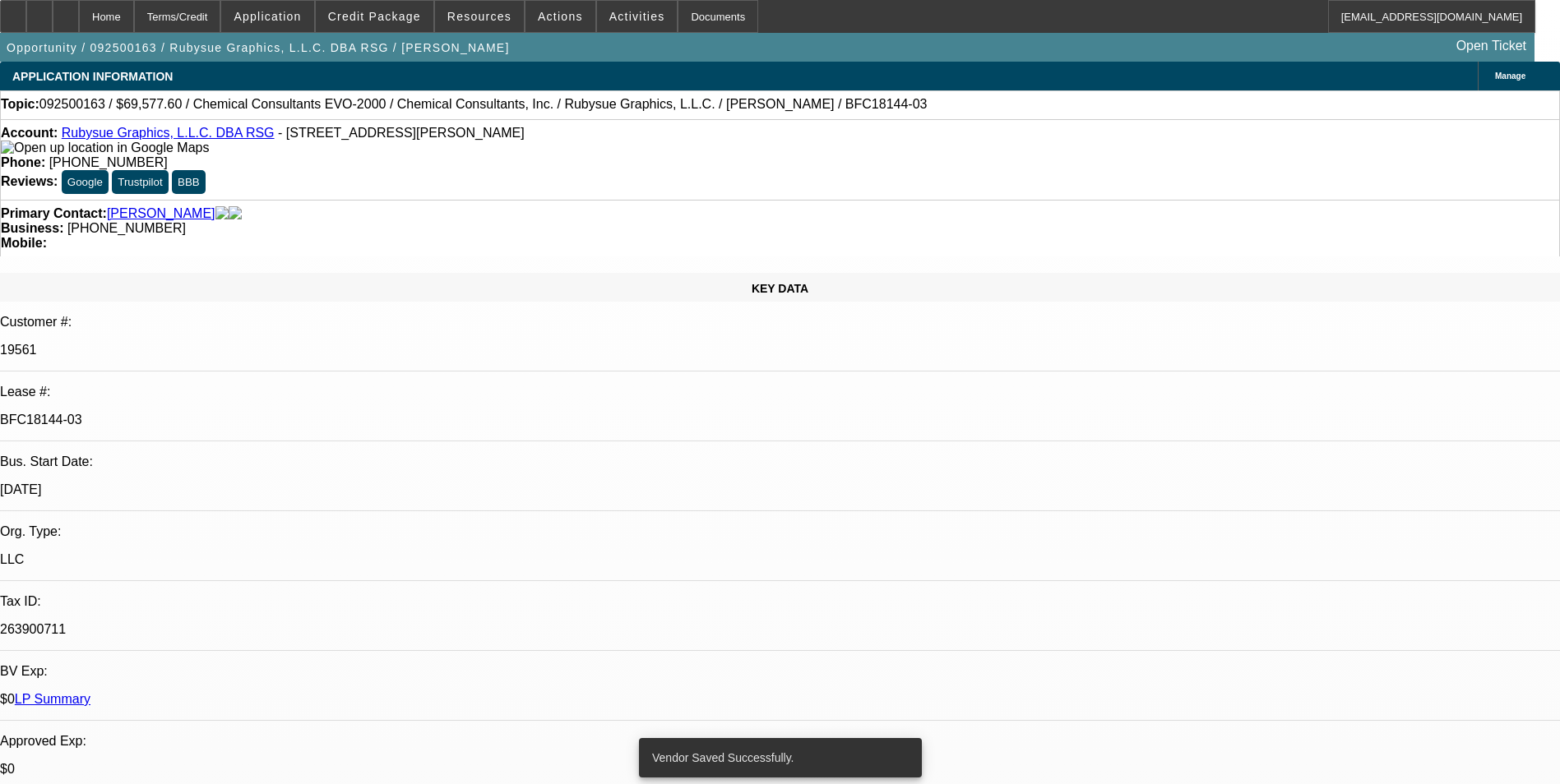
select select "0"
select select "2"
select select "0"
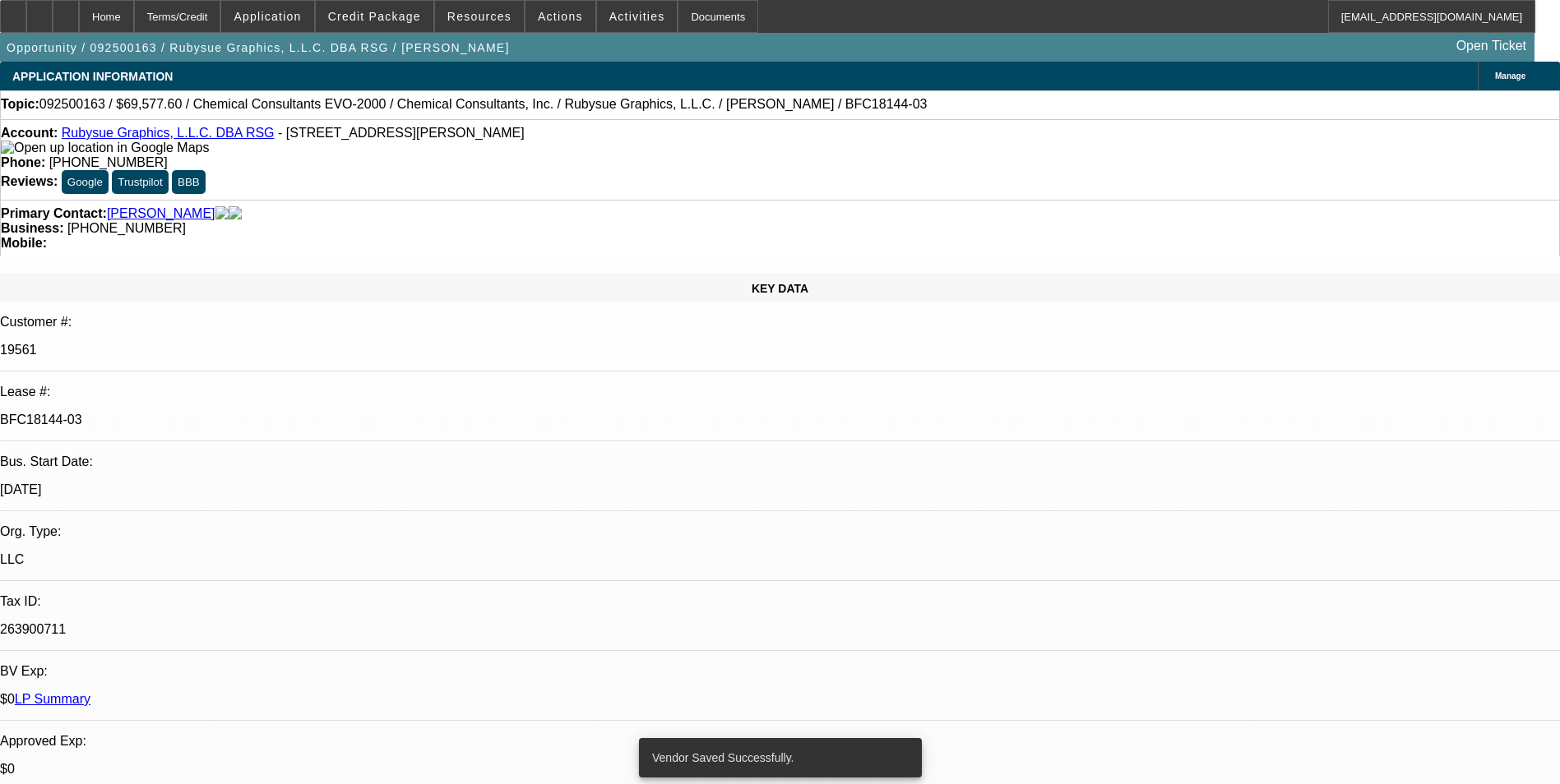
select select "0"
select select "2"
select select "0"
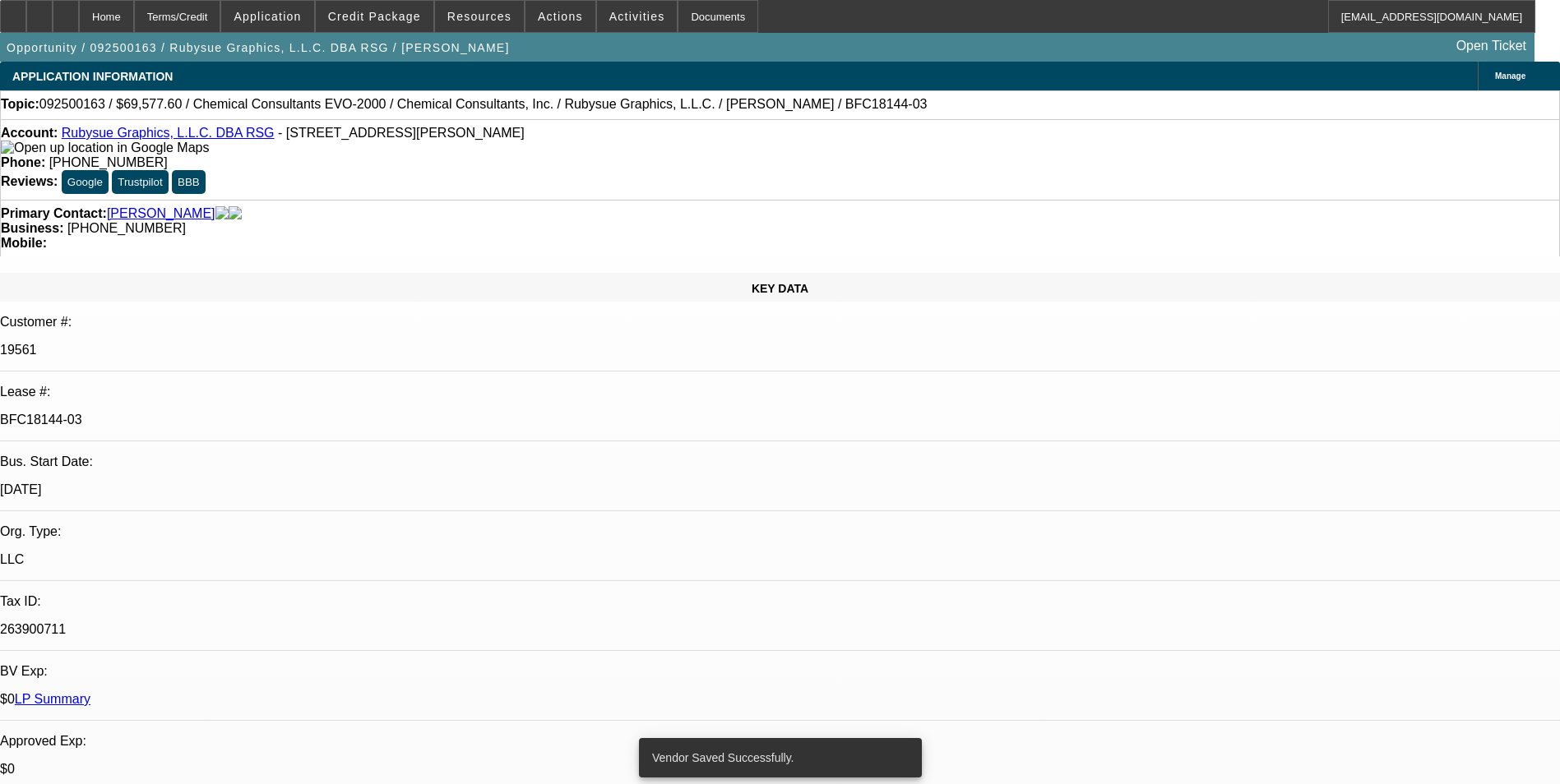
select select "2"
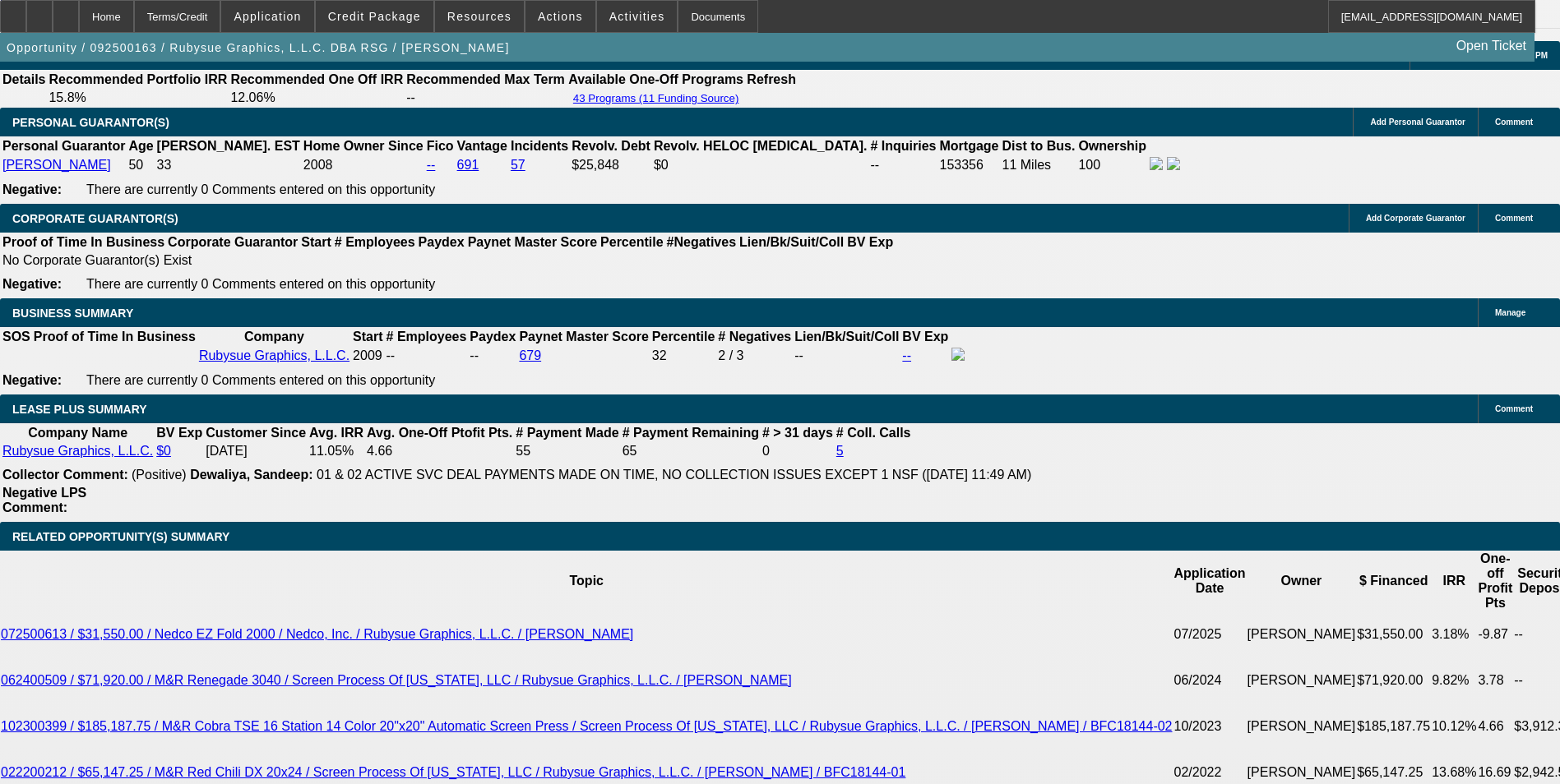
scroll to position [2444, 0]
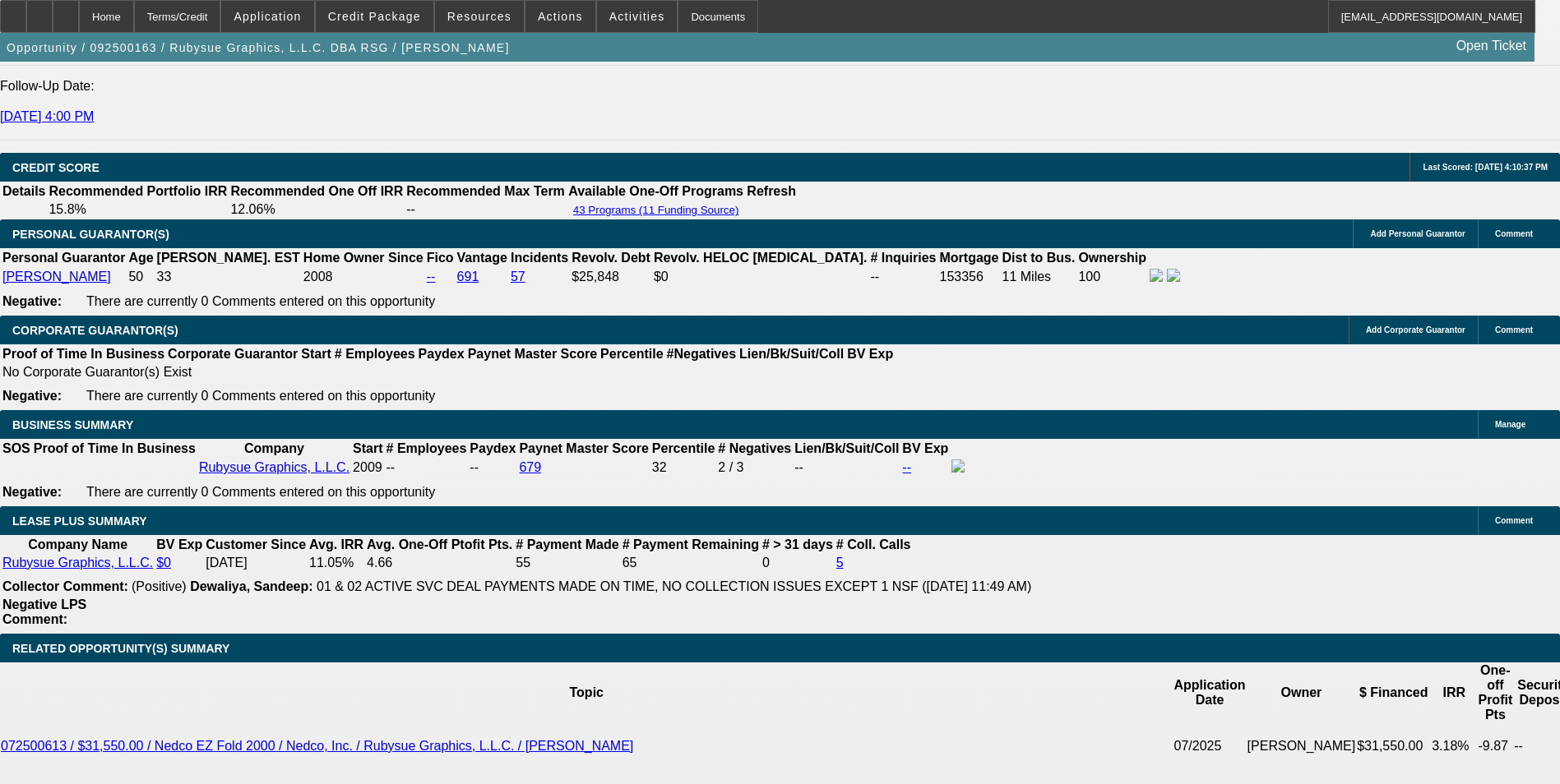
drag, startPoint x: 353, startPoint y: 558, endPoint x: 586, endPoint y: 521, distance: 235.9
type input "UNKNOWN"
type input "11"
type input "$1,189.34"
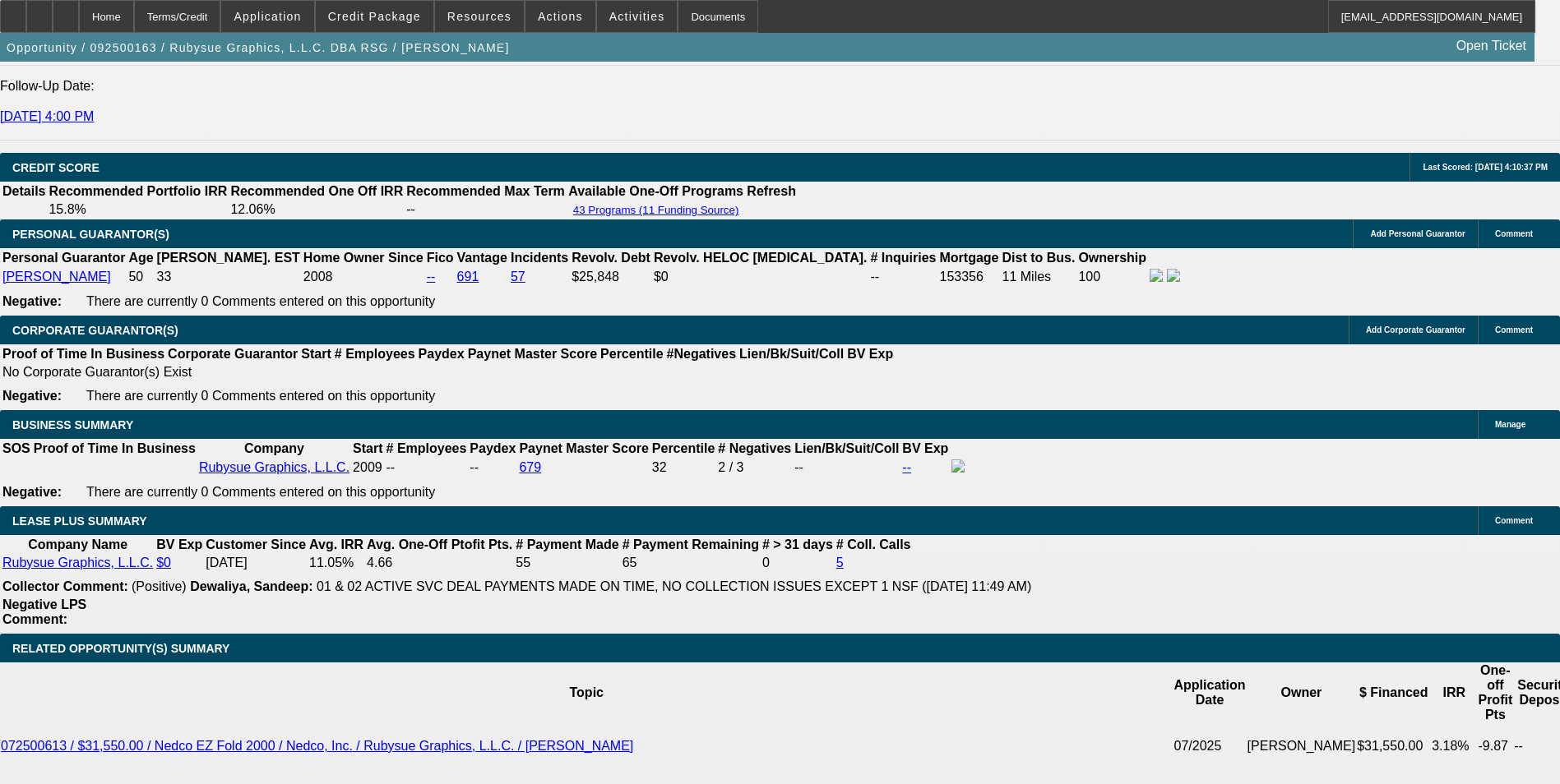
type input "11."
type input "$1,512.79"
type input "11.6"
type input "$1,533.69"
type input "11.6"
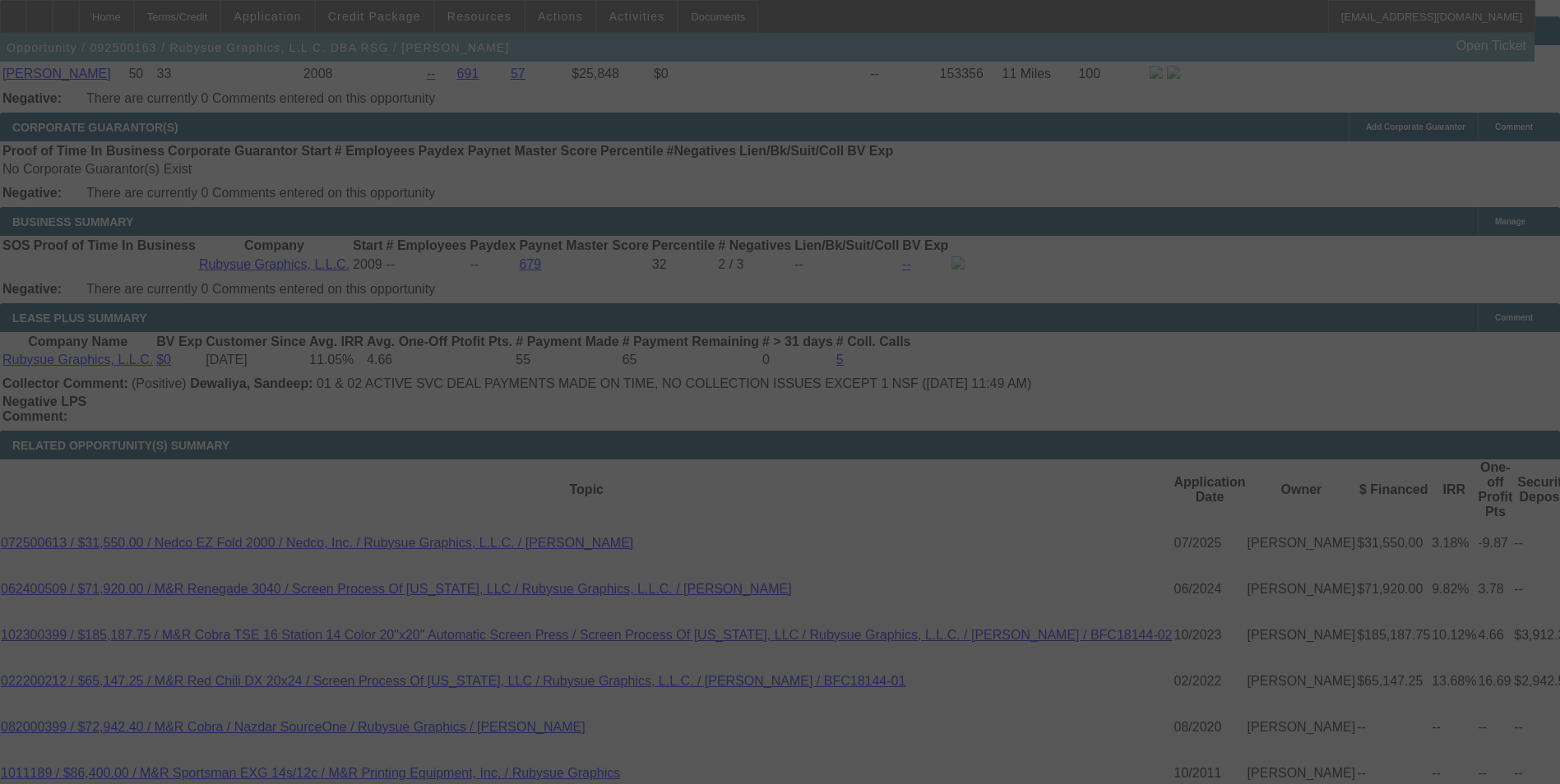
scroll to position [2608, 0]
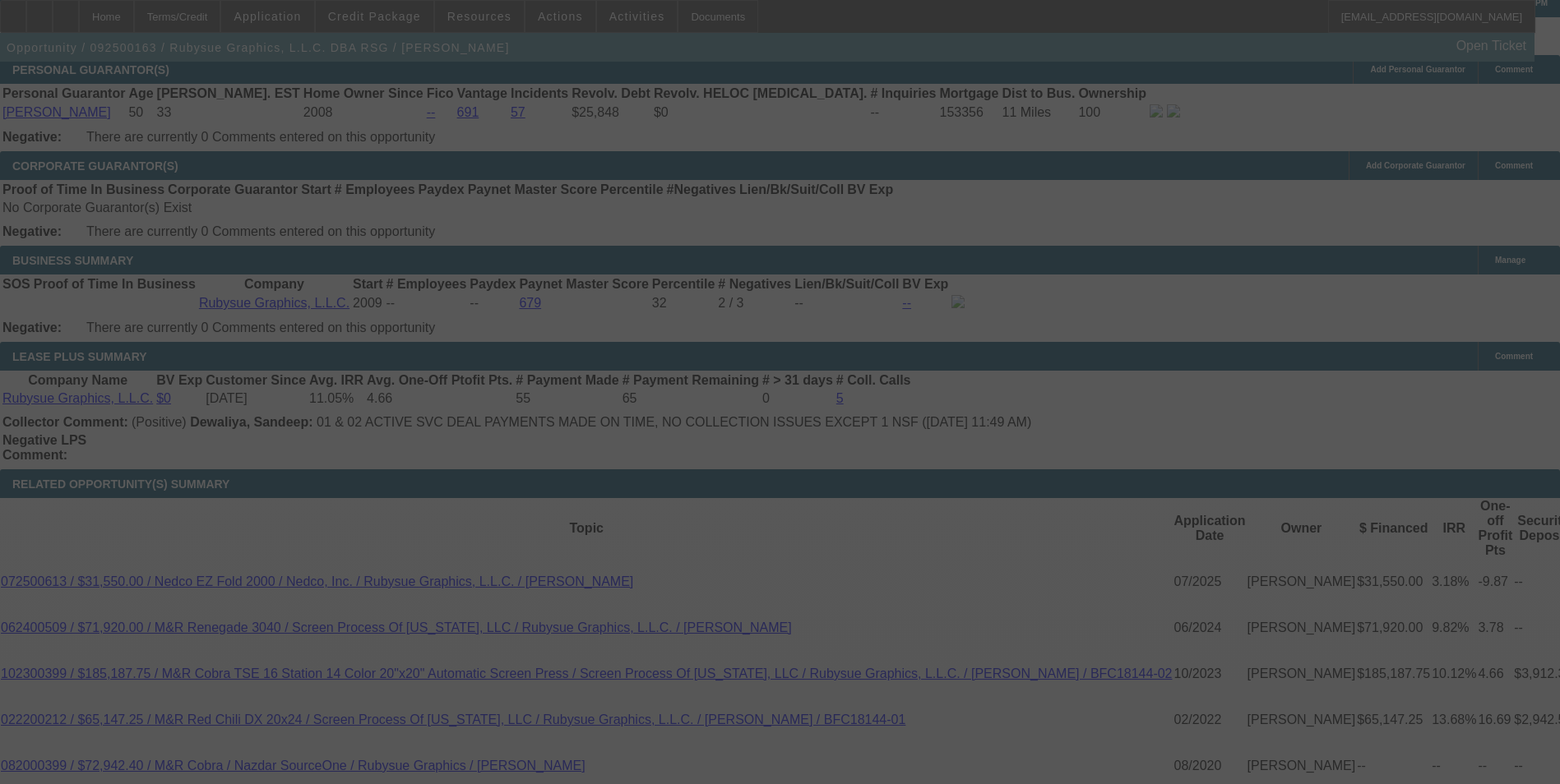
select select "0"
select select "2"
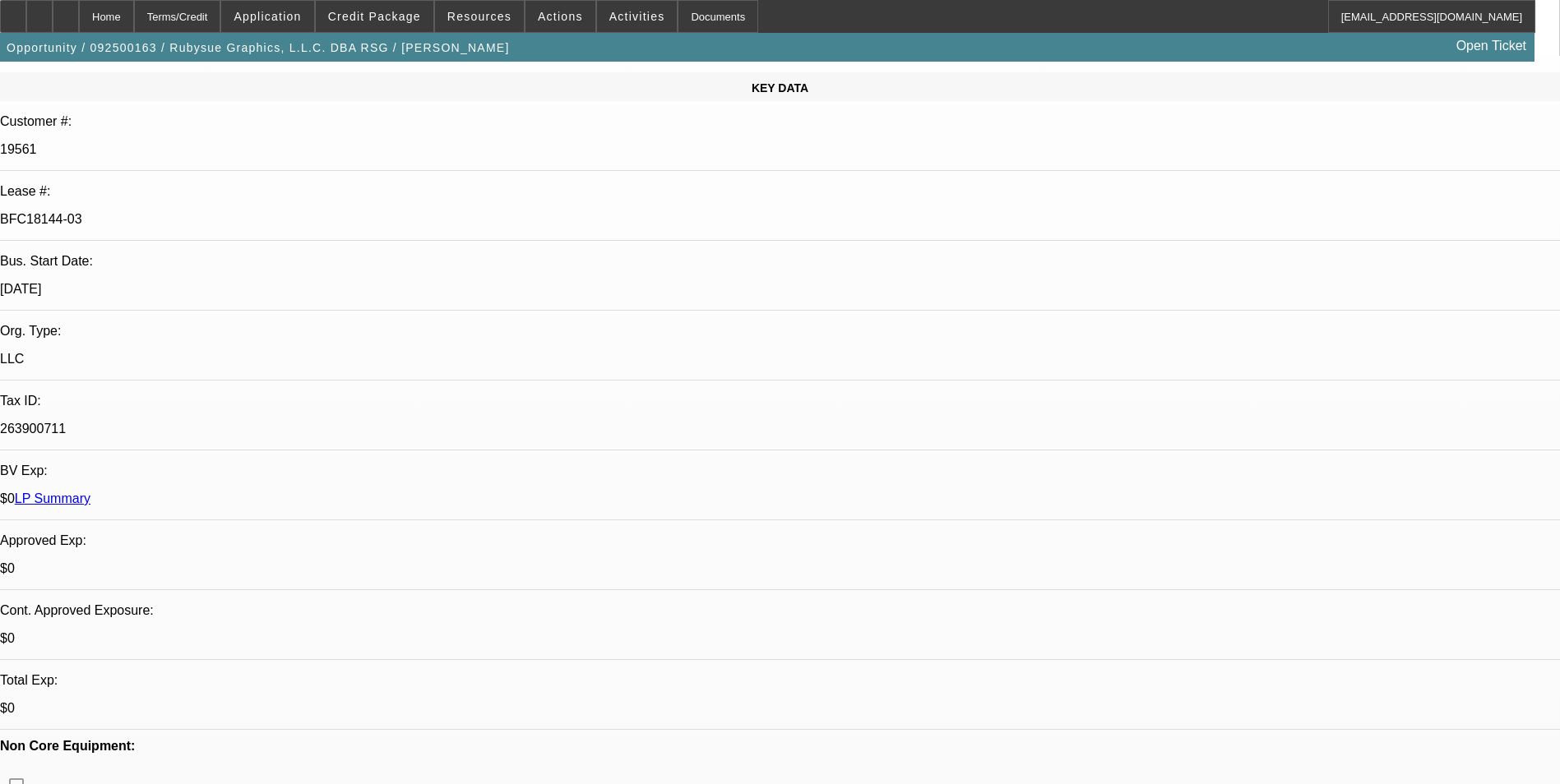
select select "0"
select select "2"
select select "0"
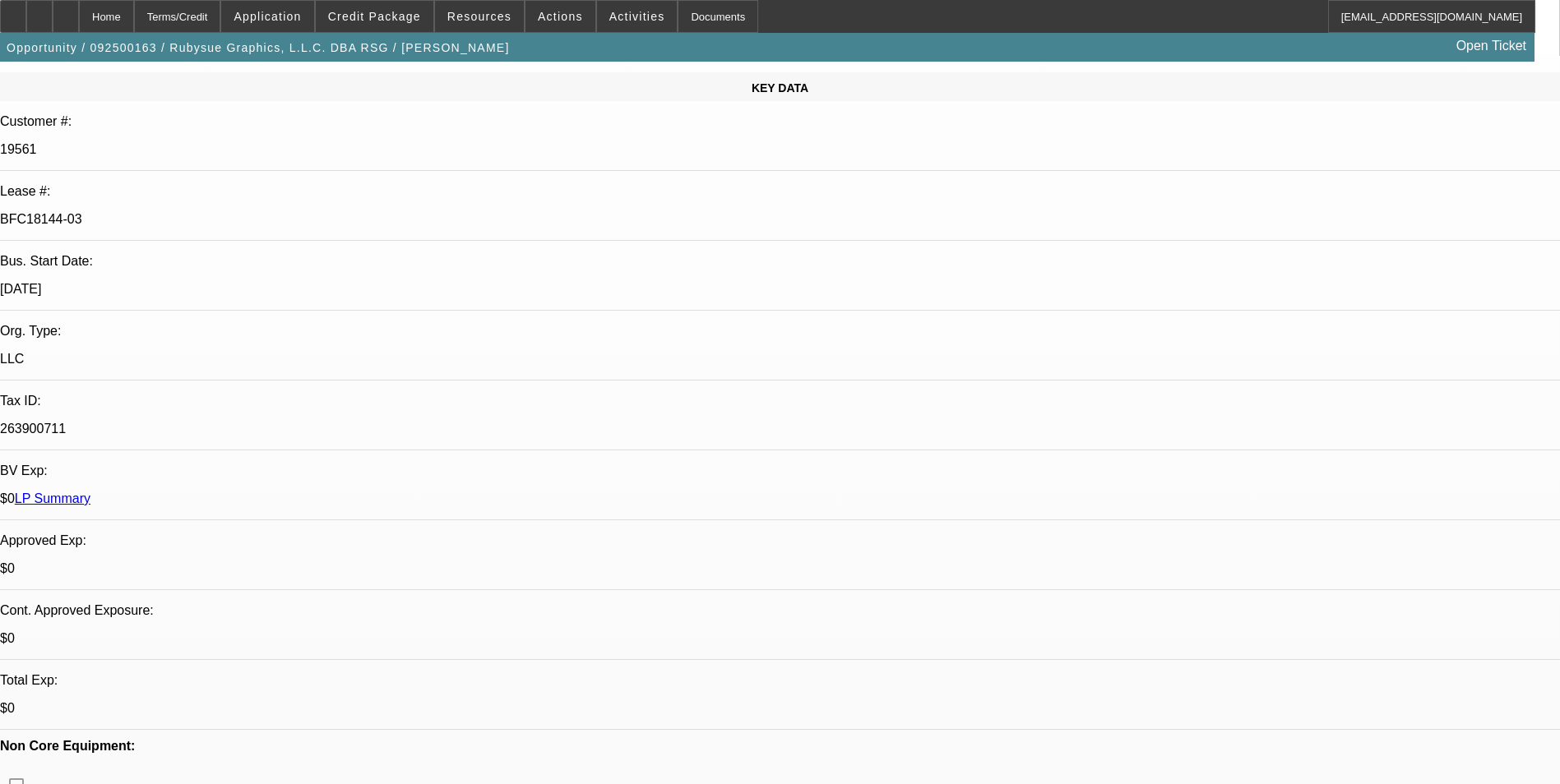
select select "0"
select select "2"
select select "0"
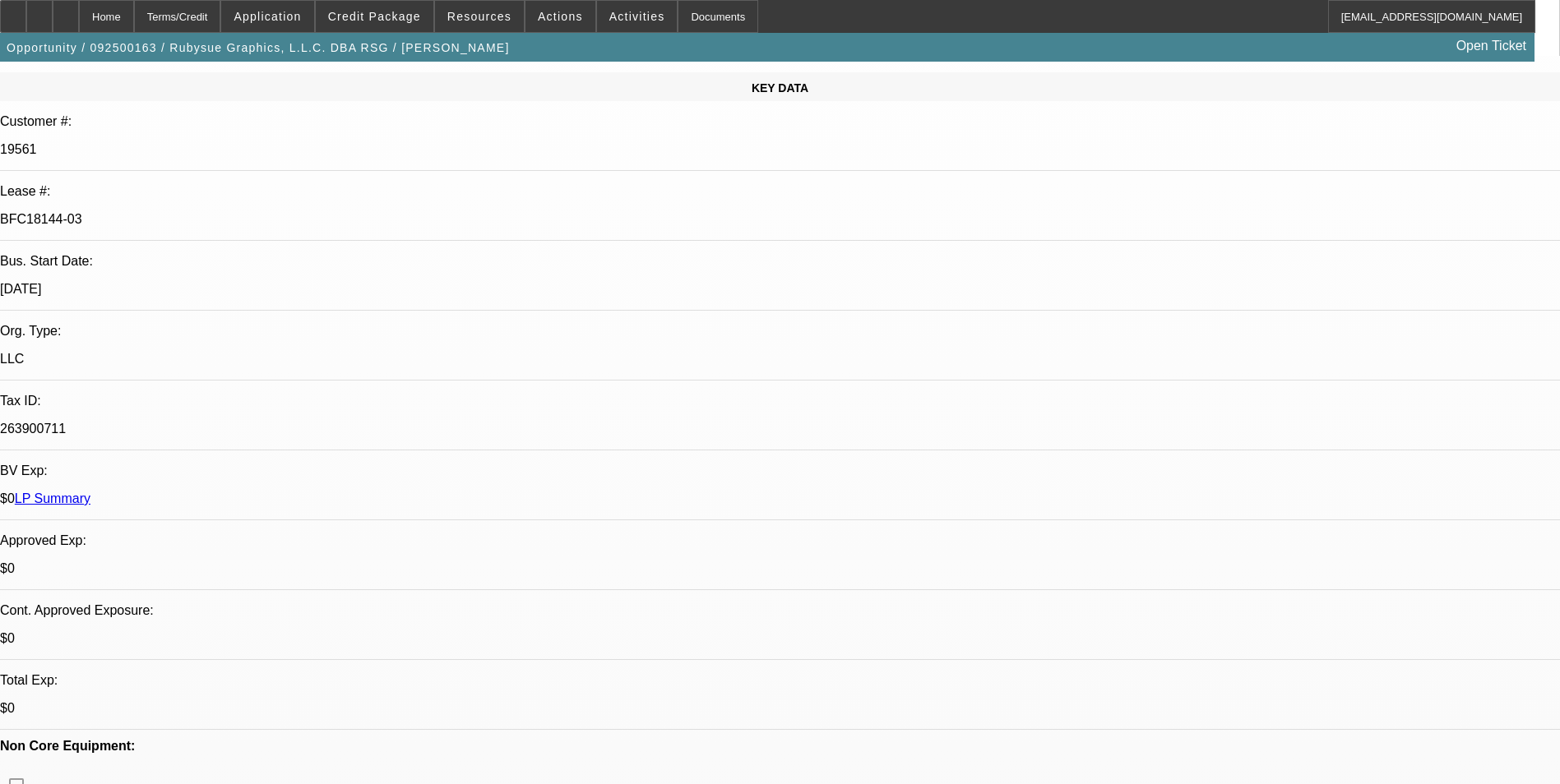
select select "0"
select select "2"
select select "0"
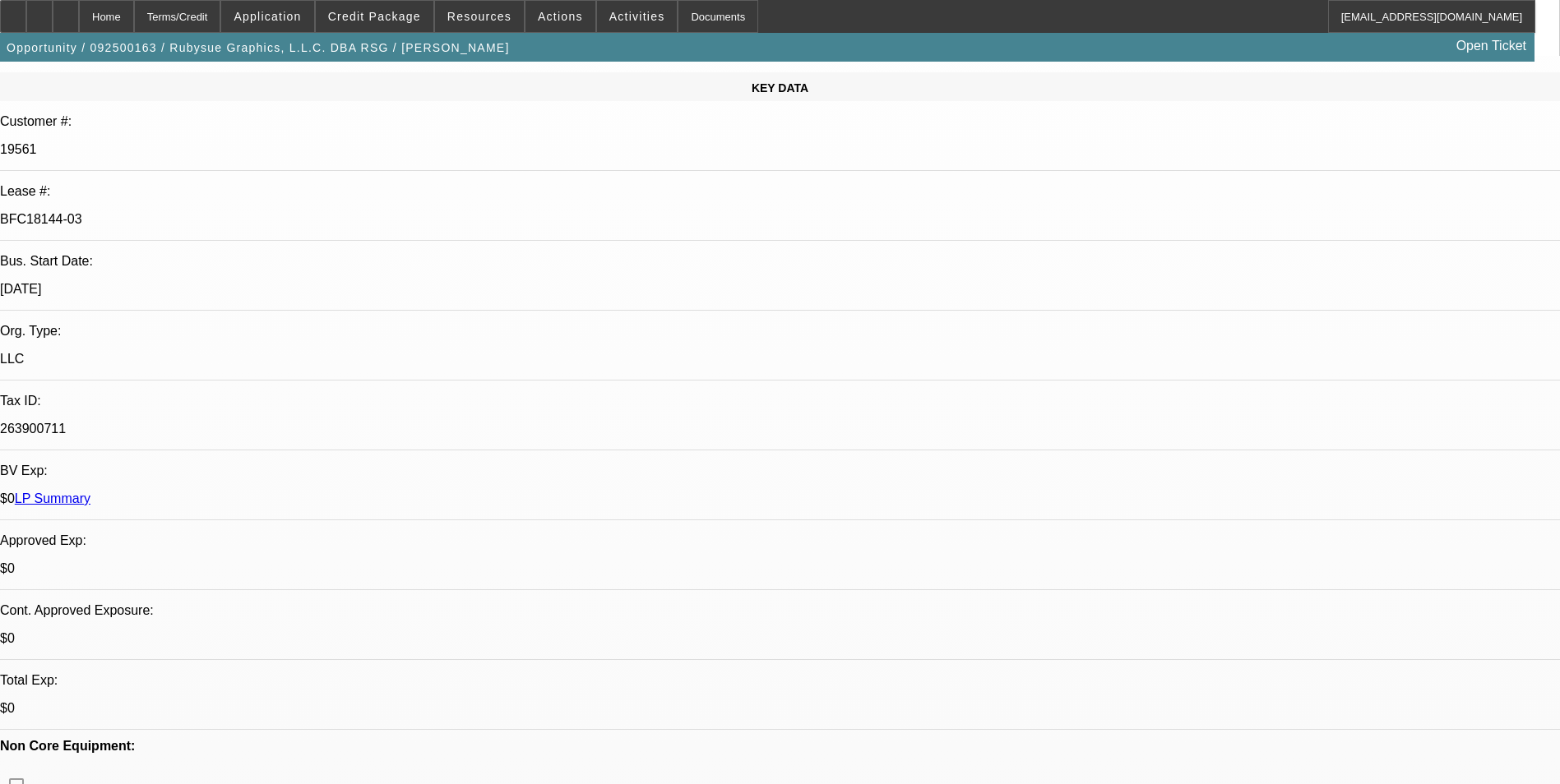
select select "2"
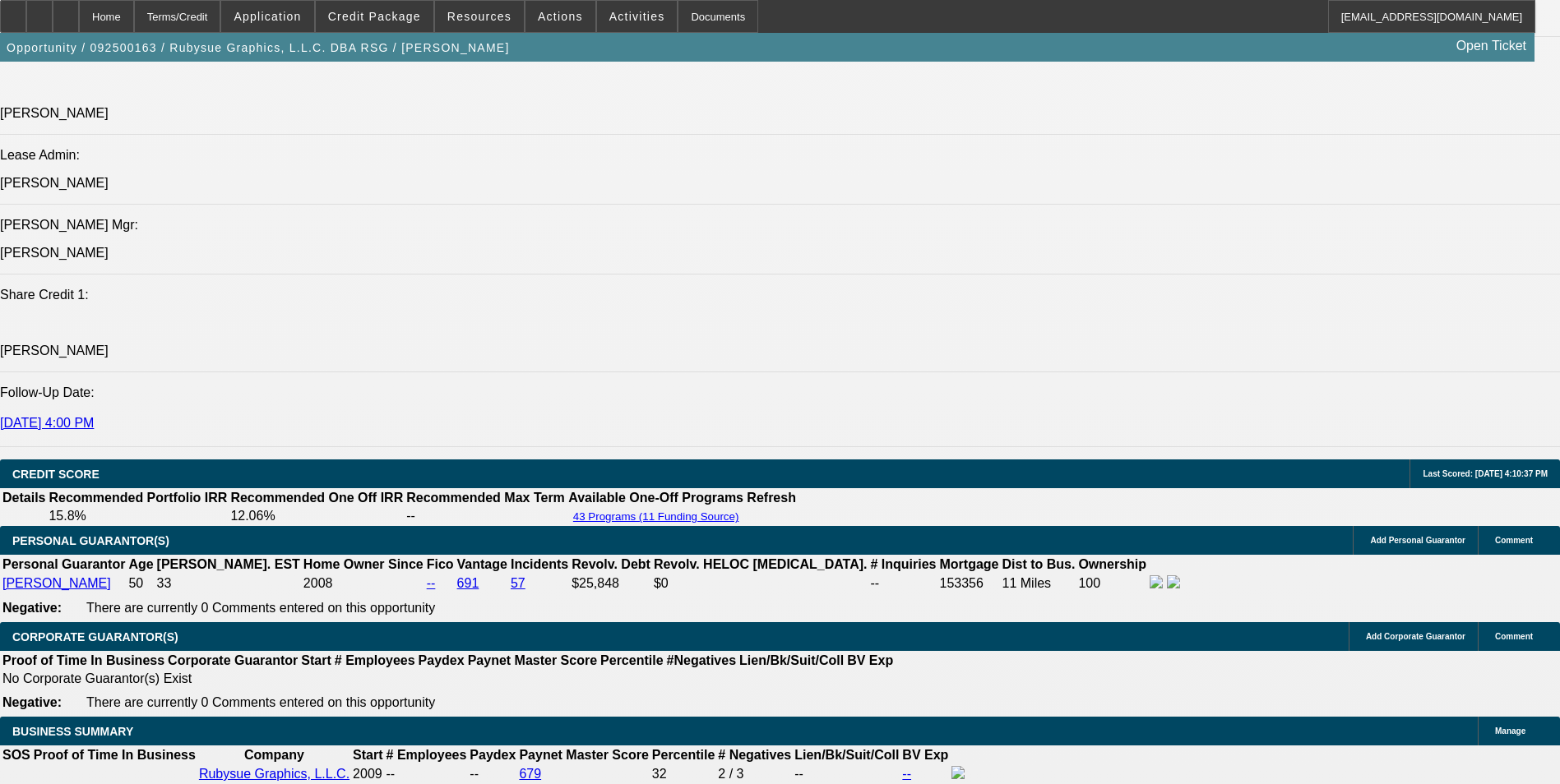
scroll to position [2630, 0]
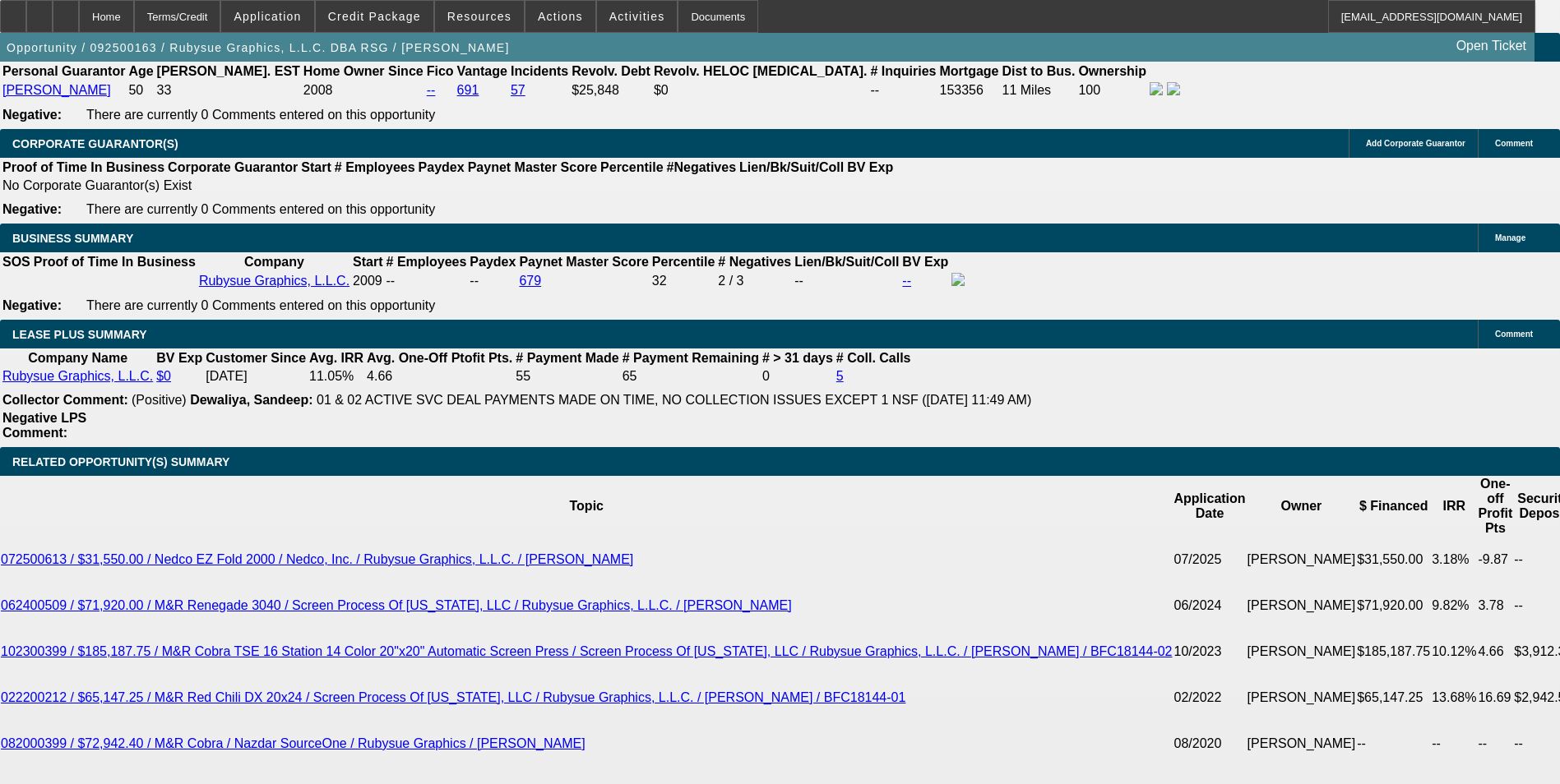
drag, startPoint x: 233, startPoint y: 375, endPoint x: 447, endPoint y: 346, distance: 216.0
type input "1"
type input "UNKNOWN"
type input "1534"
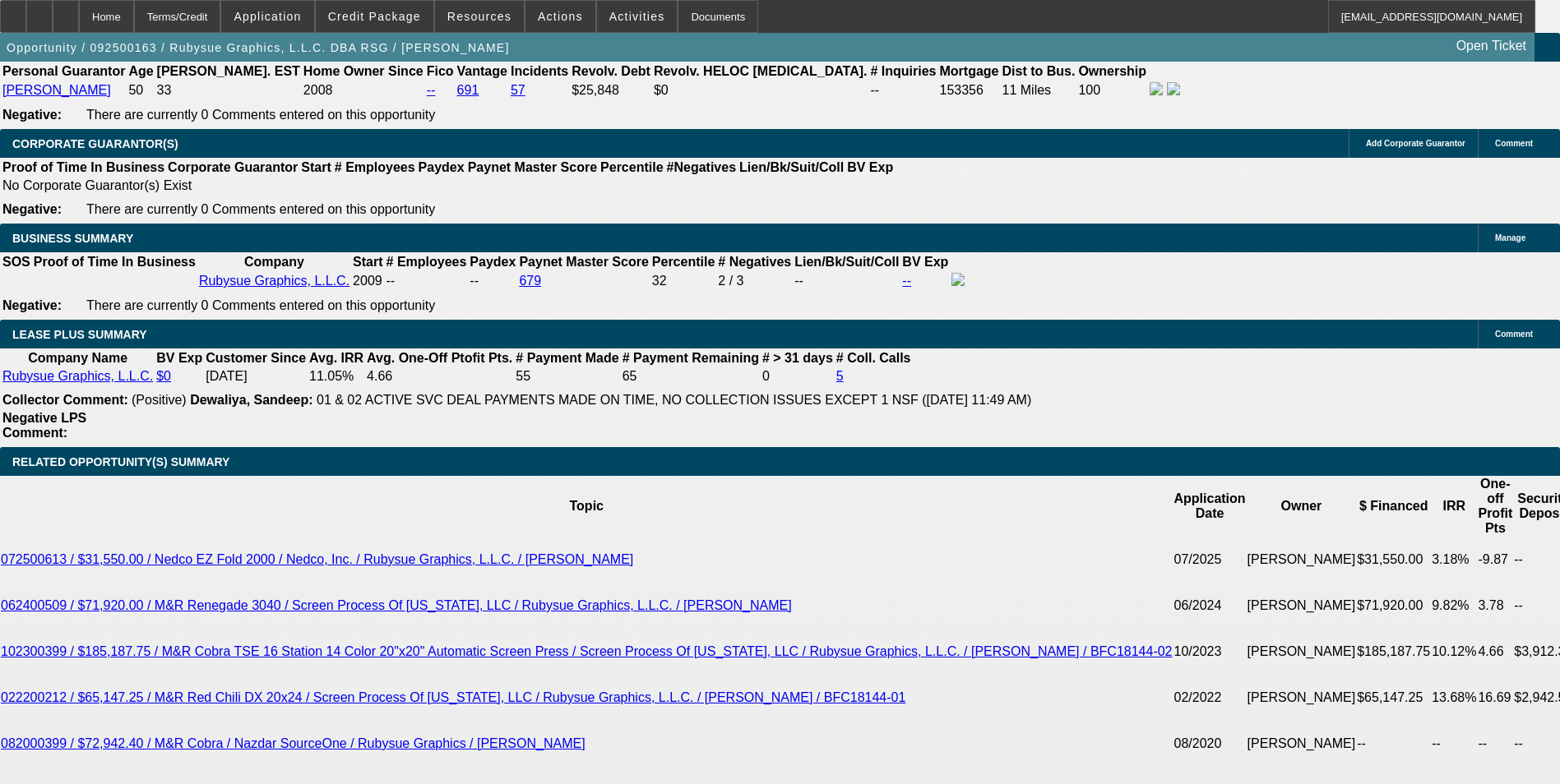
type input "11.6"
type input "$1,534.98"
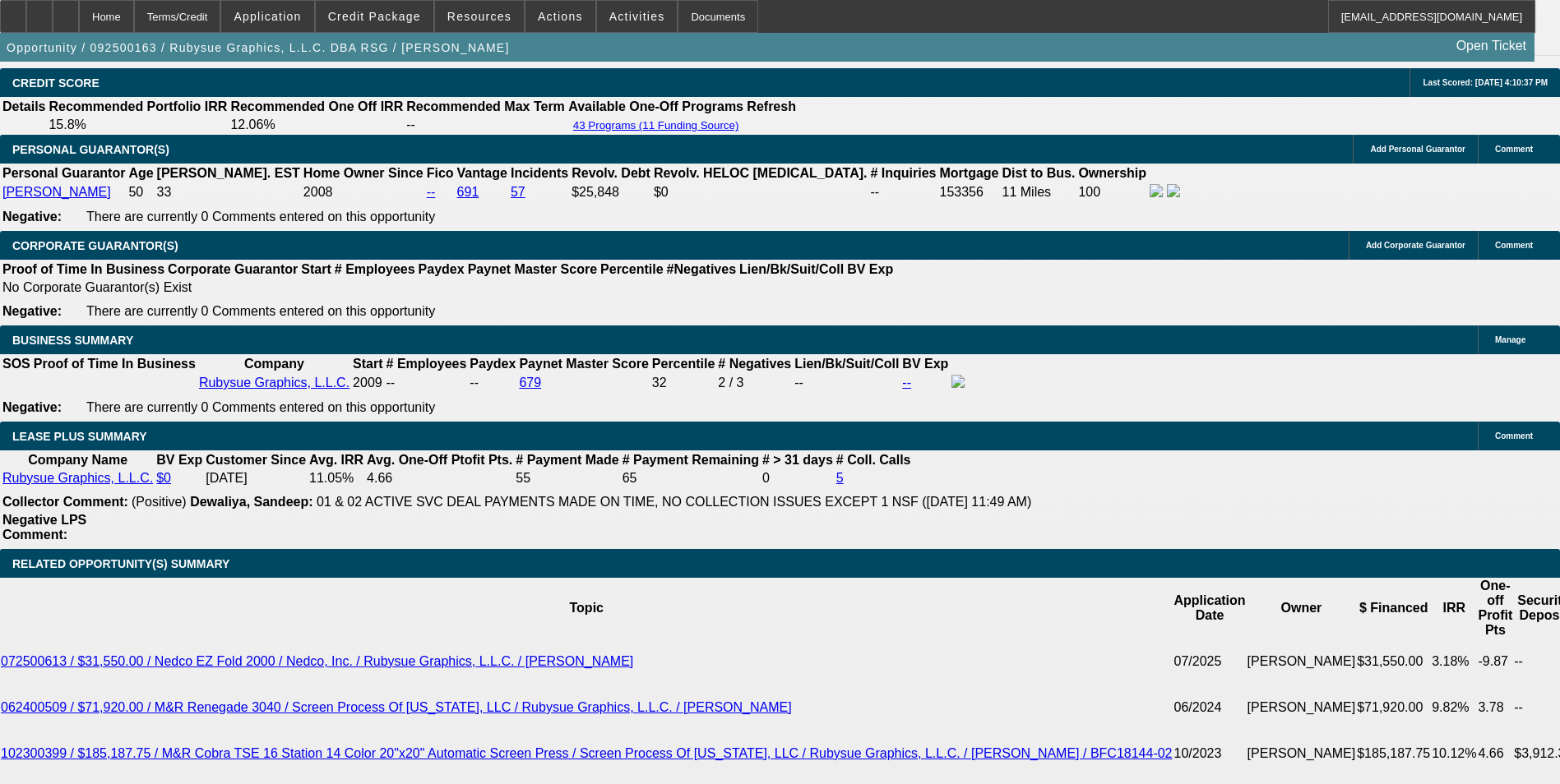
scroll to position [2302, 0]
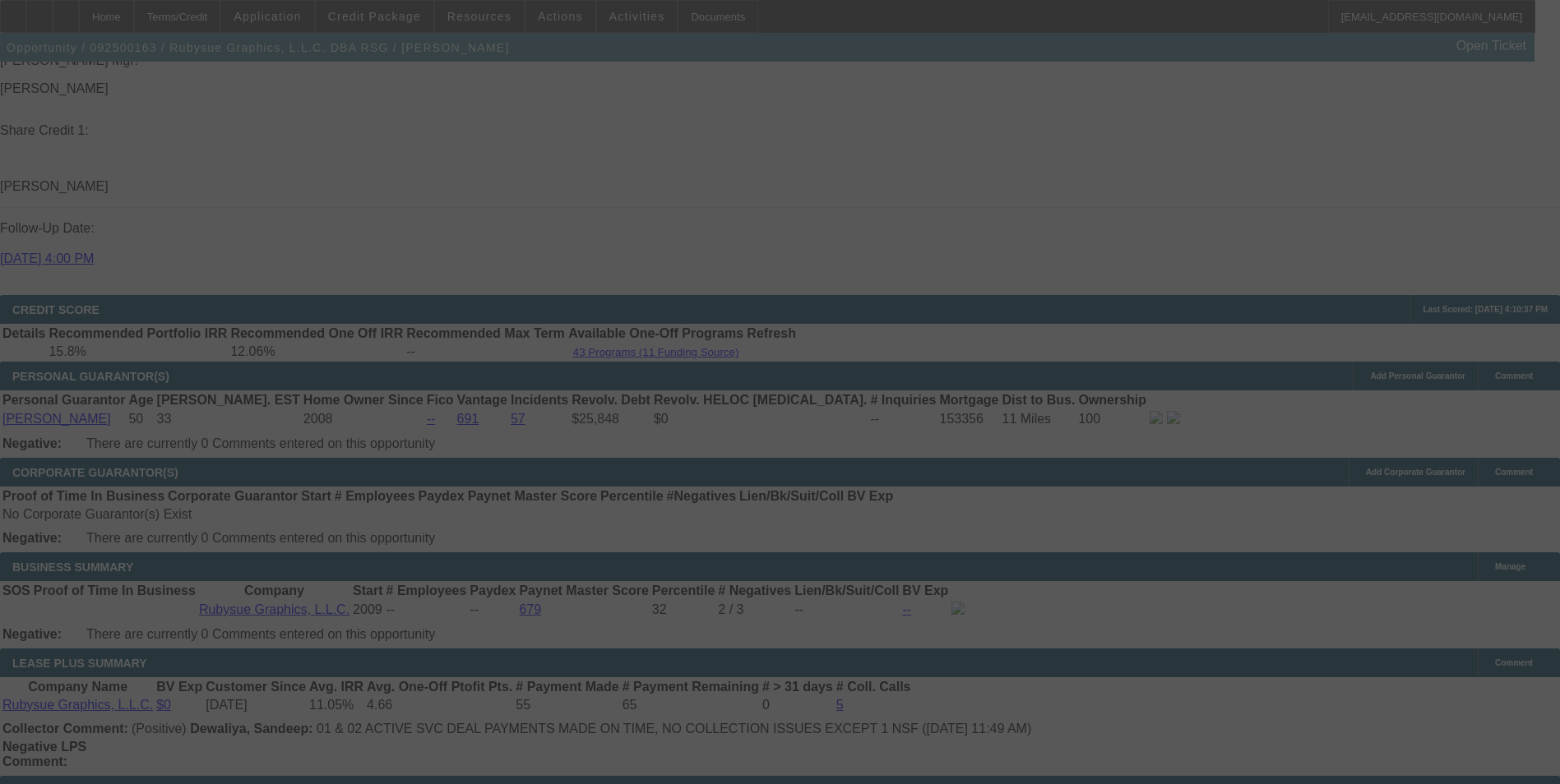
select select "0"
select select "2"
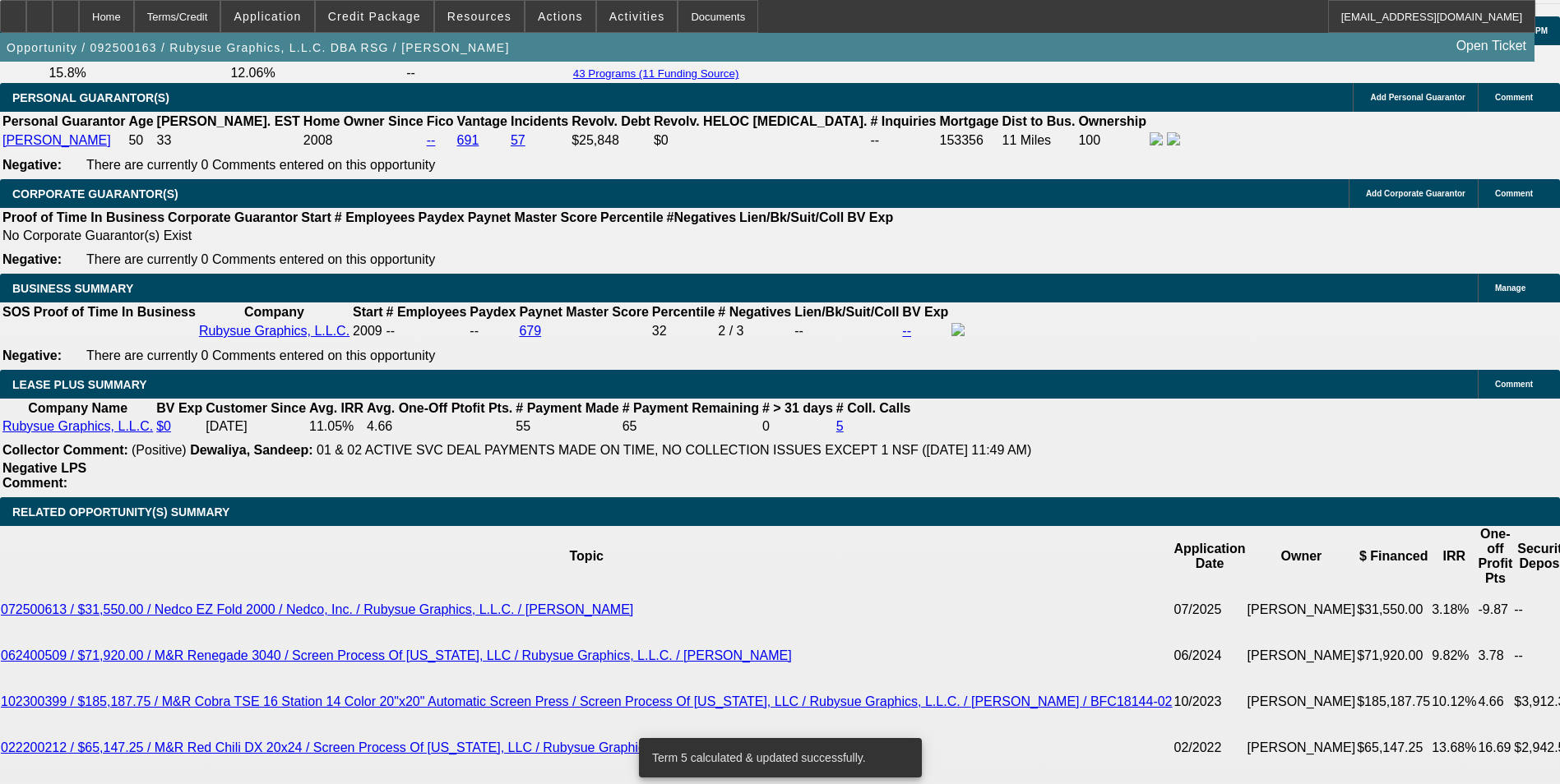
scroll to position [2630, 0]
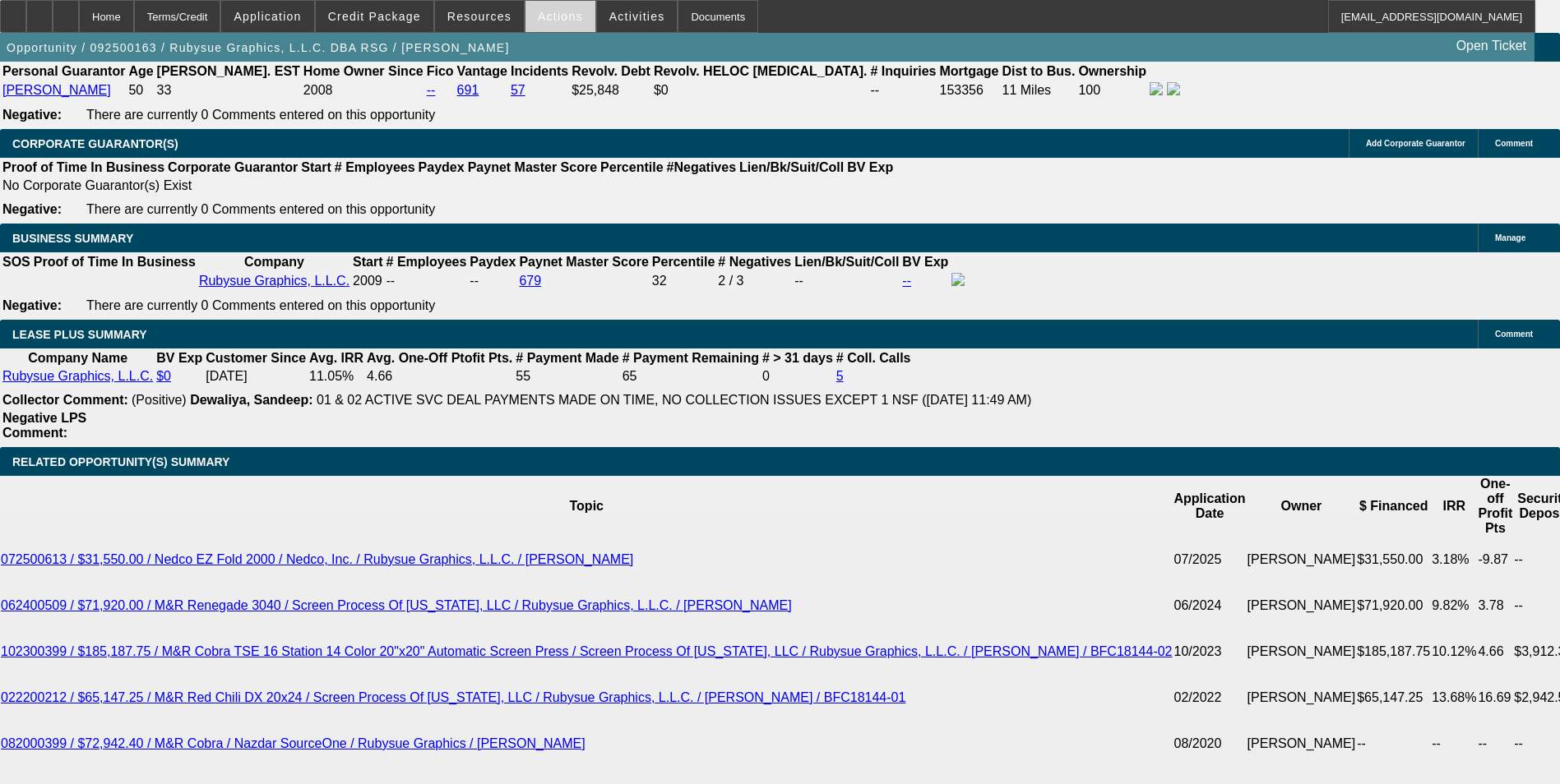
click at [546, 16] on span "Actions" at bounding box center [559, 16] width 45 height 13
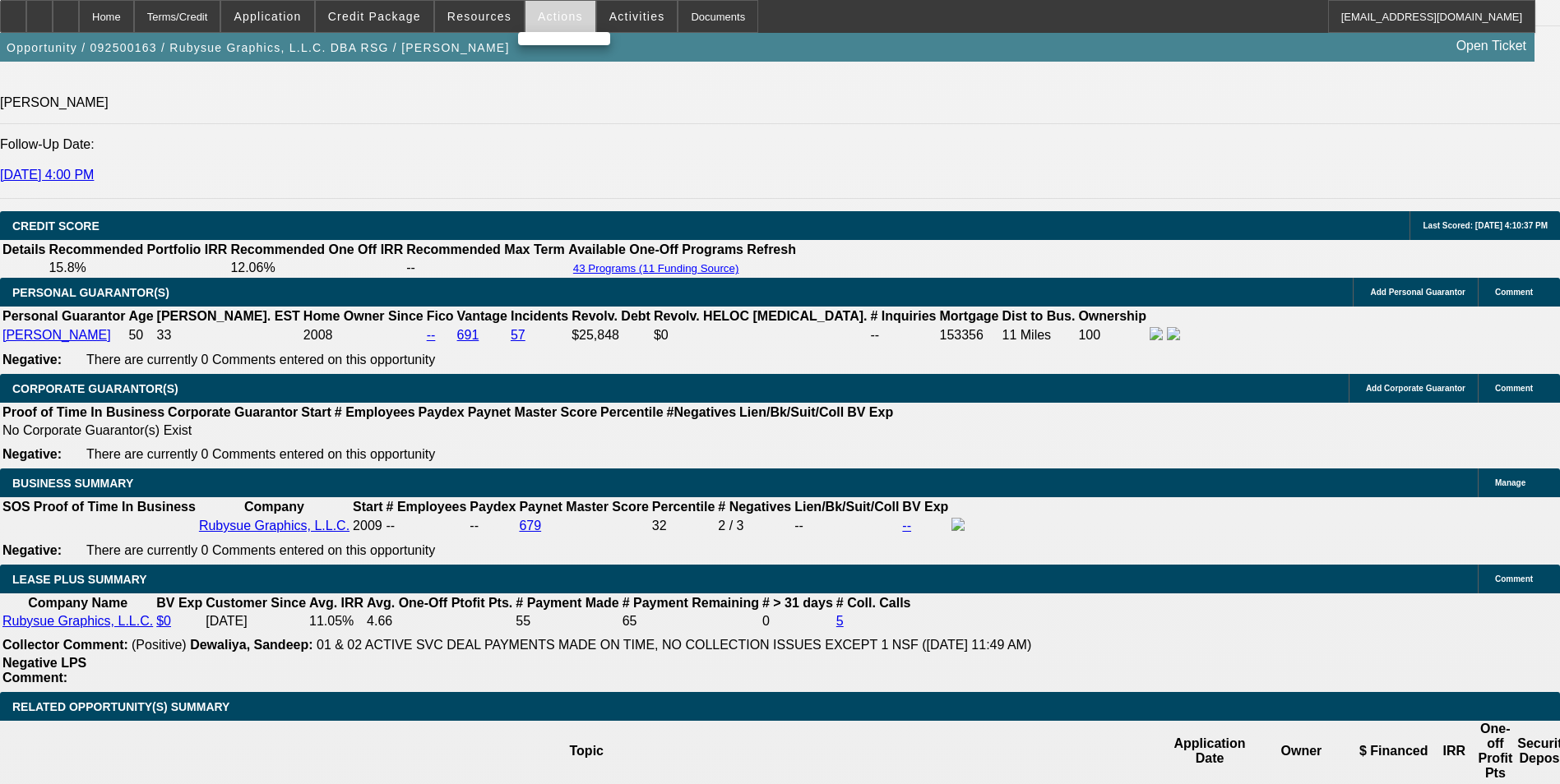
scroll to position [2383, 0]
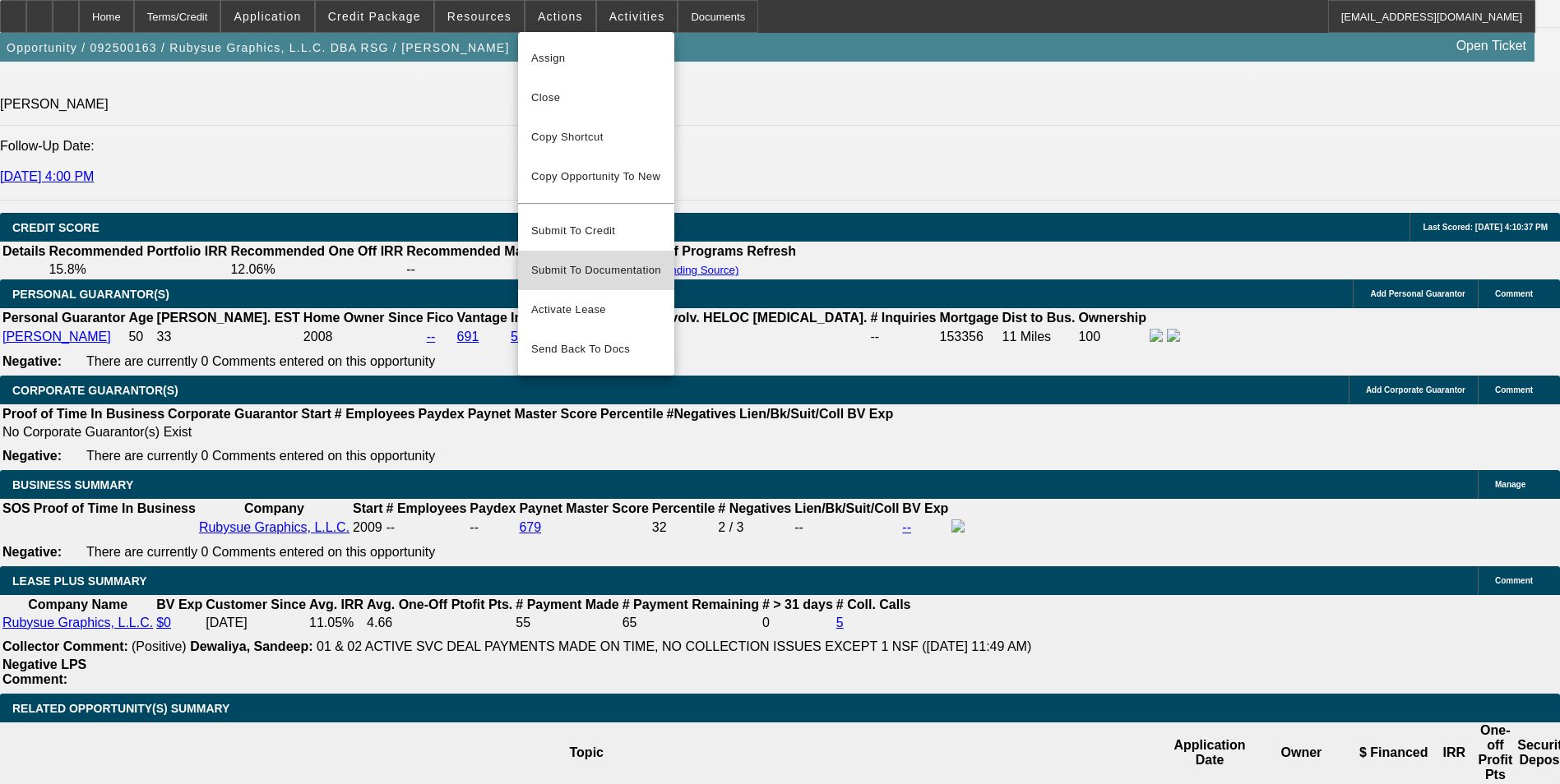
click at [598, 261] on span "Submit To Documentation" at bounding box center [596, 270] width 130 height 20
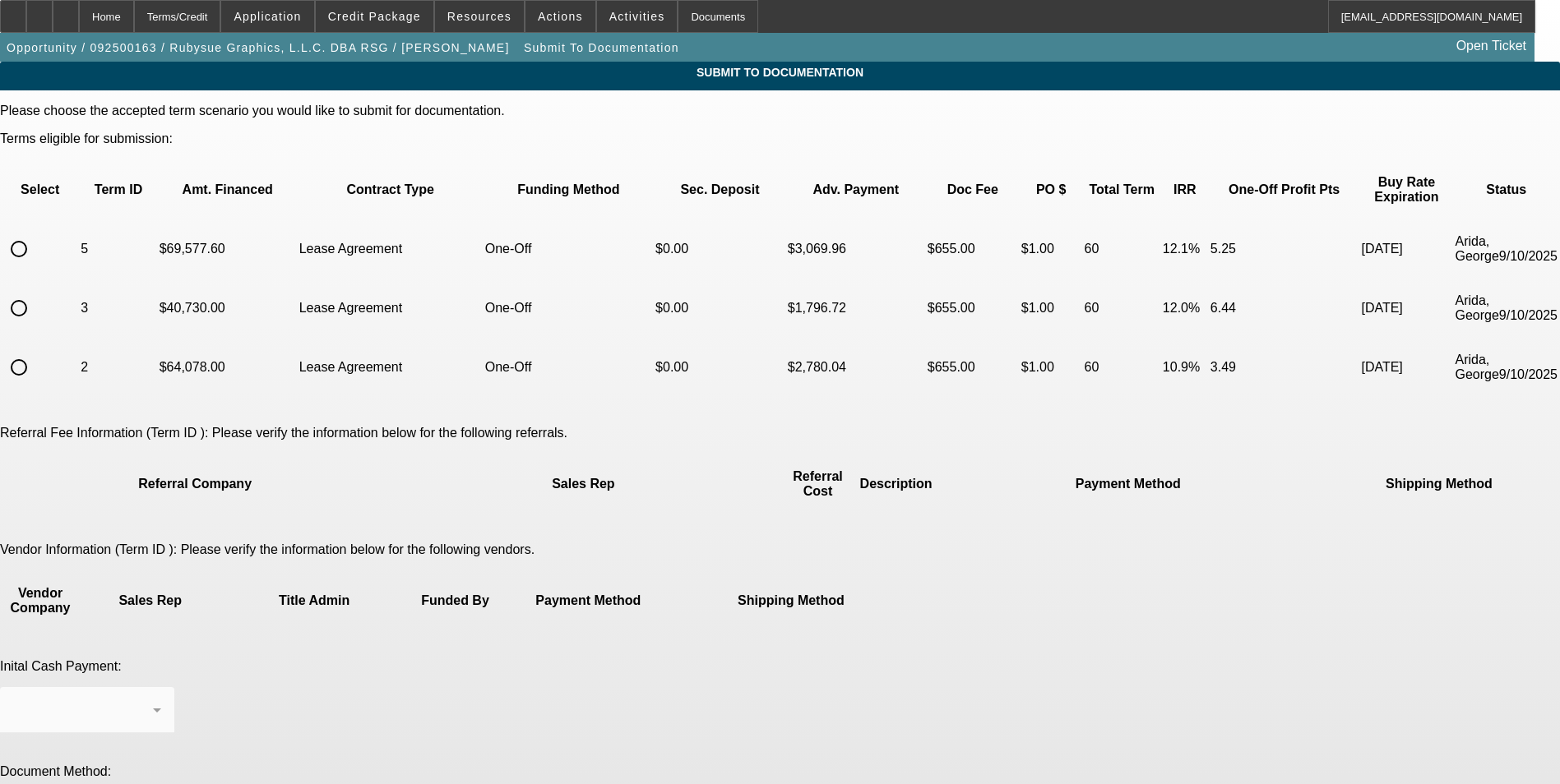
click at [36, 232] on input "radio" at bounding box center [19, 249] width 33 height 33
radio input "true"
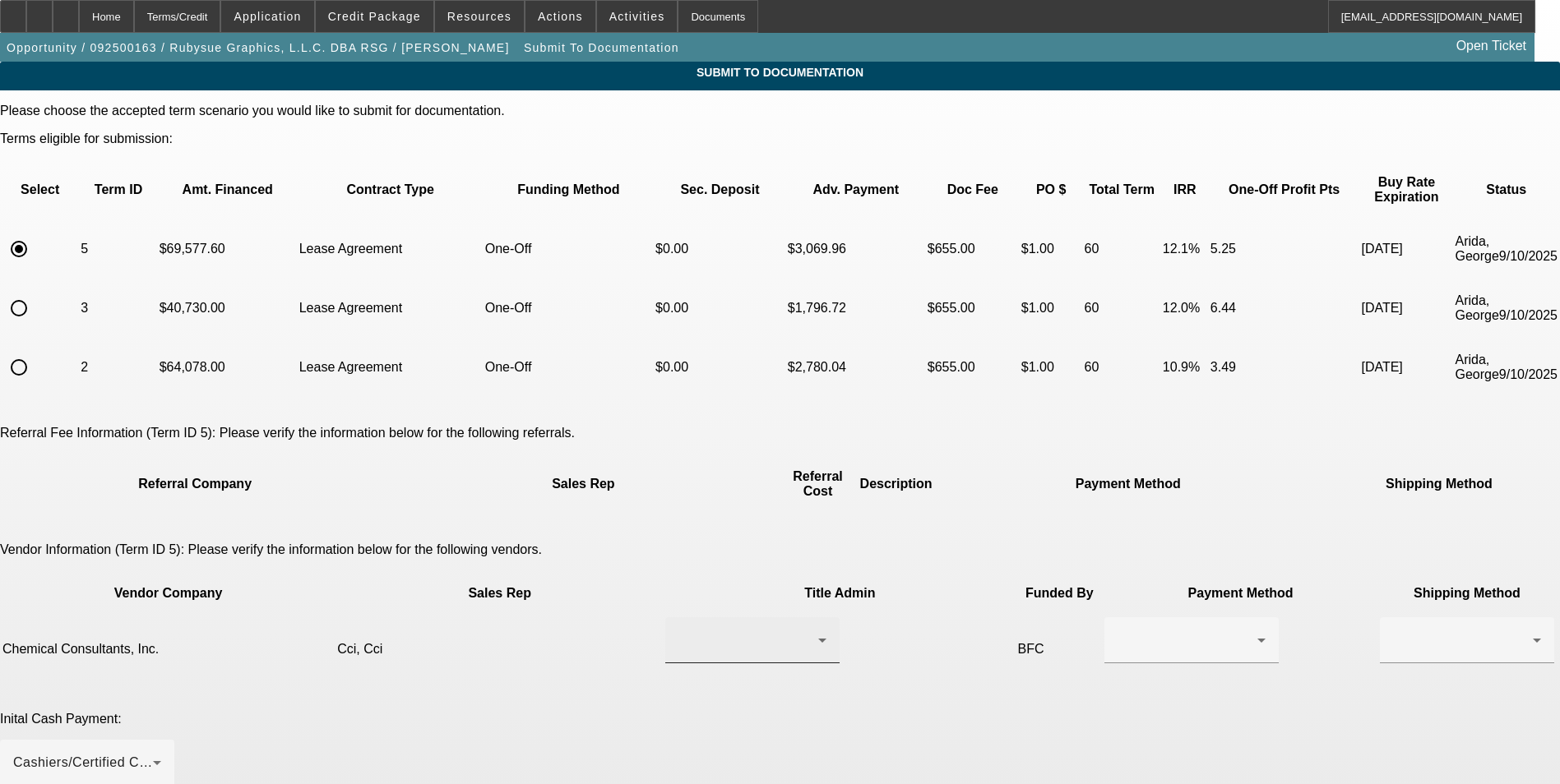
click at [679, 631] on div at bounding box center [748, 640] width 140 height 20
drag, startPoint x: 672, startPoint y: 605, endPoint x: 741, endPoint y: 595, distance: 69.7
click at [676, 598] on mat-option "Cci, Cci" at bounding box center [706, 598] width 197 height 39
click at [1117, 631] on div at bounding box center [1187, 640] width 140 height 20
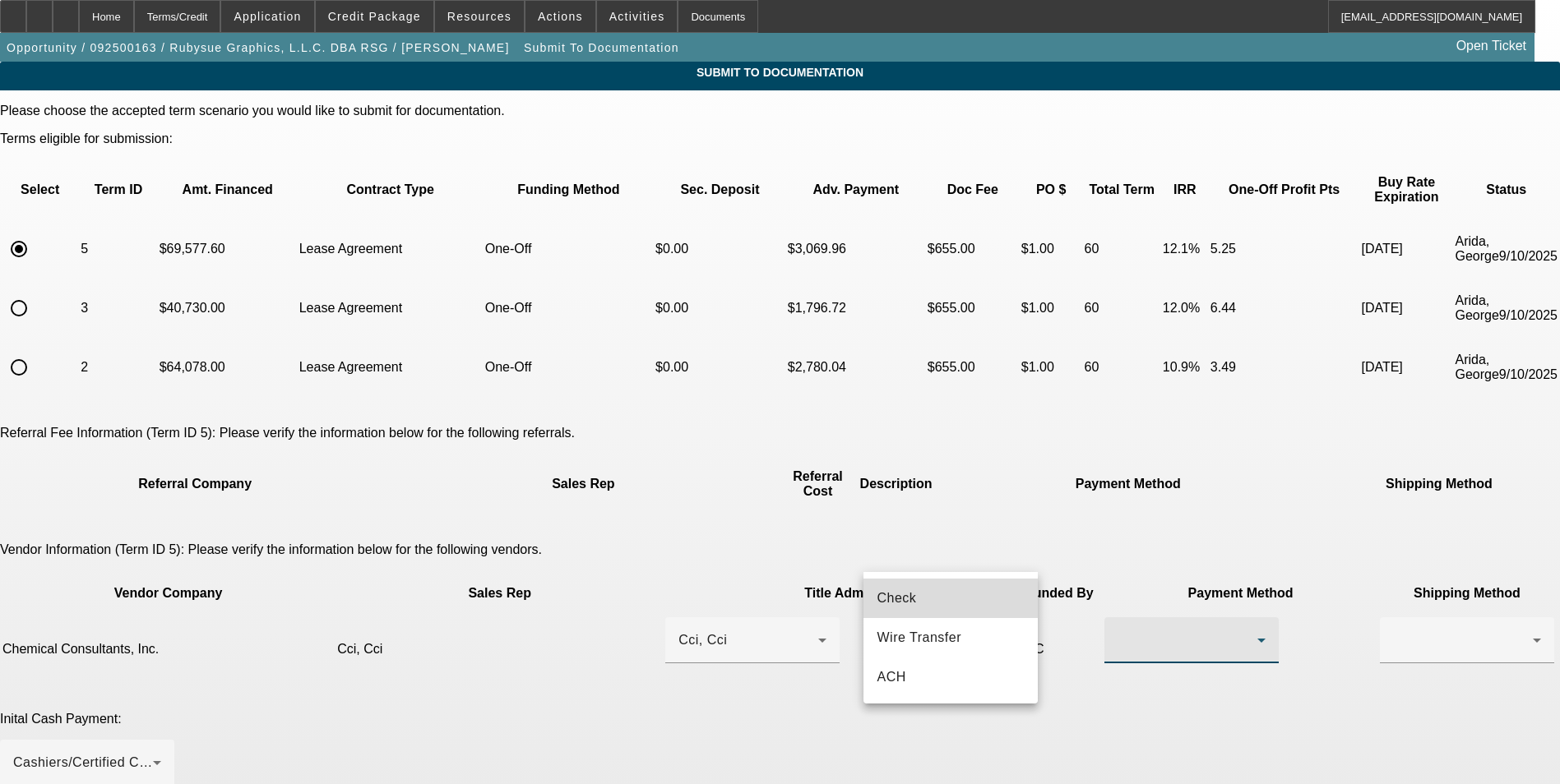
click at [915, 592] on span "Check" at bounding box center [896, 598] width 39 height 20
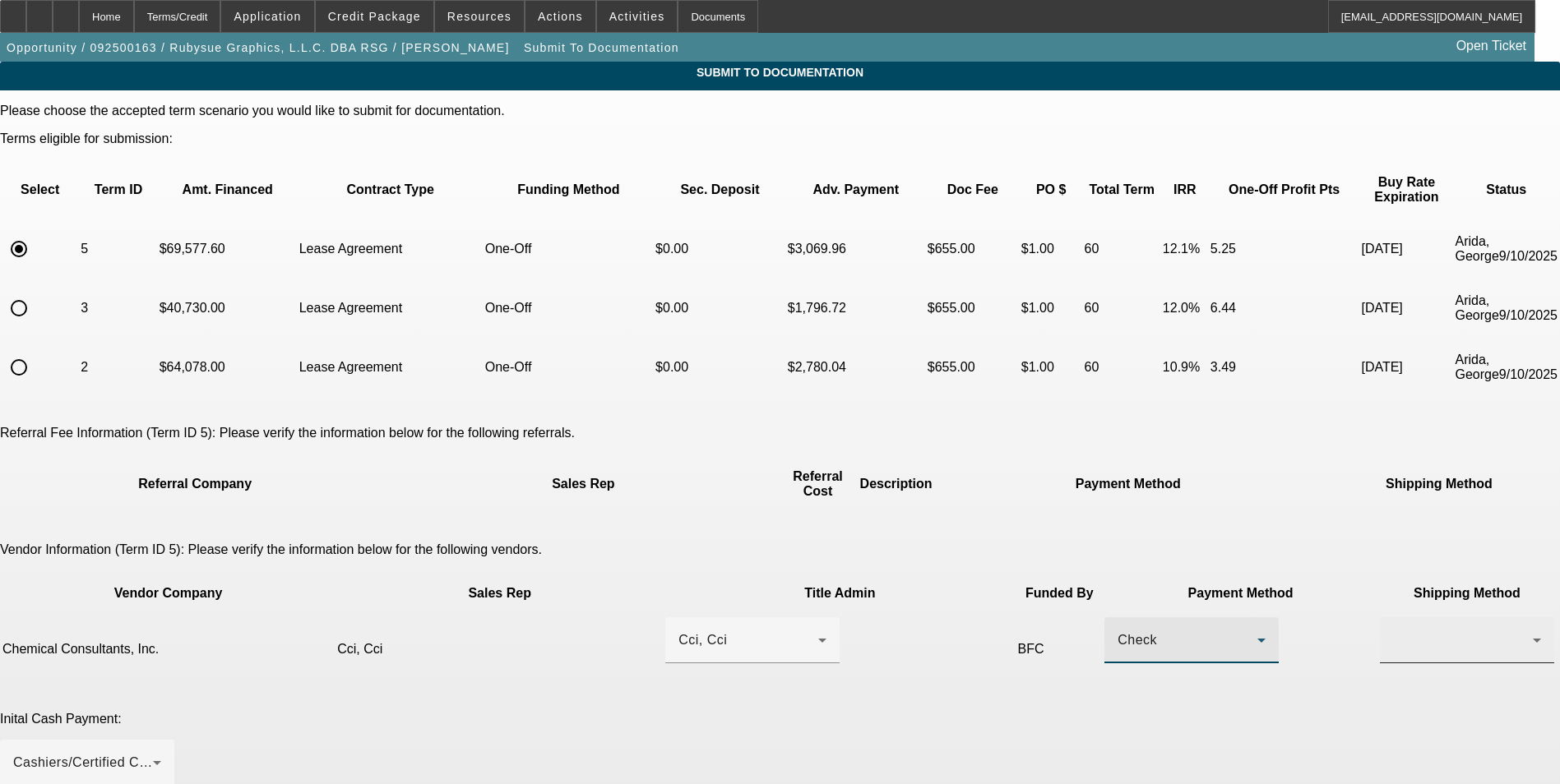
click at [1393, 631] on div at bounding box center [1463, 640] width 140 height 20
click at [1093, 635] on span "Fed Ex" at bounding box center [1082, 638] width 44 height 20
click at [153, 753] on div "Cashiers/Certified Check" at bounding box center [83, 762] width 140 height 20
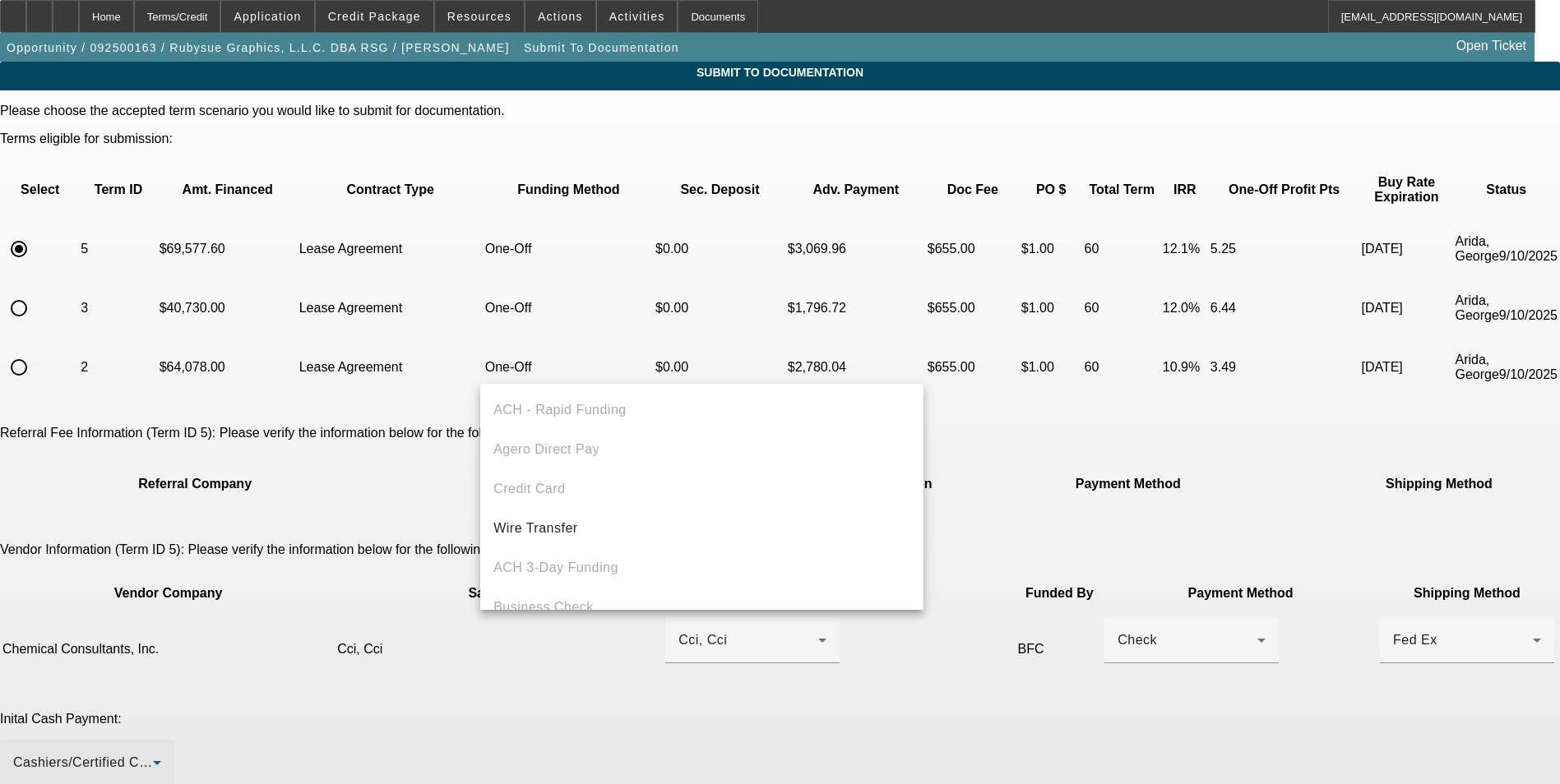
scroll to position [57, 0]
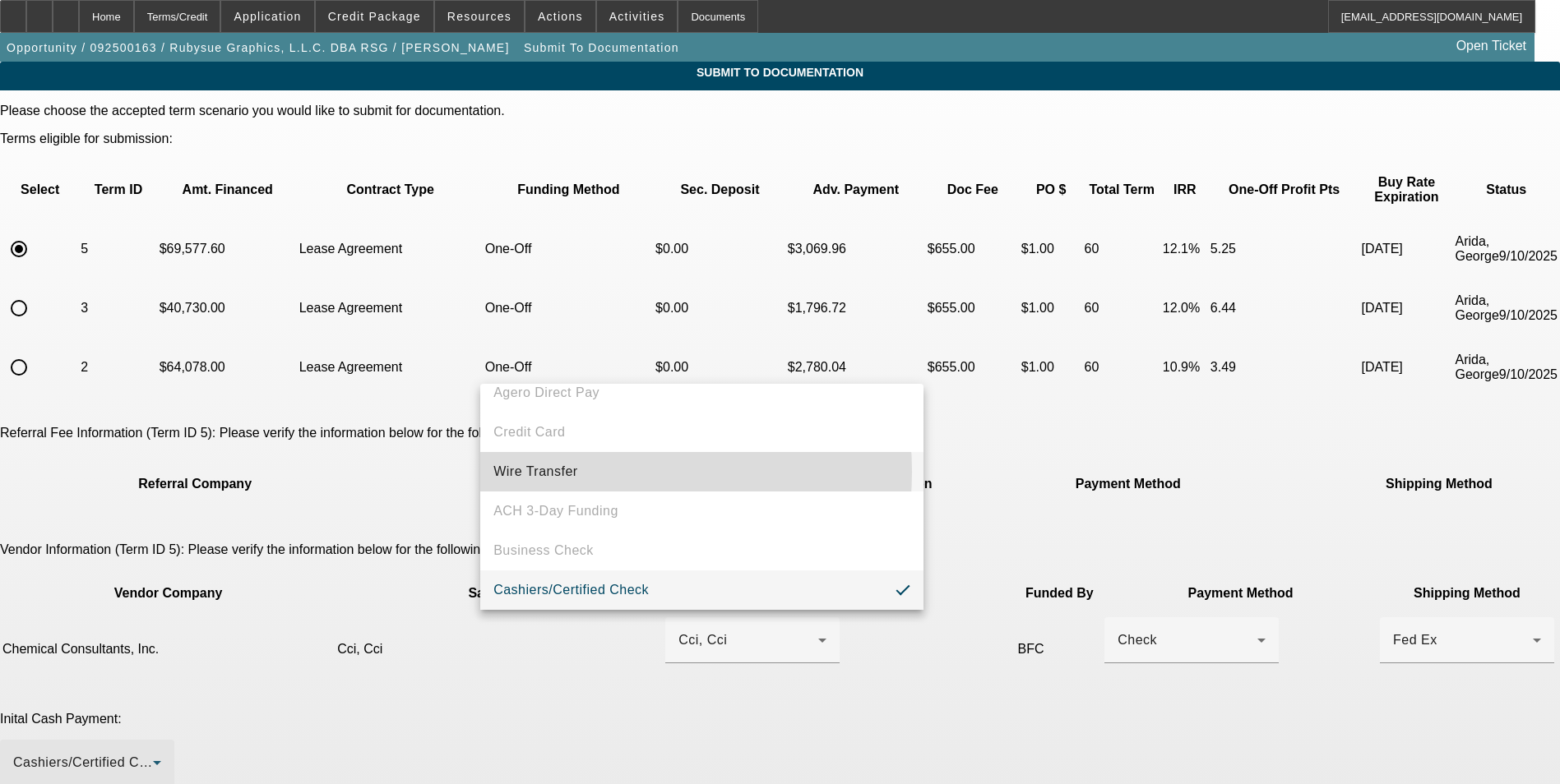
click at [588, 472] on mat-option "Wire Transfer" at bounding box center [702, 472] width 443 height 39
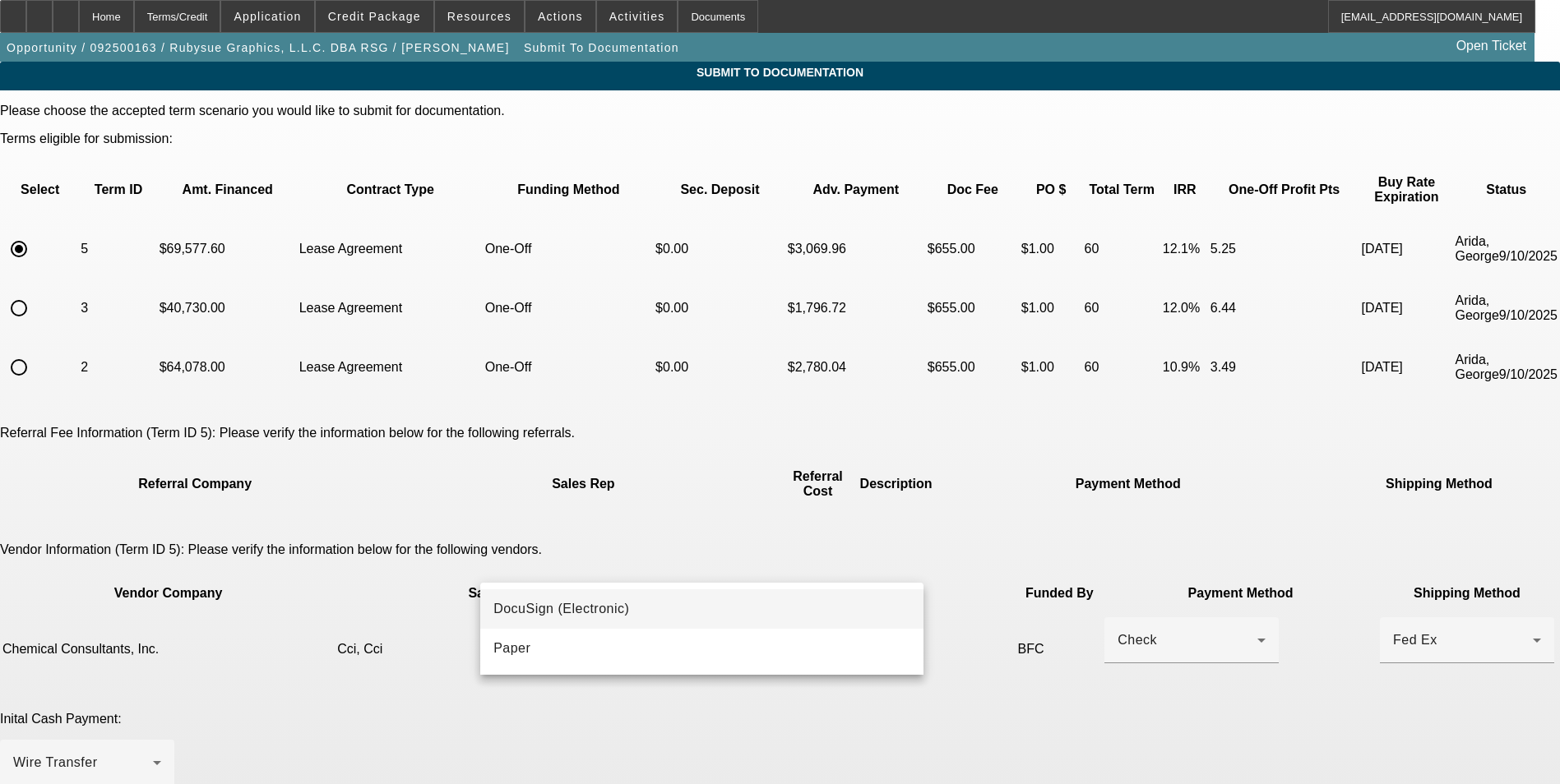
click at [563, 610] on span "DocuSign (Electronic)" at bounding box center [560, 609] width 135 height 20
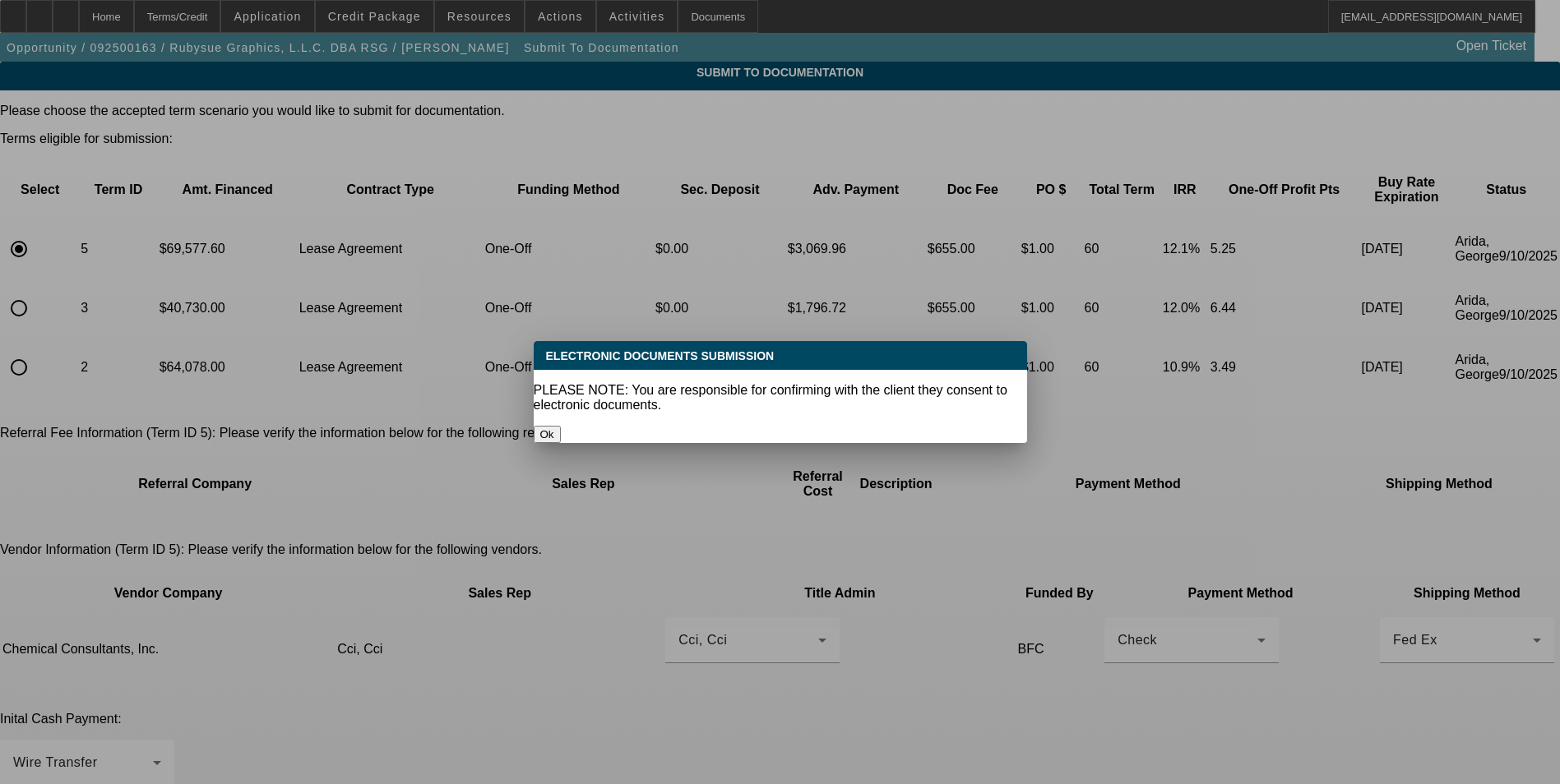
click at [561, 426] on button "Ok" at bounding box center [548, 434] width 27 height 17
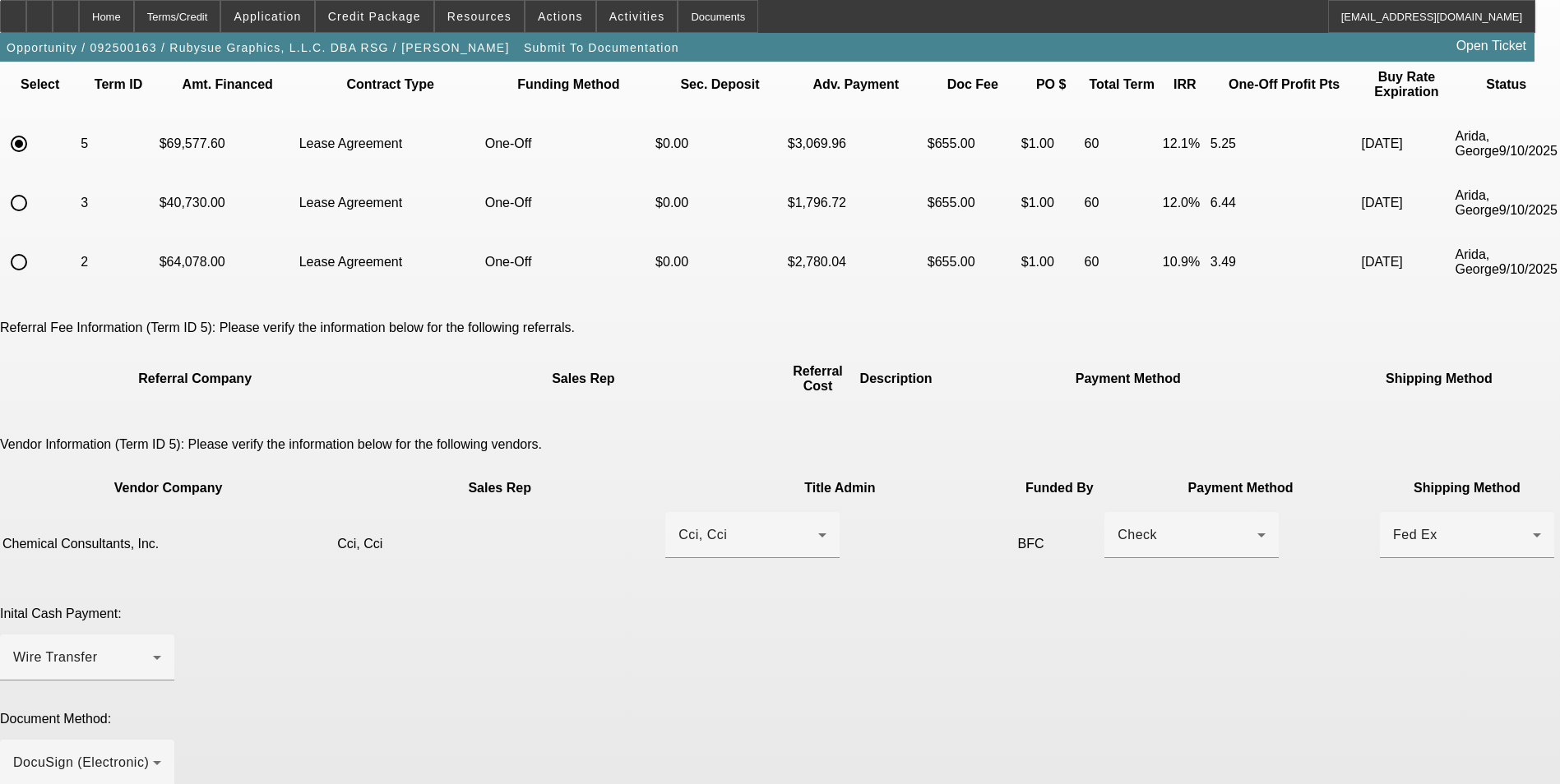
scroll to position [300, 0]
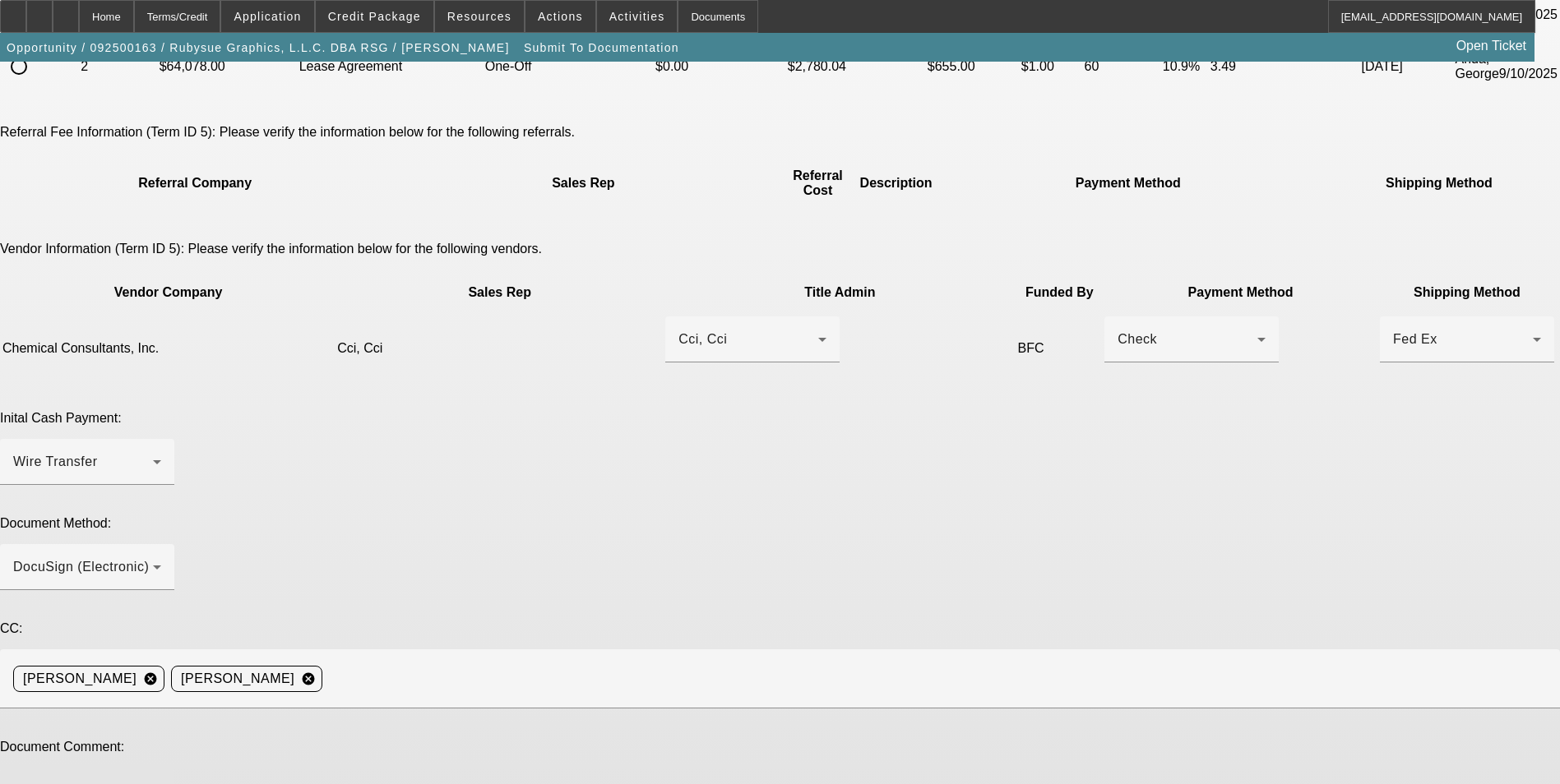
type textarea "M"
type textarea "revised quotes"
click at [588, 708] on div at bounding box center [780, 717] width 1560 height 18
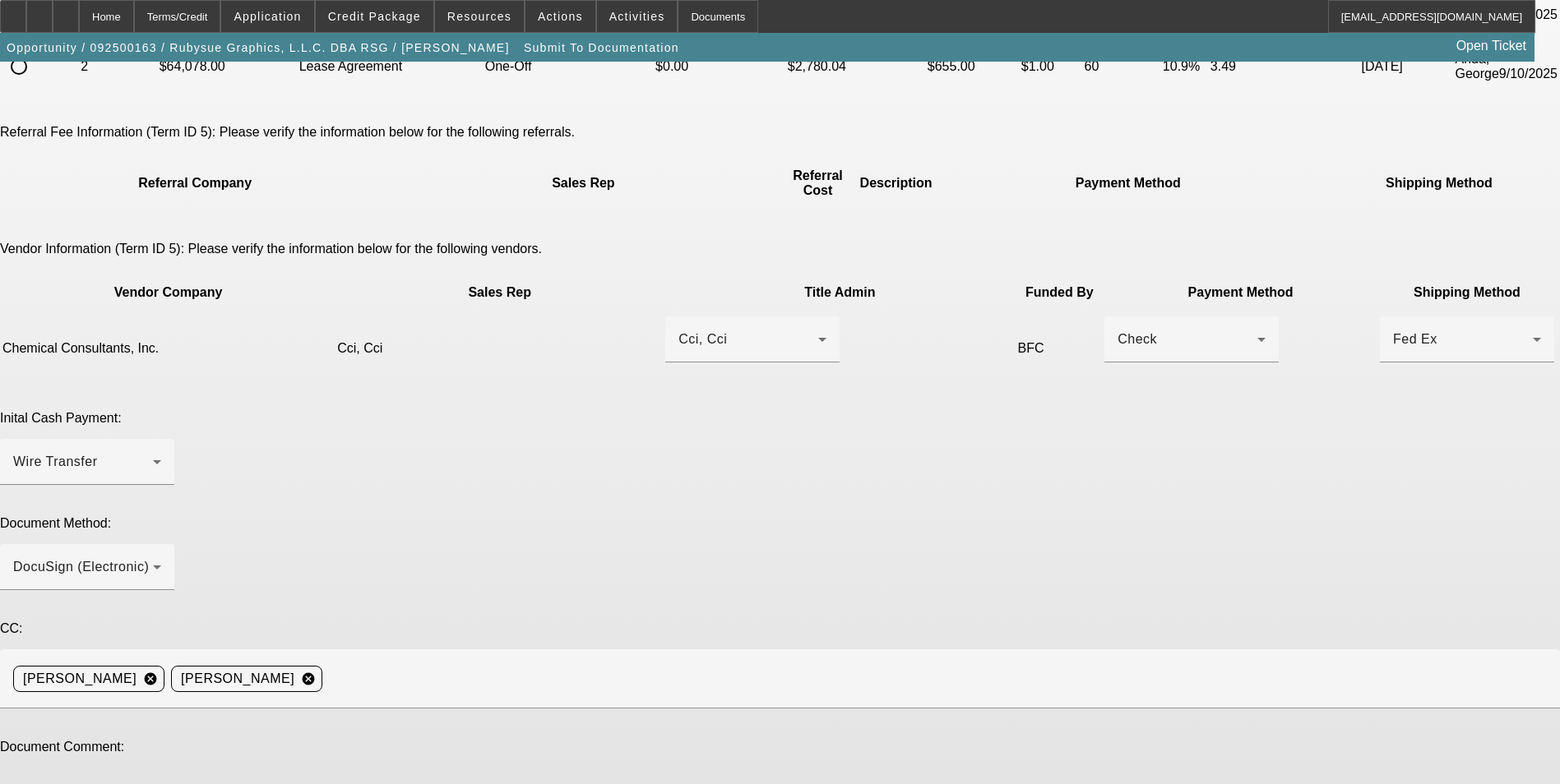
type textarea "[PERSON_NAME], the revised quotes are in the file to resend docs. Thanks"
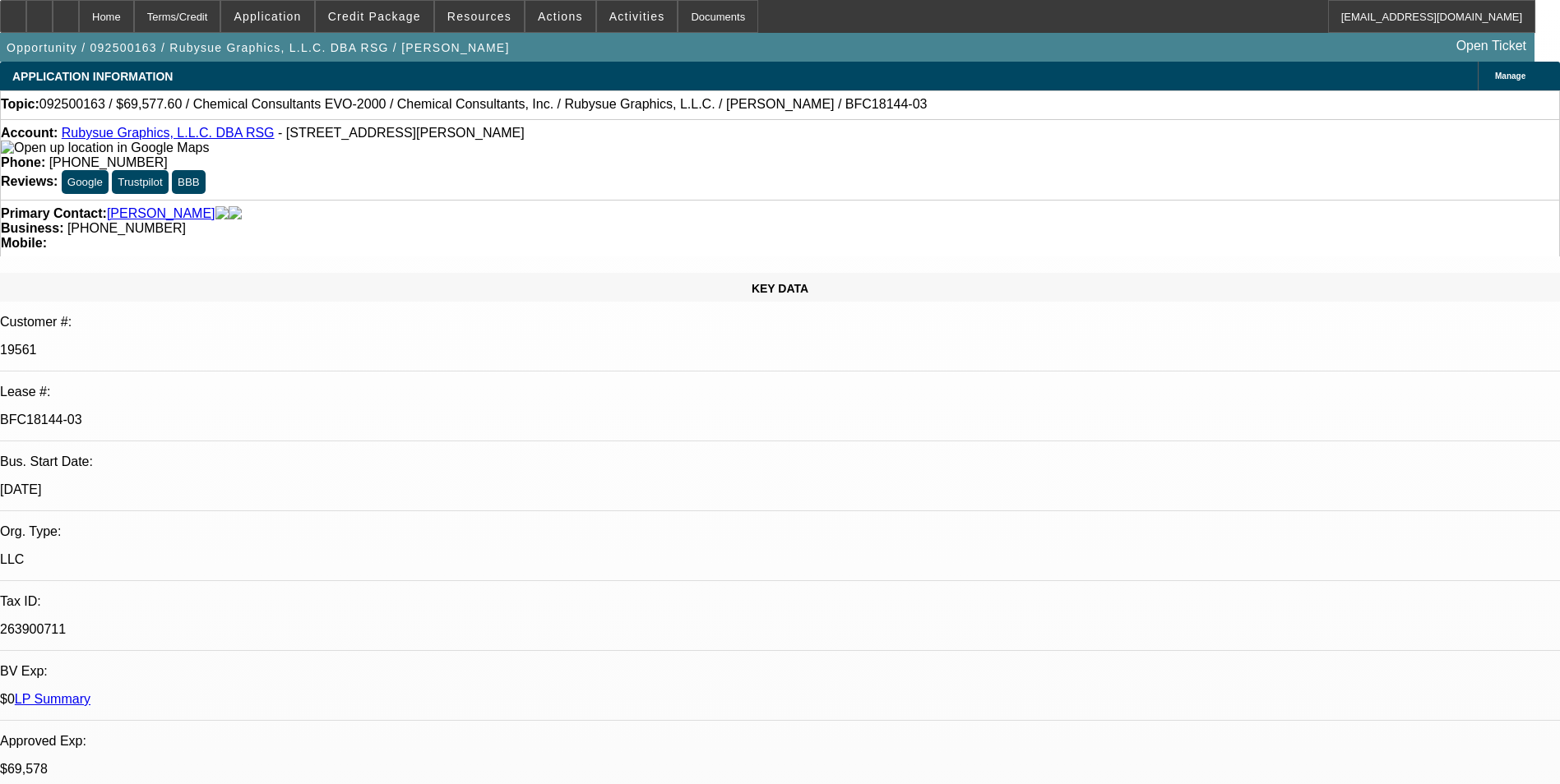
select select "0"
select select "2"
select select "0"
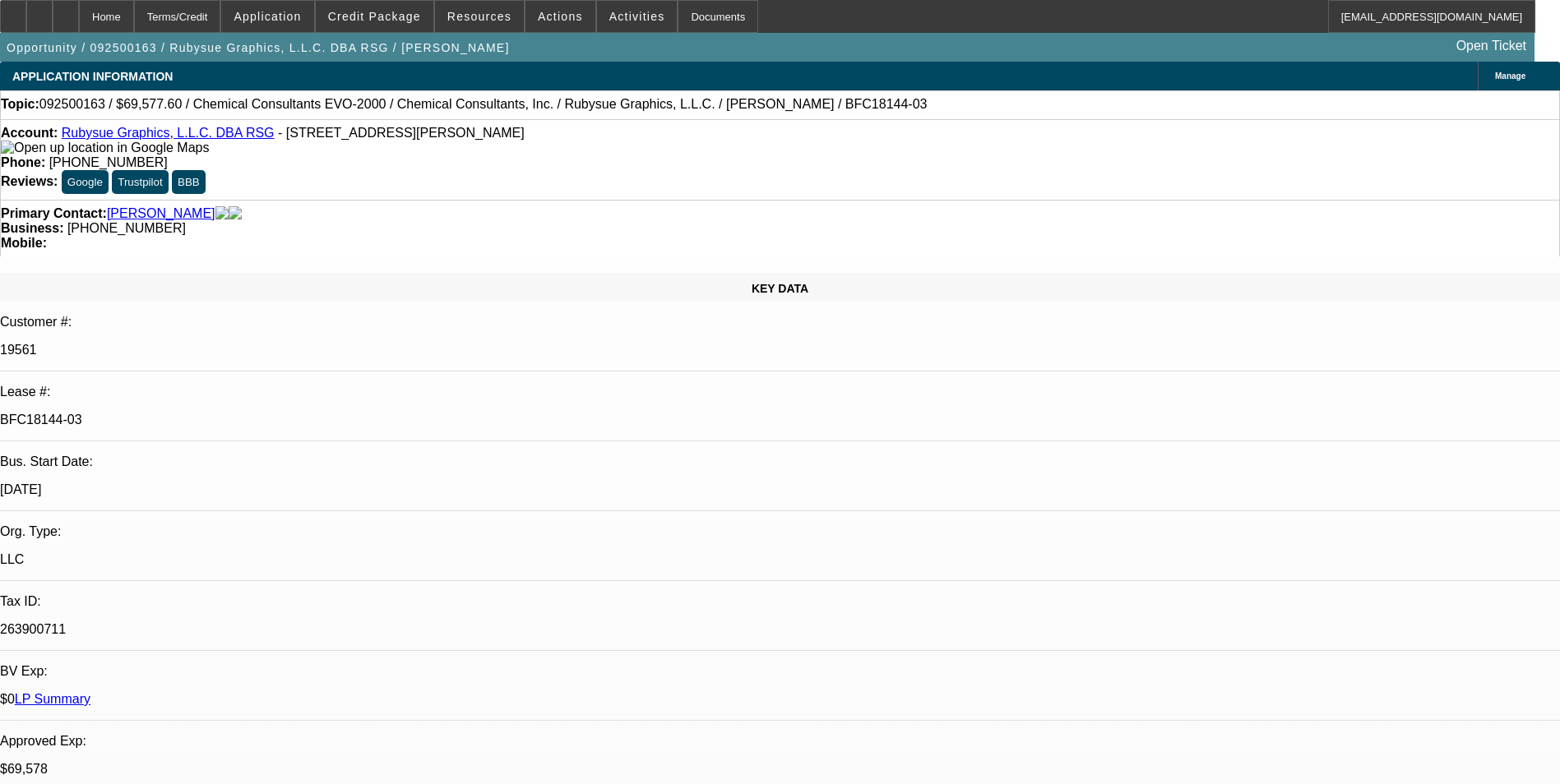
select select "0"
select select "2"
select select "0"
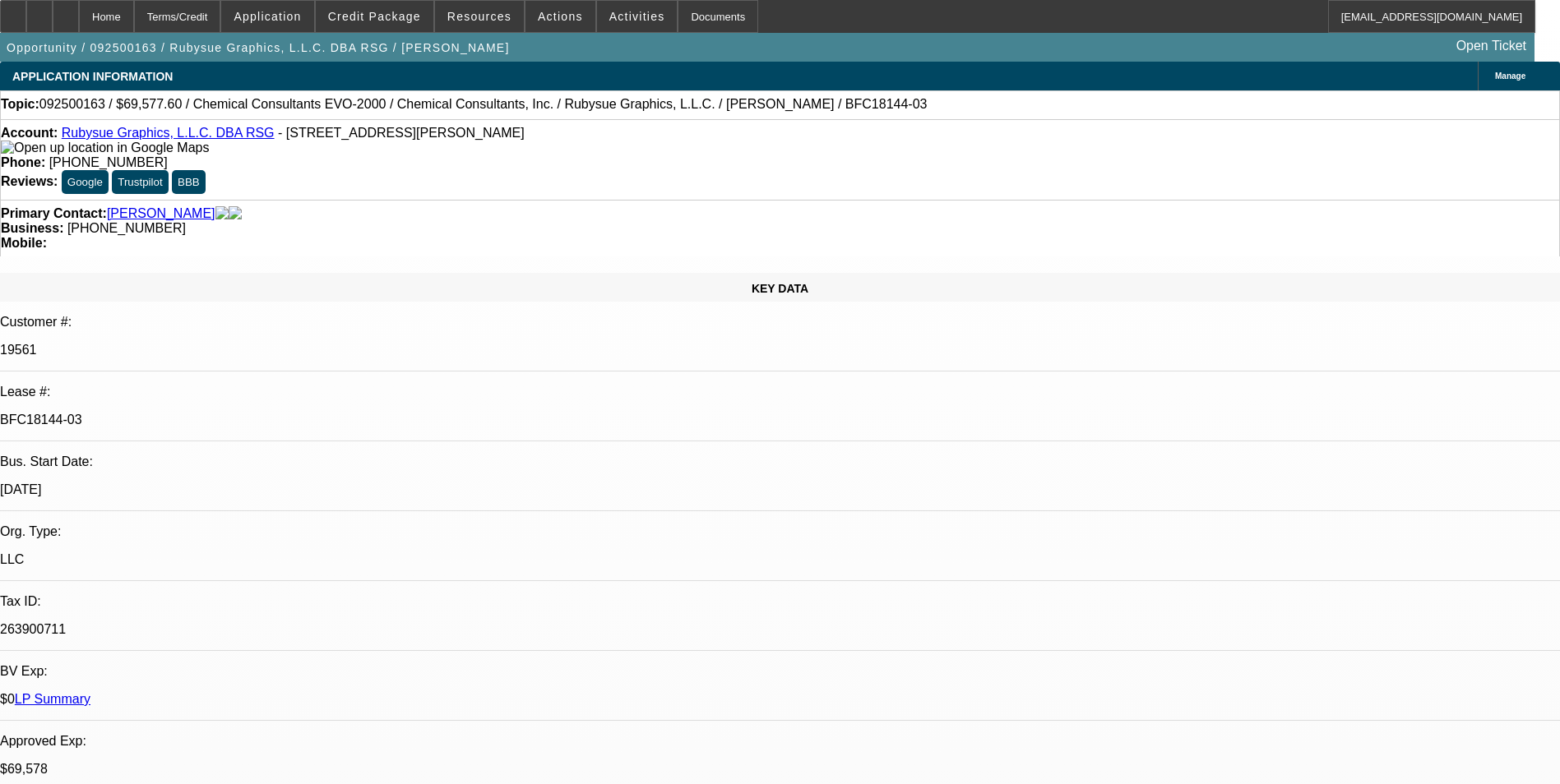
select select "0"
select select "2"
select select "0"
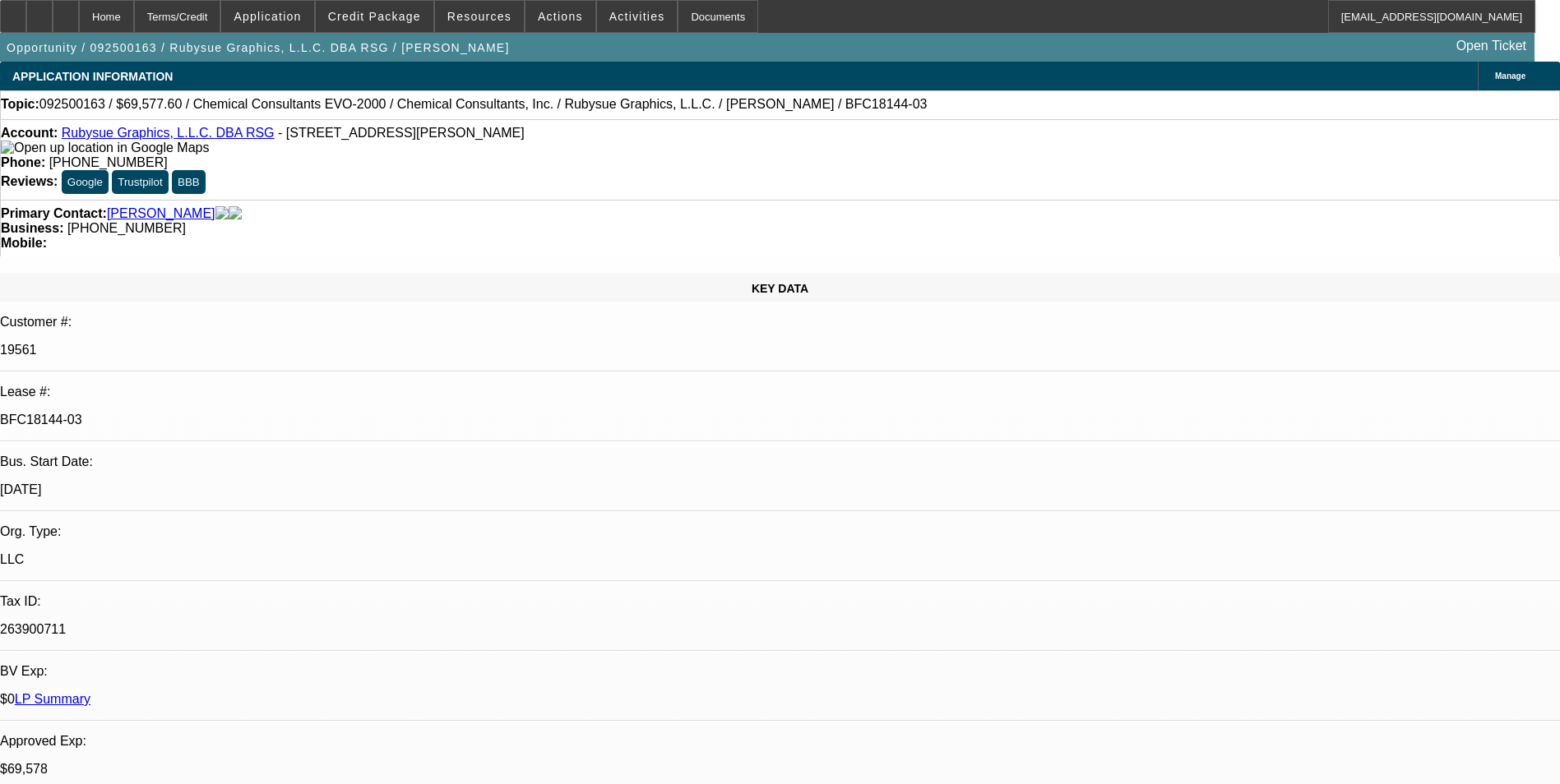
select select "2"
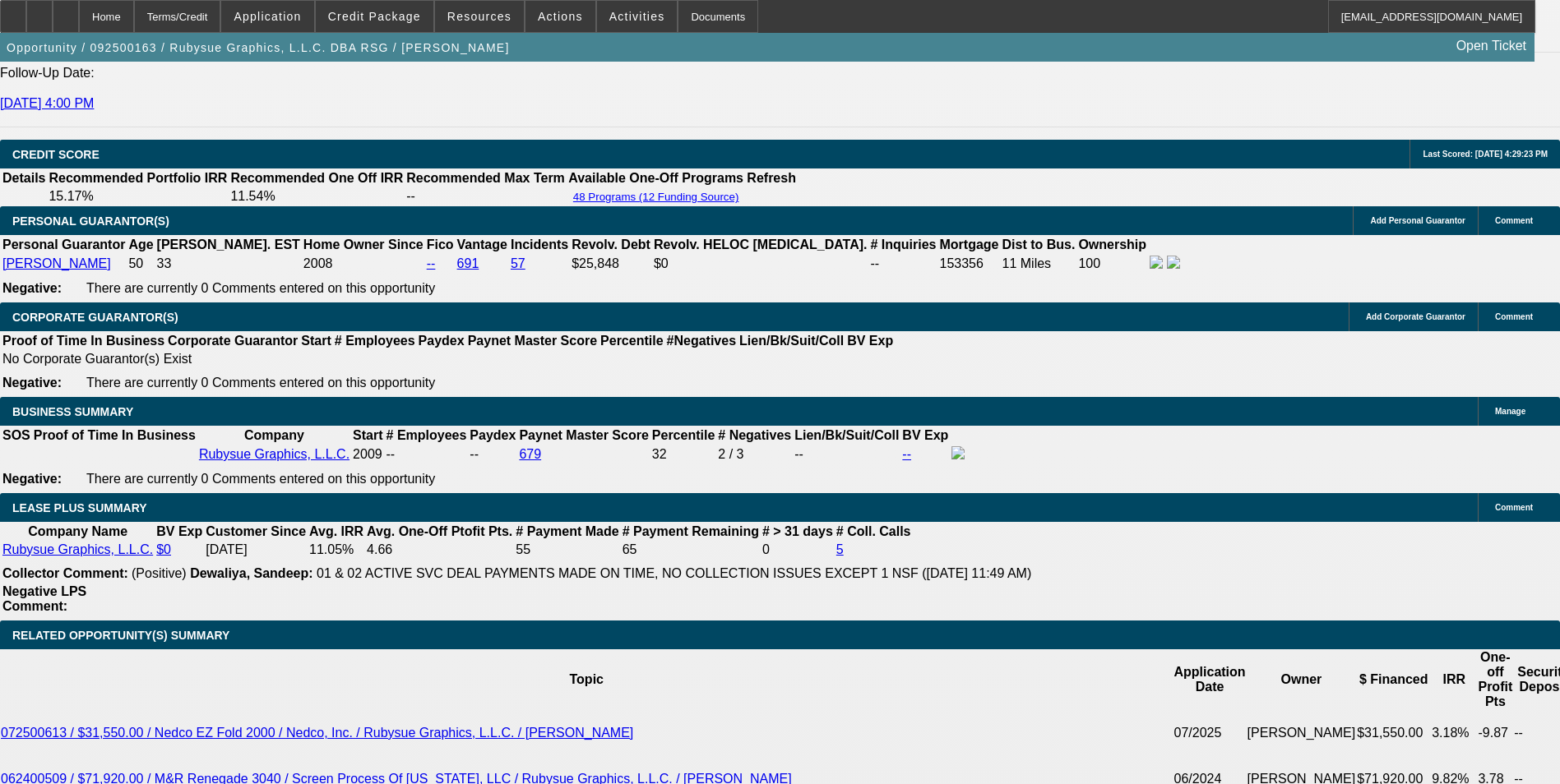
scroll to position [2529, 0]
